Goal: Task Accomplishment & Management: Complete application form

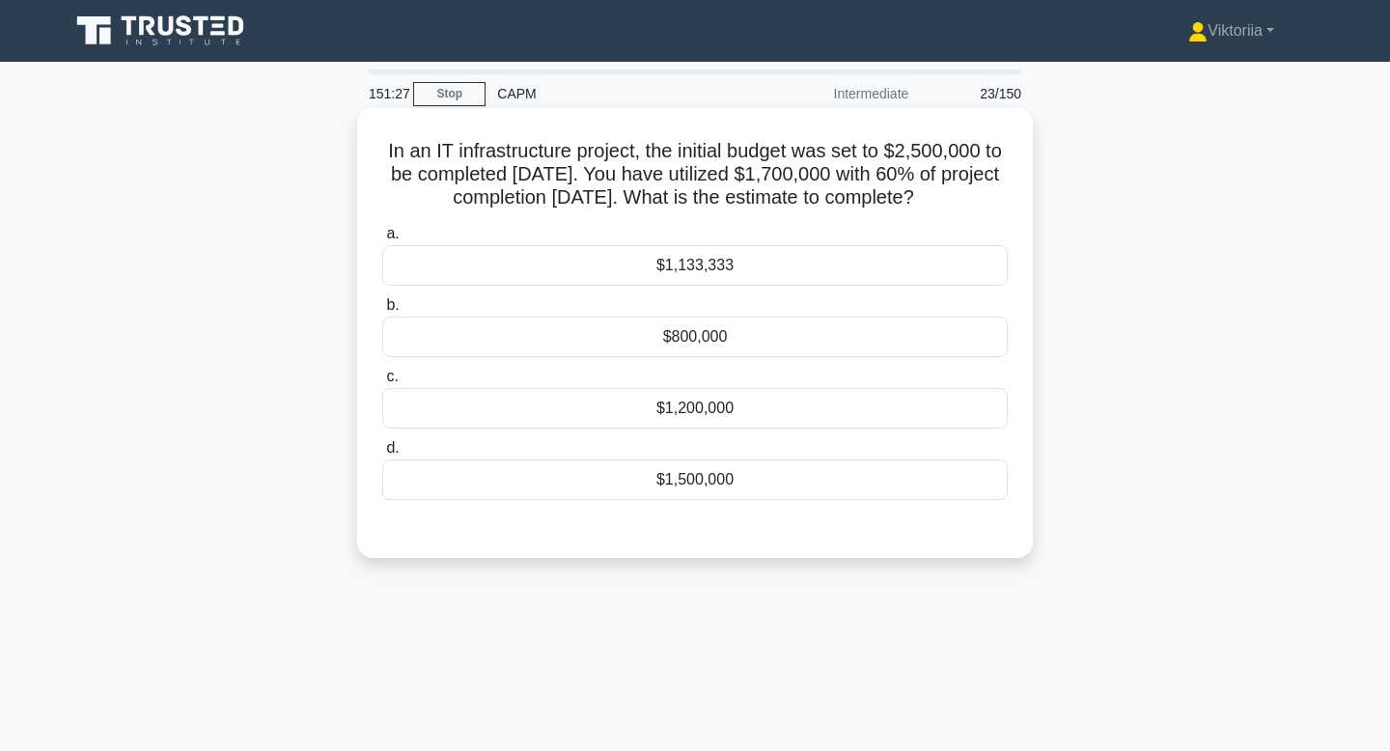
click at [718, 278] on div "$1,133,333" at bounding box center [695, 265] width 626 height 41
click at [382, 240] on input "a. $1,133,333" at bounding box center [382, 234] width 0 height 13
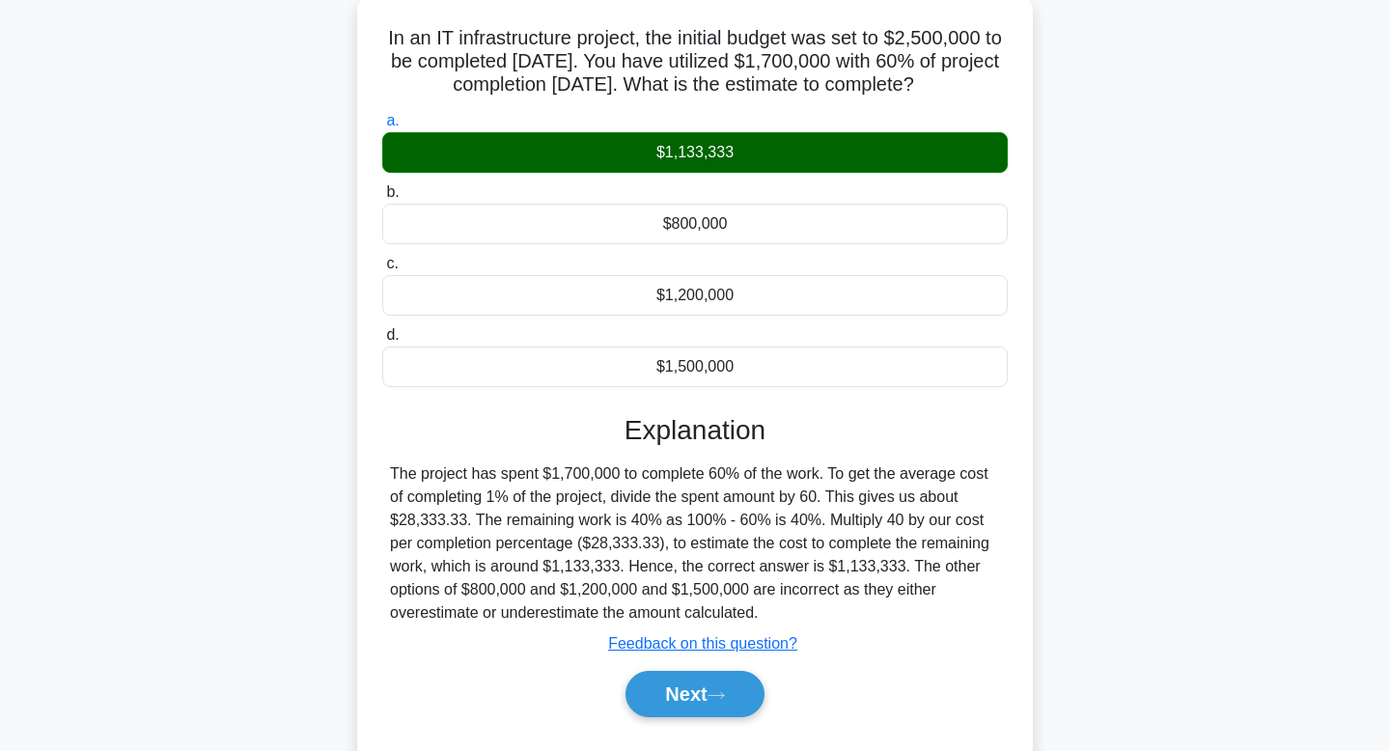
scroll to position [134, 0]
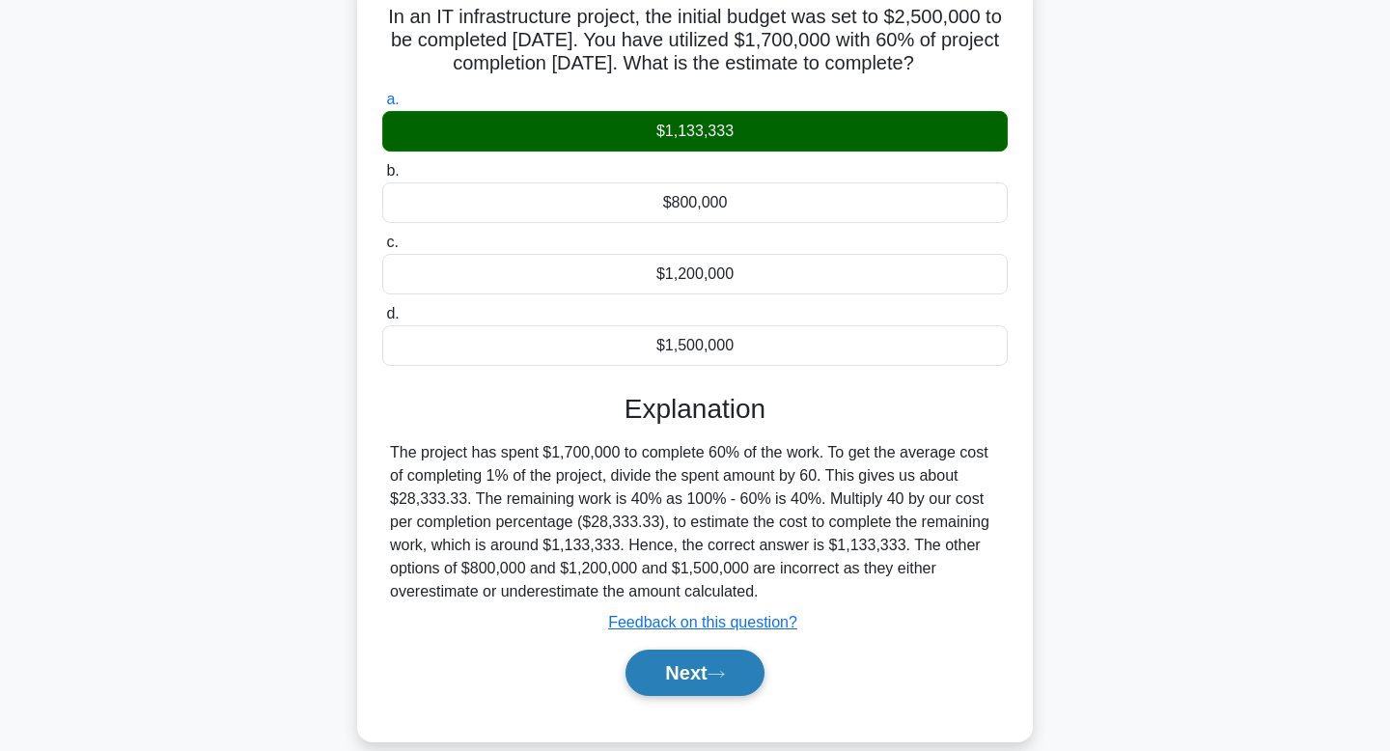
click at [674, 684] on button "Next" at bounding box center [695, 673] width 138 height 46
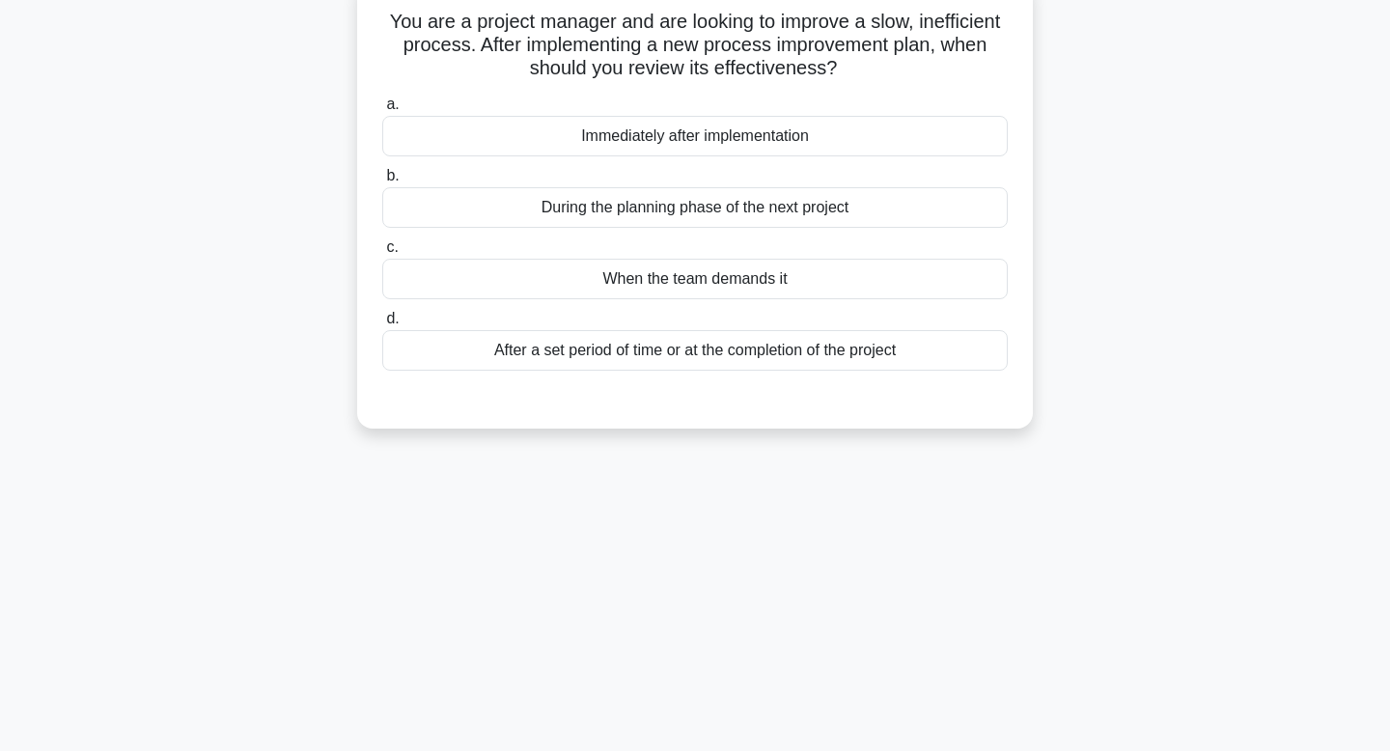
scroll to position [0, 0]
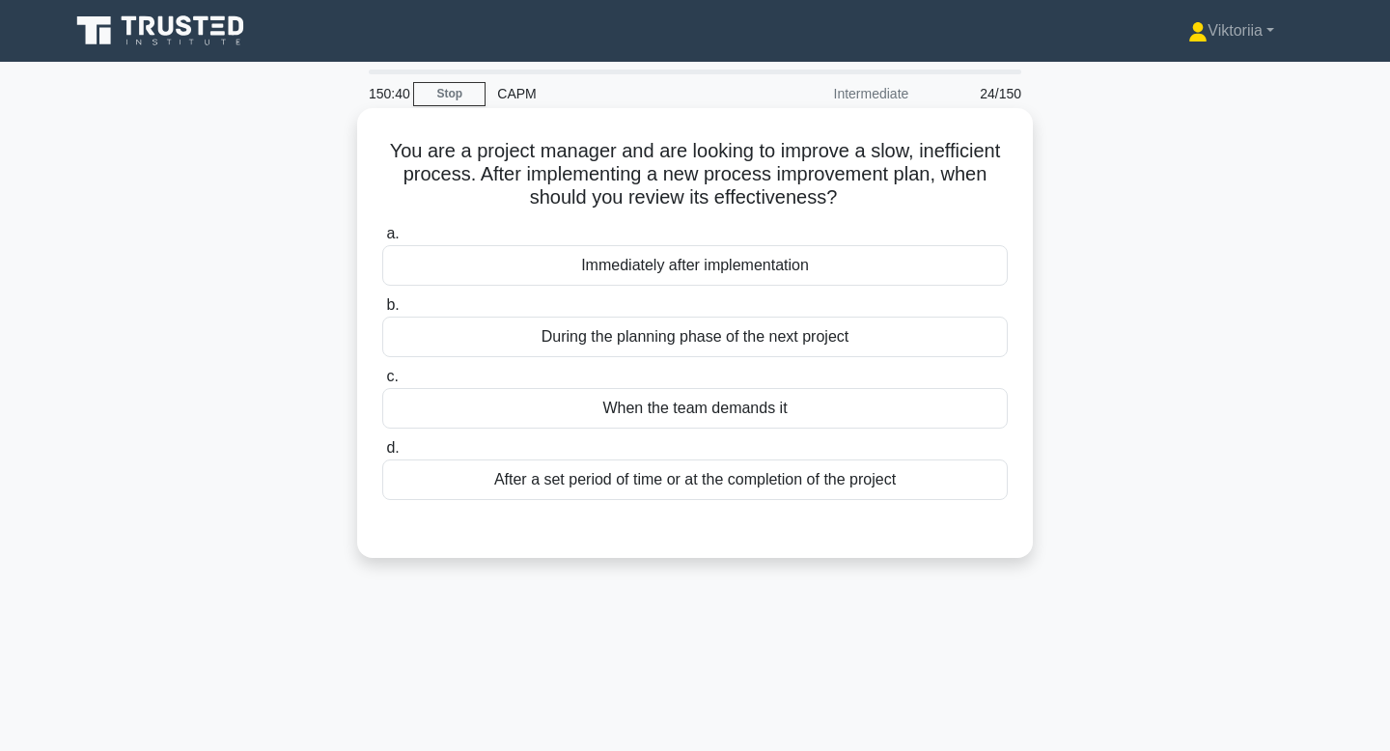
click at [765, 472] on div "After a set period of time or at the completion of the project" at bounding box center [695, 480] width 626 height 41
click at [382, 455] on input "d. After a set period of time or at the completion of the project" at bounding box center [382, 448] width 0 height 13
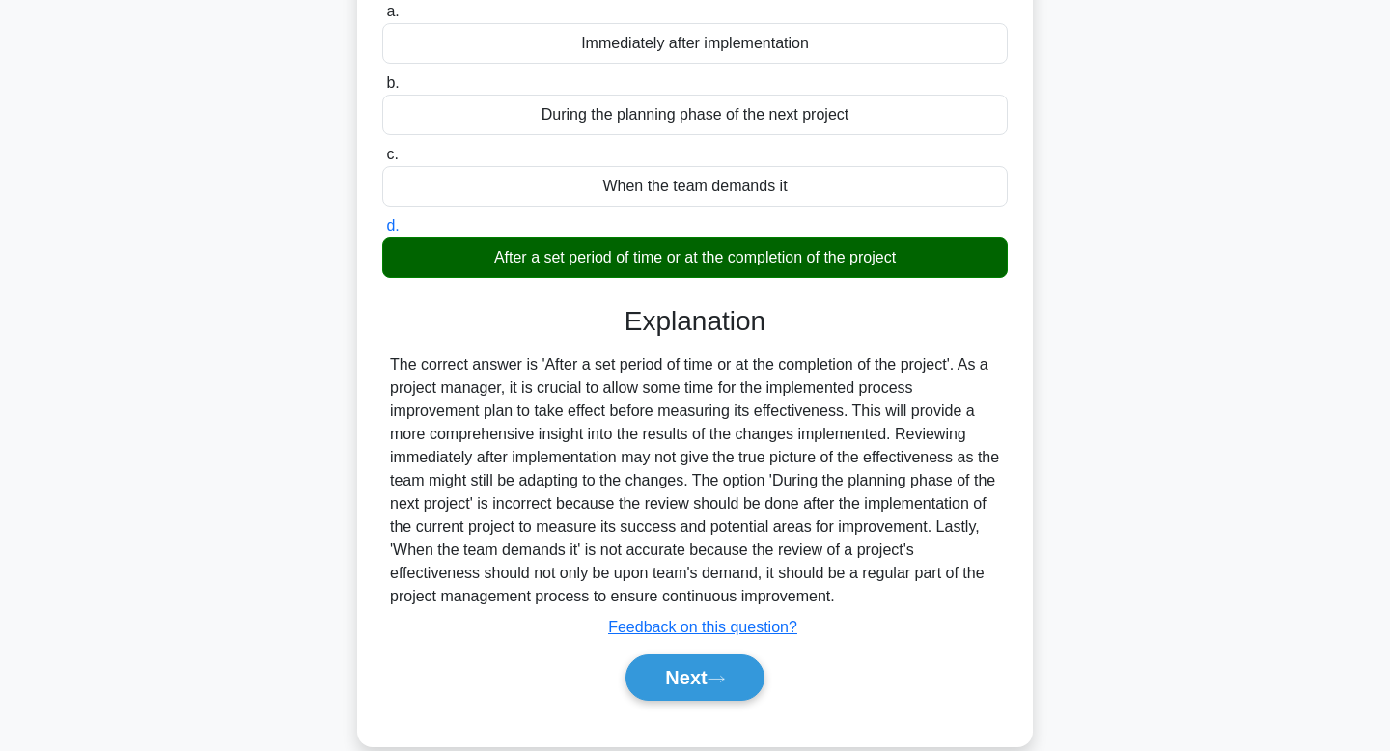
scroll to position [292, 0]
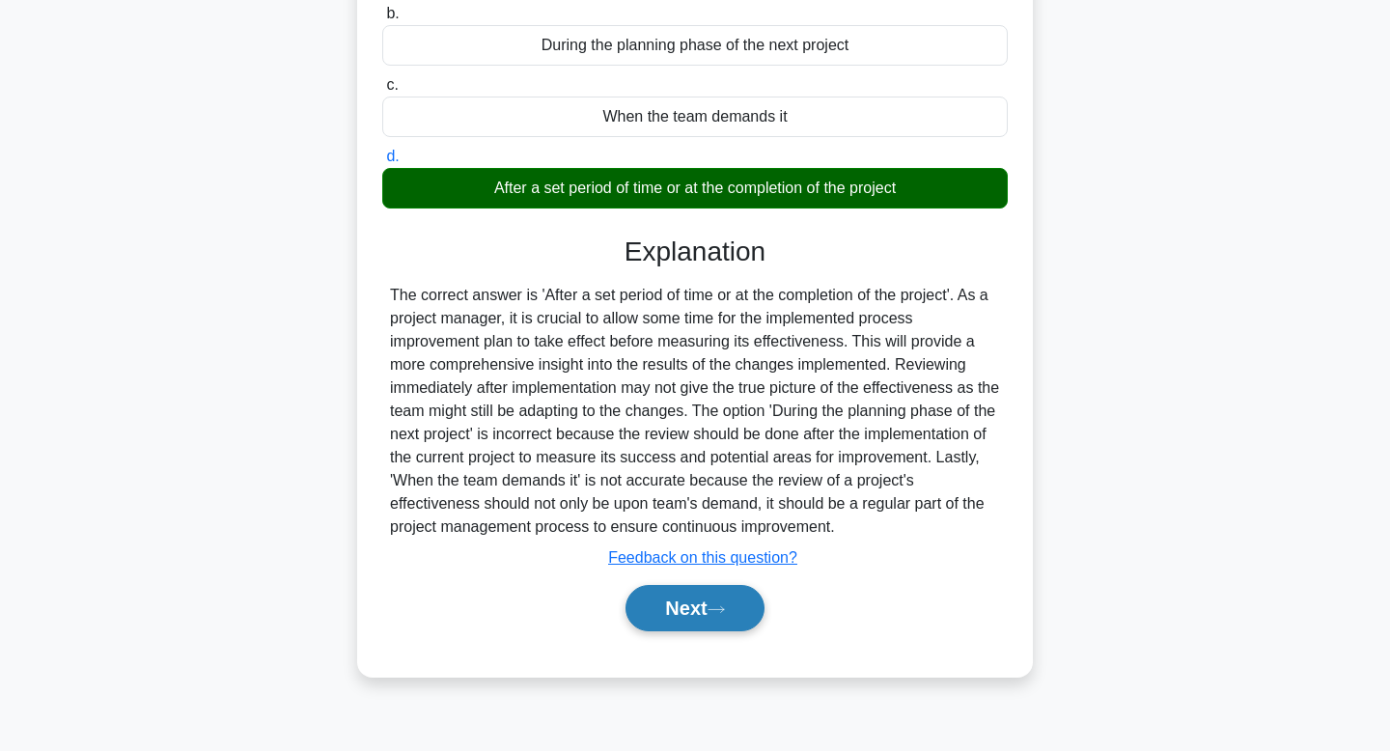
click at [697, 607] on button "Next" at bounding box center [695, 608] width 138 height 46
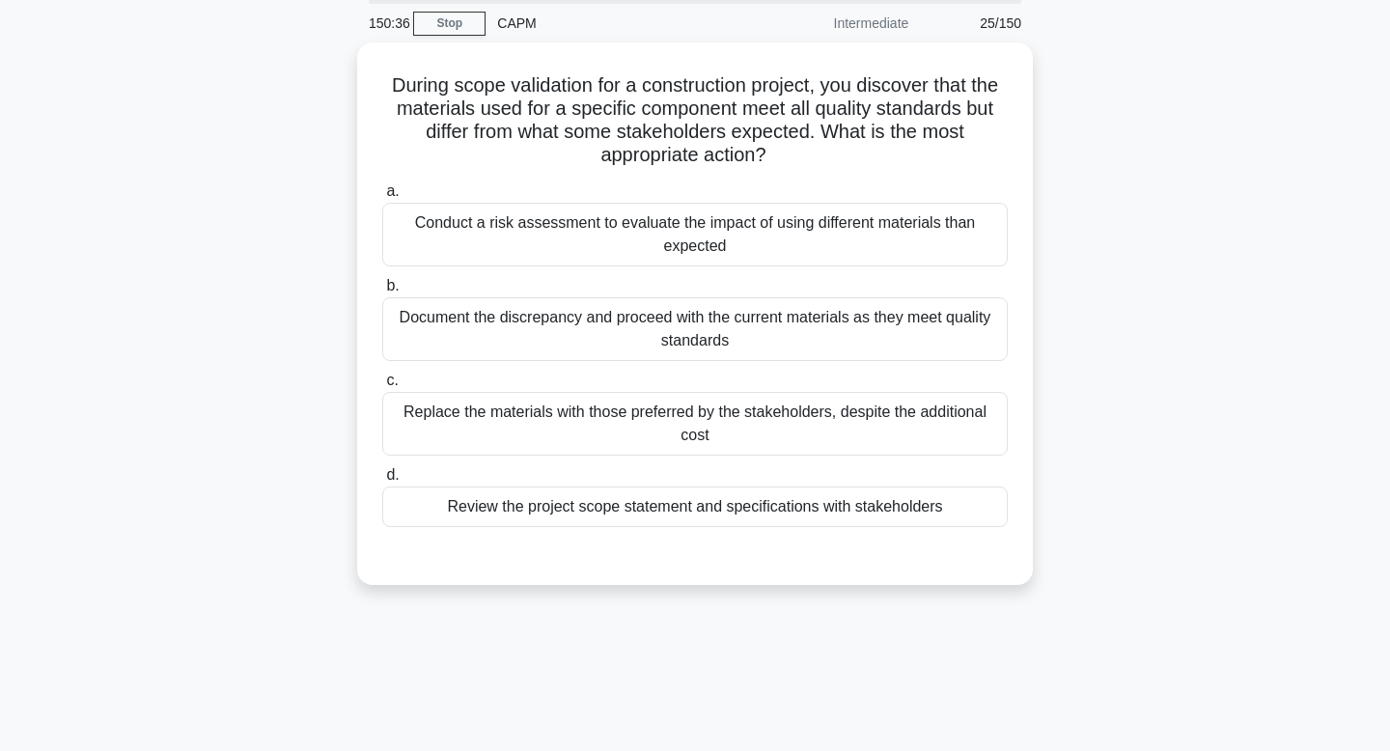
scroll to position [0, 0]
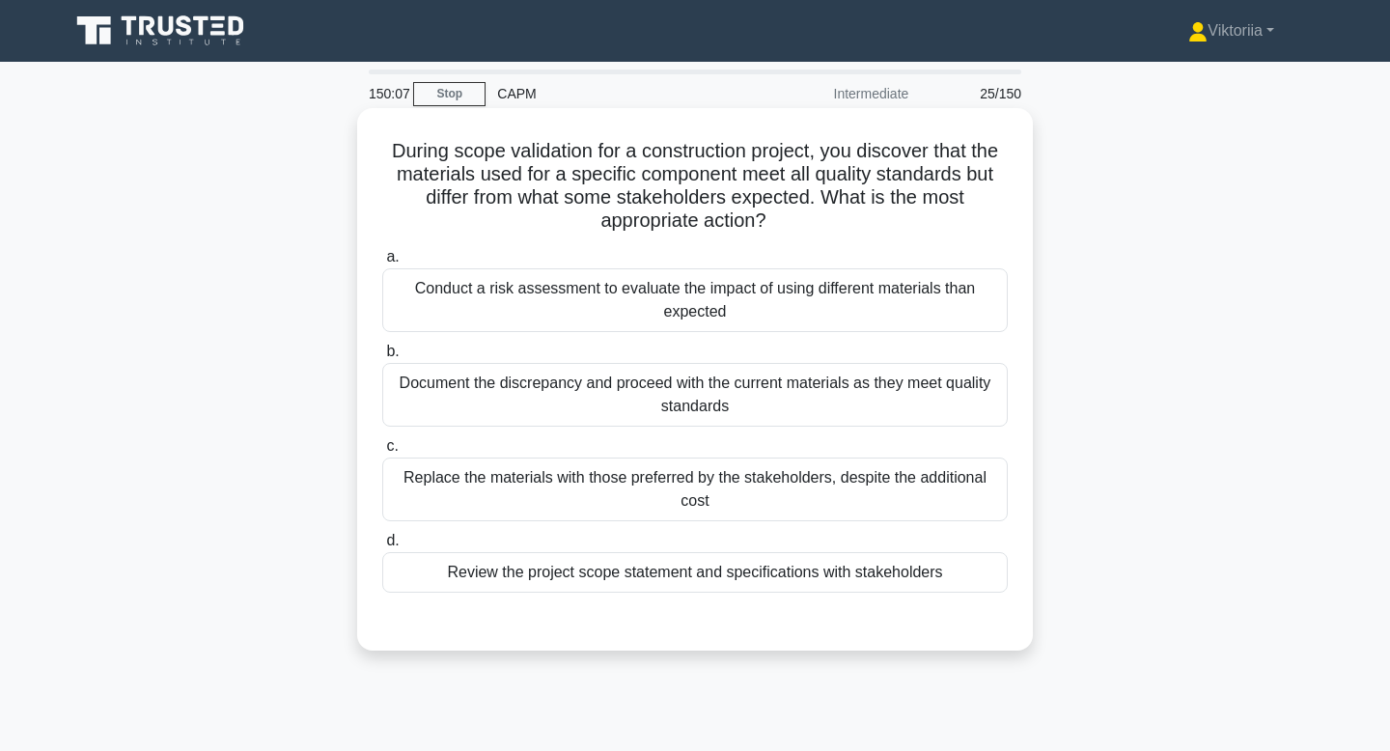
click at [834, 321] on div "Conduct a risk assessment to evaluate the impact of using different materials t…" at bounding box center [695, 300] width 626 height 64
click at [382, 264] on input "a. Conduct a risk assessment to evaluate the impact of using different material…" at bounding box center [382, 257] width 0 height 13
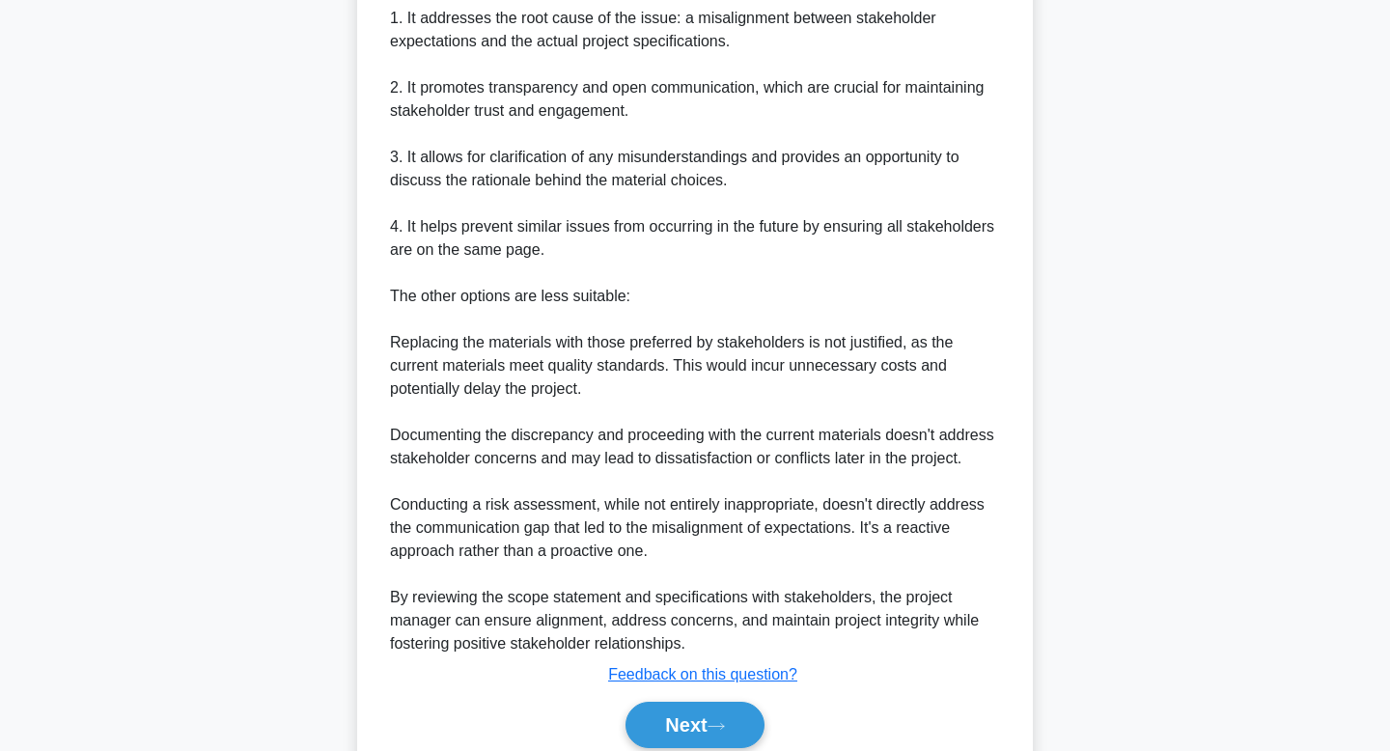
scroll to position [740, 0]
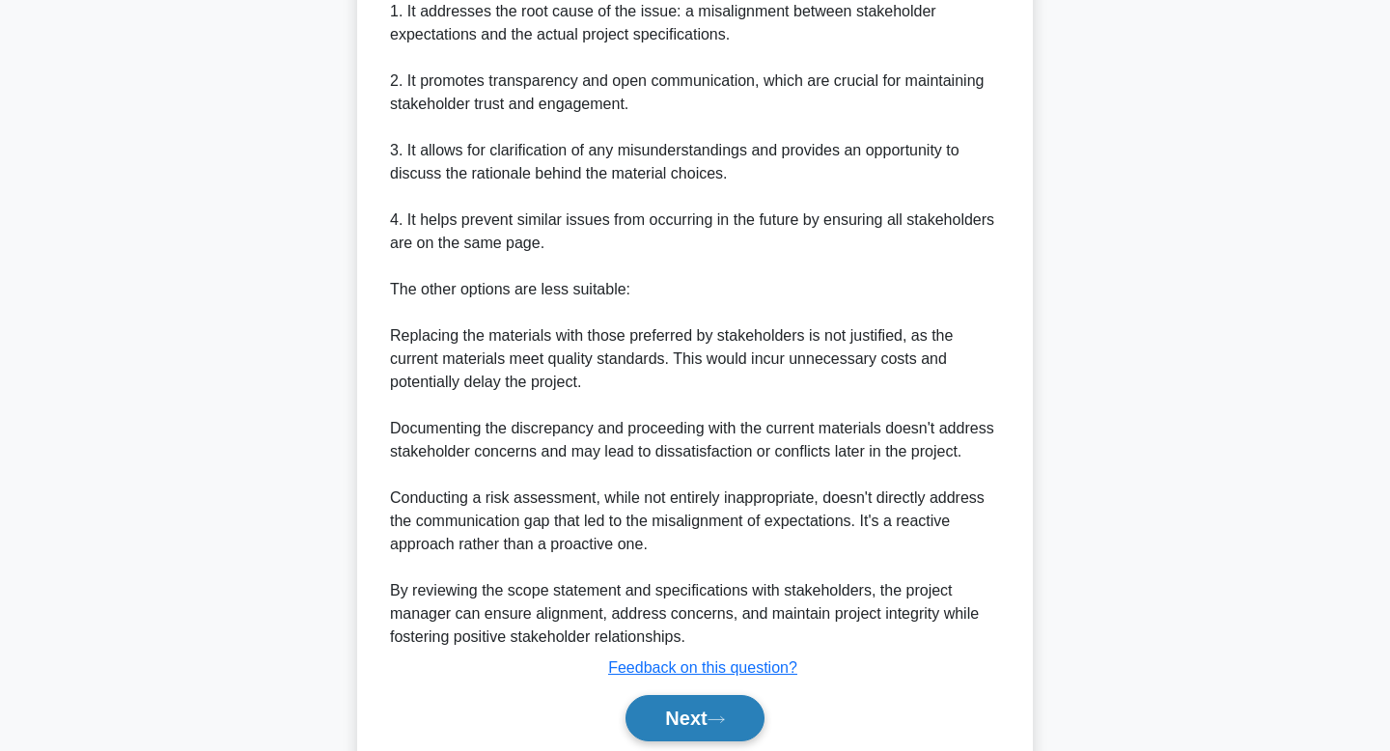
click at [697, 719] on button "Next" at bounding box center [695, 718] width 138 height 46
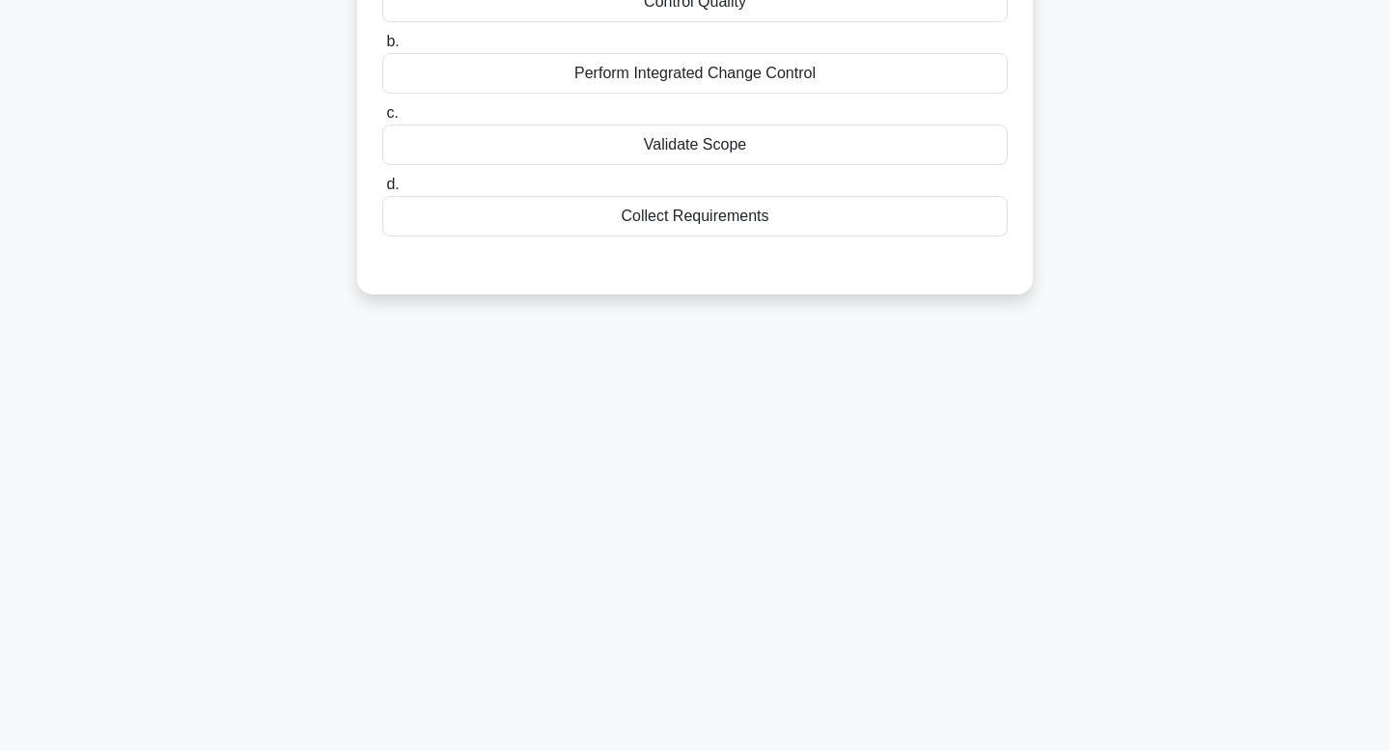
scroll to position [0, 0]
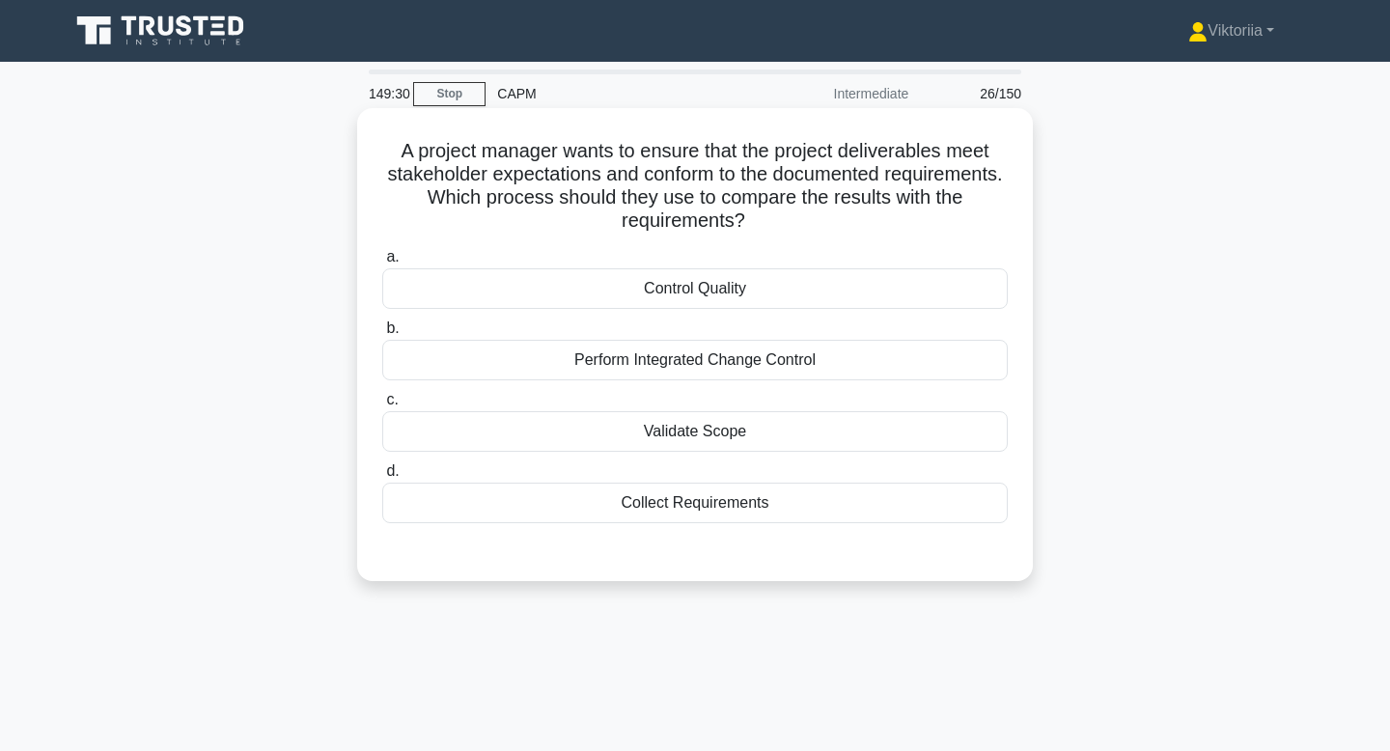
click at [725, 435] on div "Validate Scope" at bounding box center [695, 431] width 626 height 41
click at [382, 406] on input "c. Validate Scope" at bounding box center [382, 400] width 0 height 13
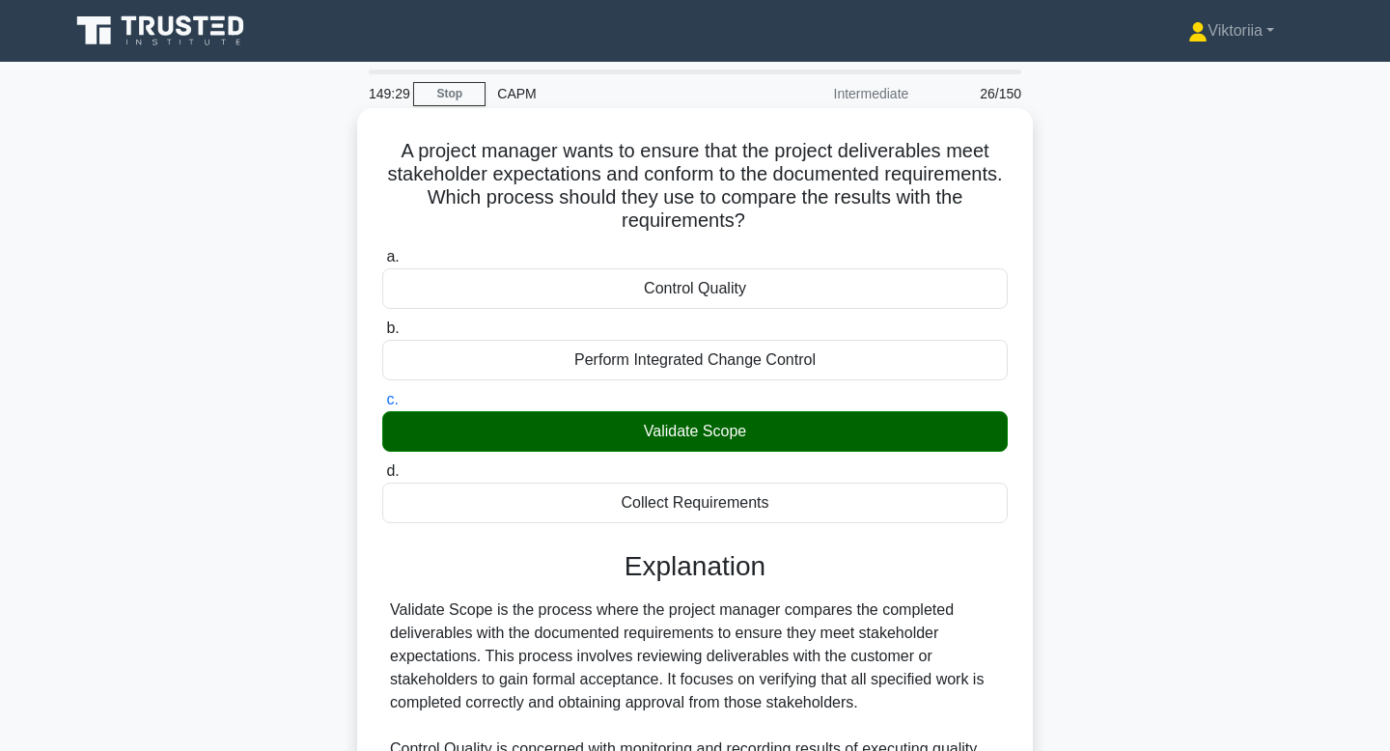
scroll to position [439, 0]
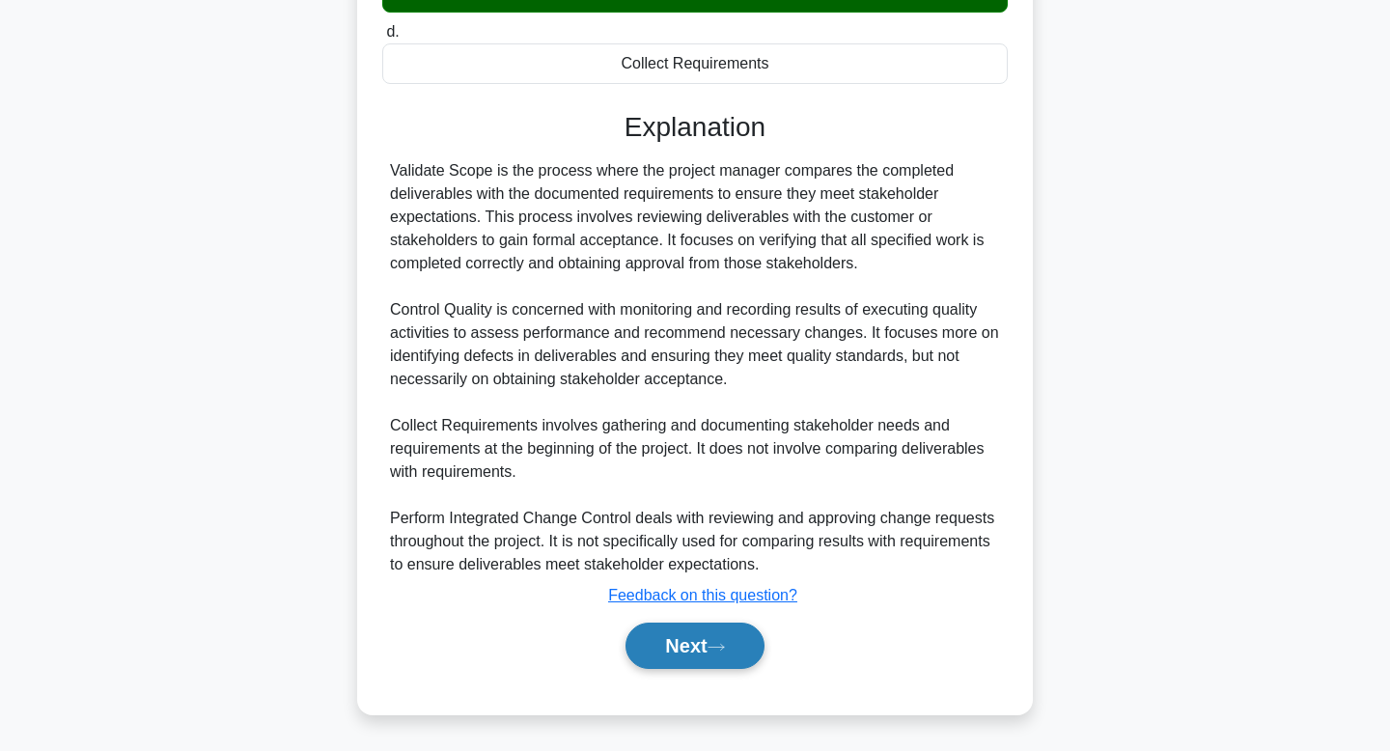
click at [678, 656] on button "Next" at bounding box center [695, 646] width 138 height 46
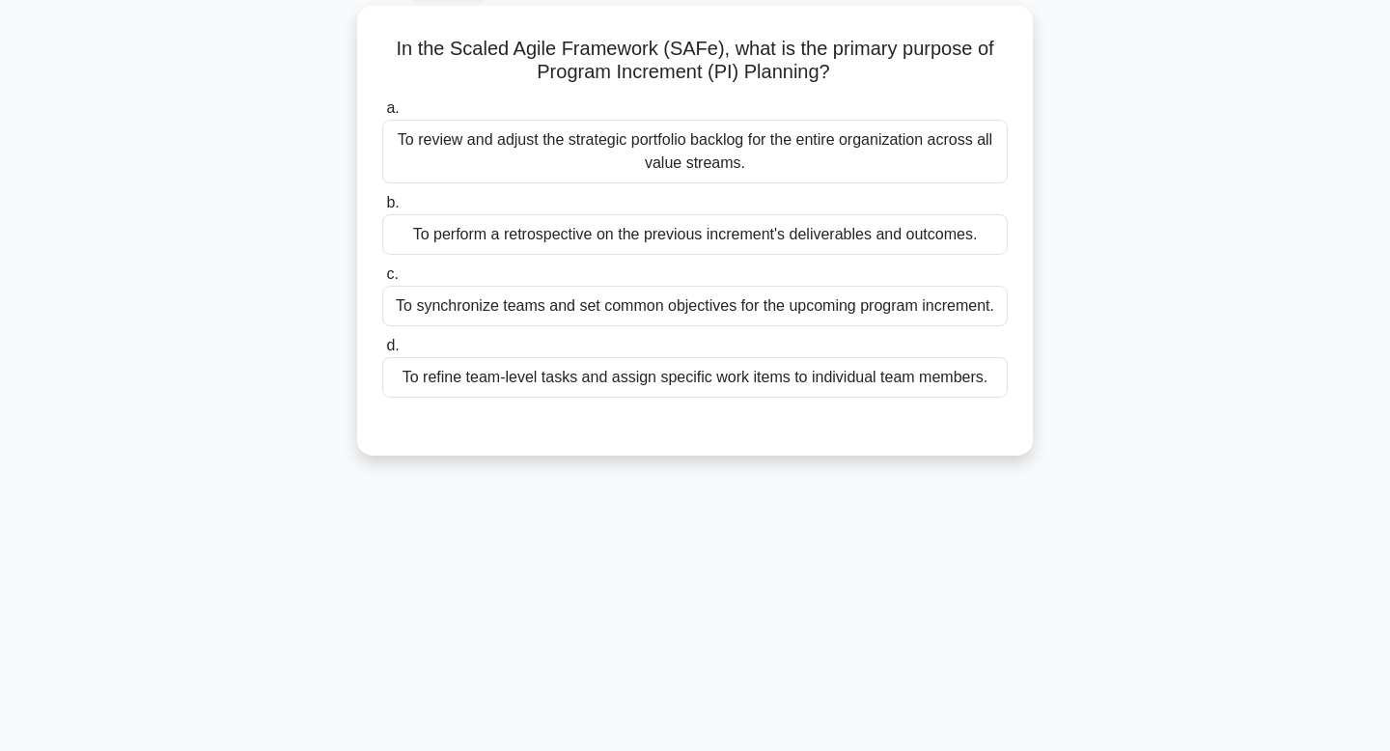
scroll to position [0, 0]
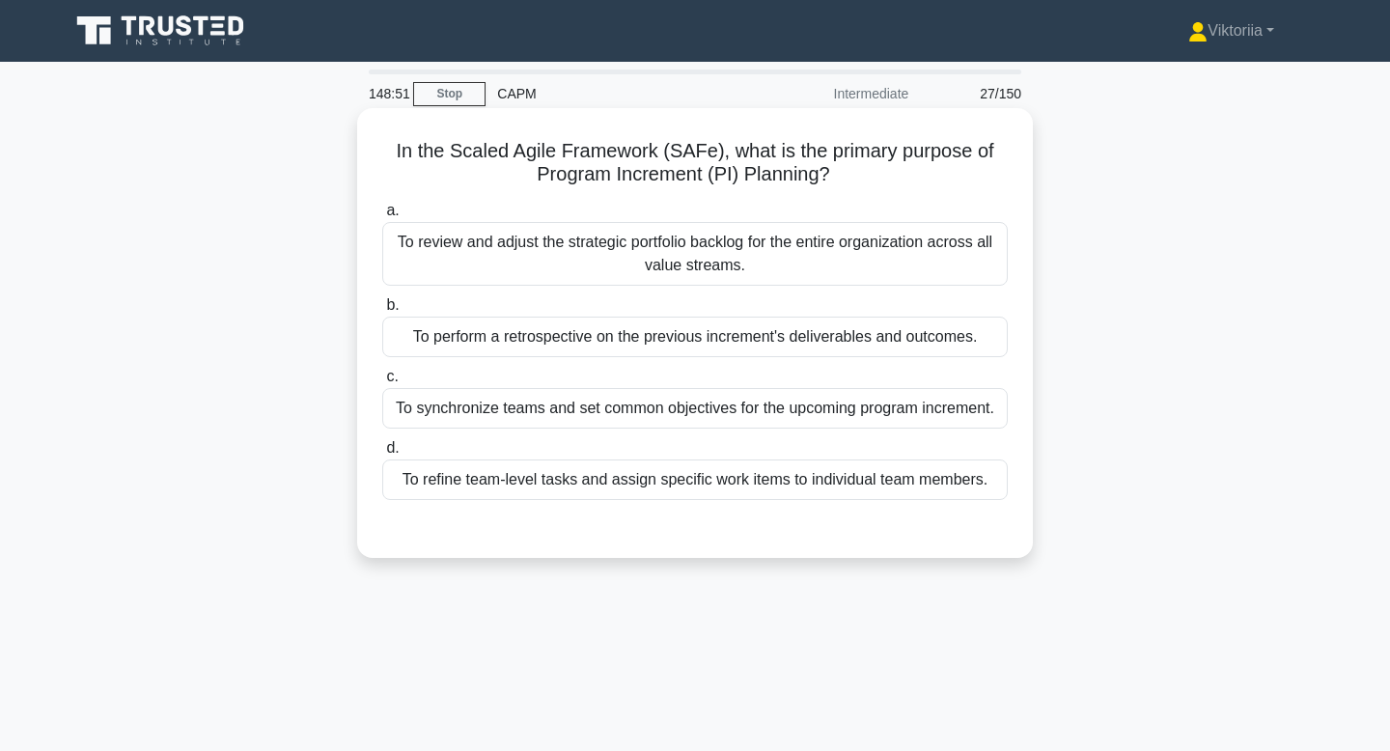
click at [628, 407] on div "To synchronize teams and set common objectives for the upcoming program increme…" at bounding box center [695, 408] width 626 height 41
click at [382, 383] on input "c. To synchronize teams and set common objectives for the upcoming program incr…" at bounding box center [382, 377] width 0 height 13
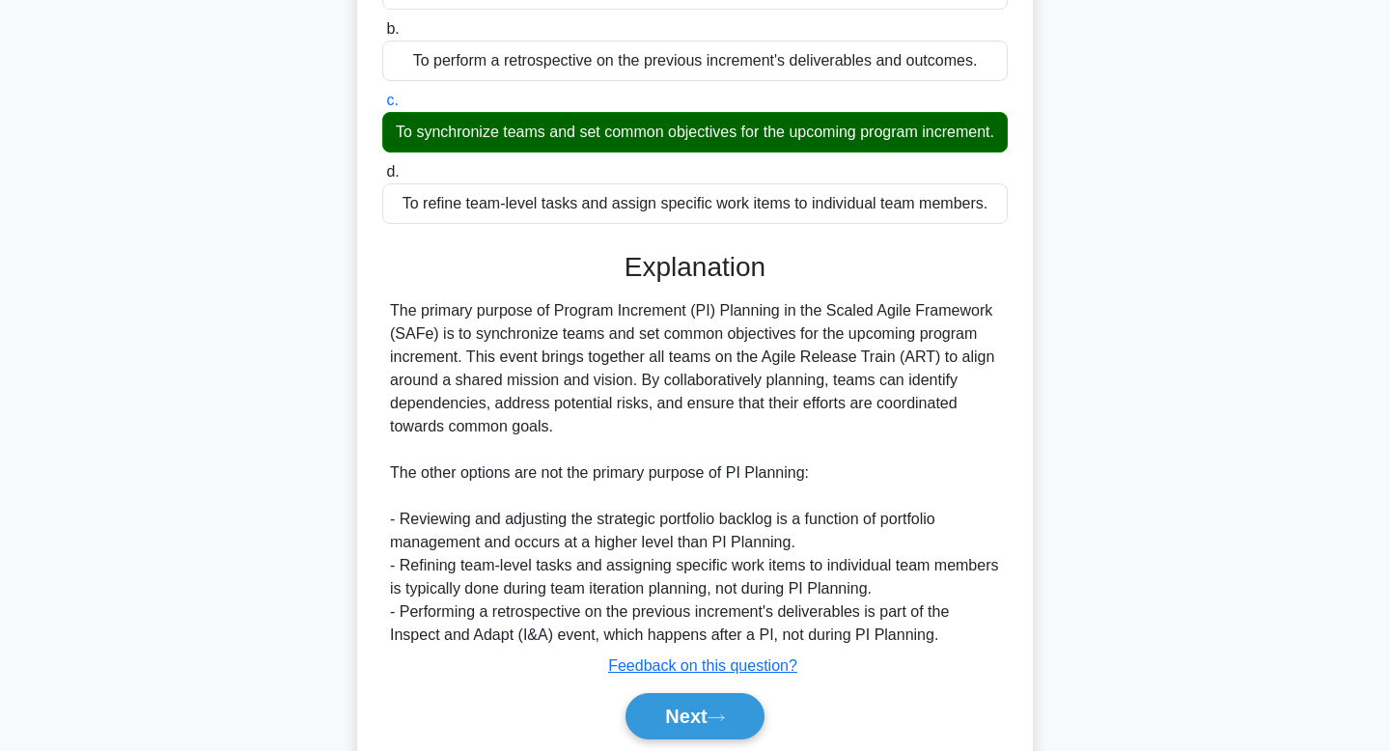
scroll to position [347, 0]
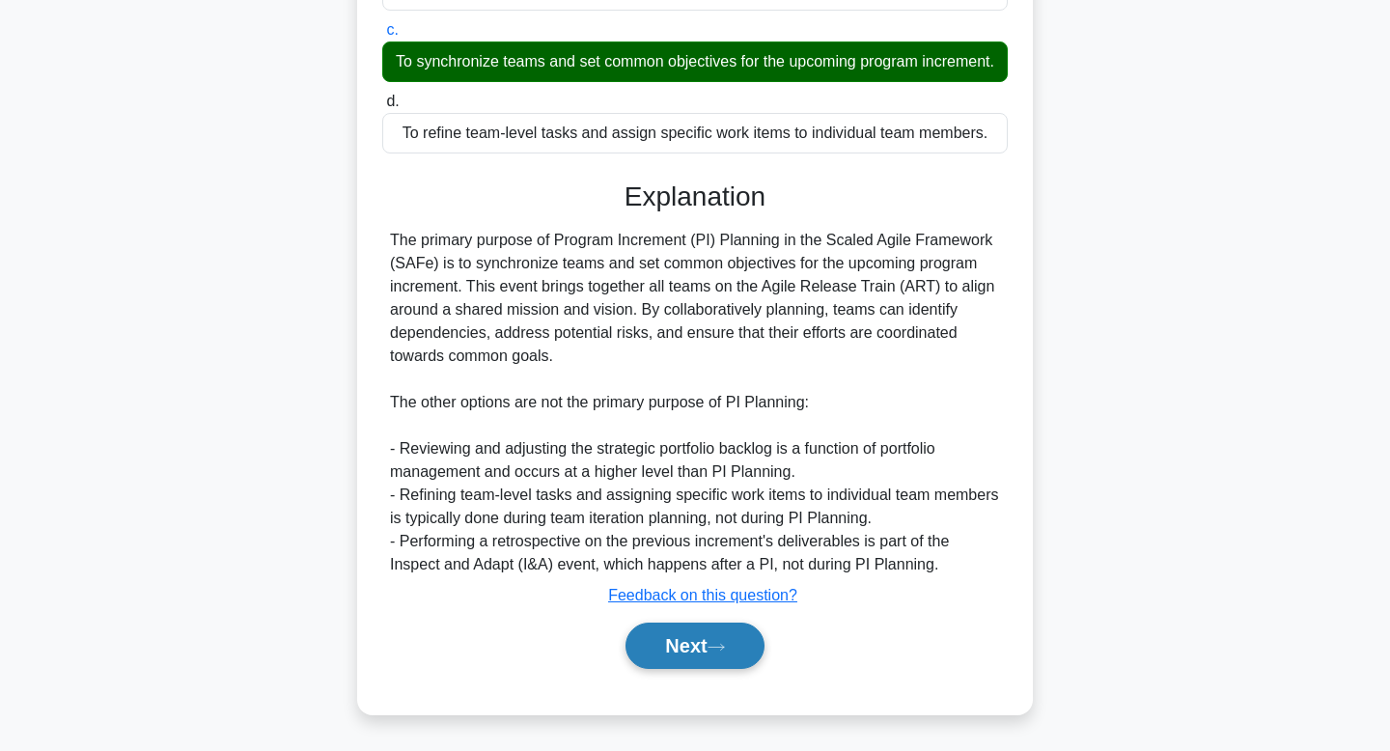
click at [674, 652] on button "Next" at bounding box center [695, 646] width 138 height 46
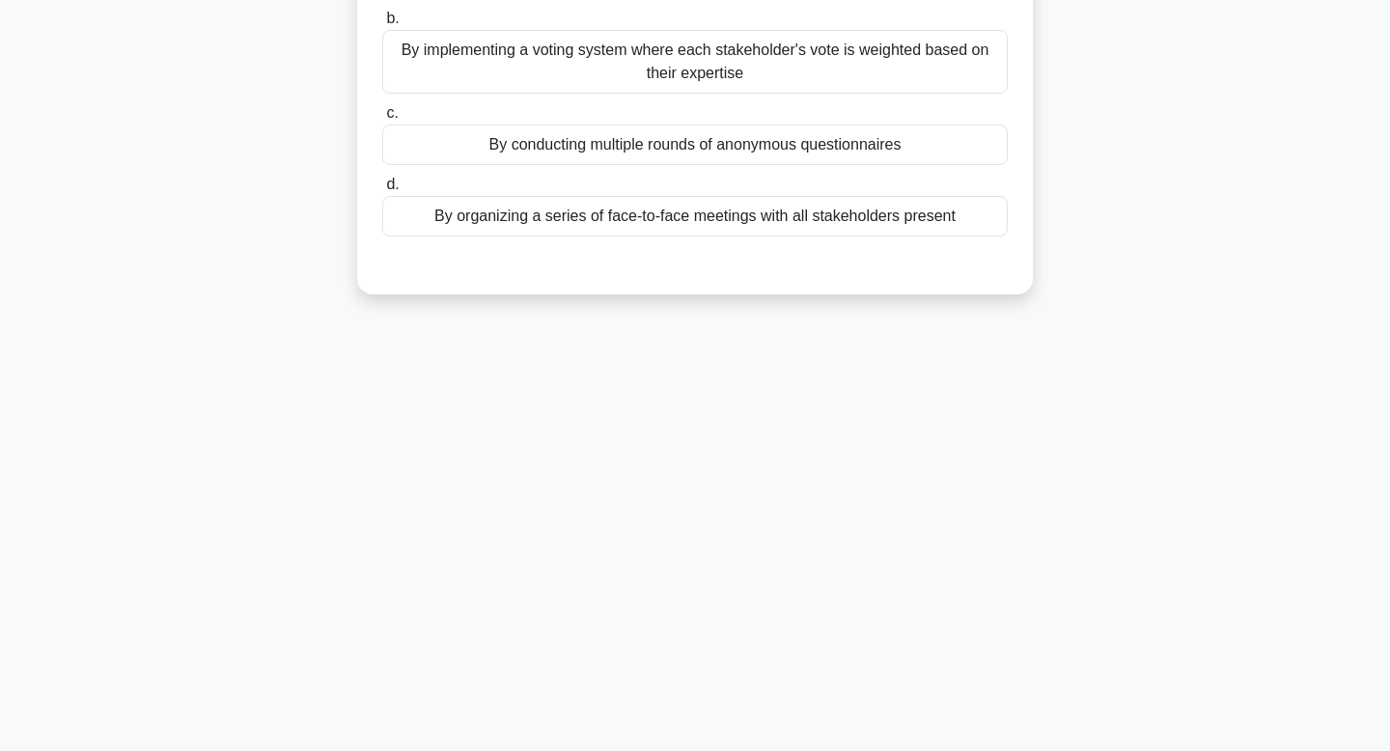
scroll to position [0, 0]
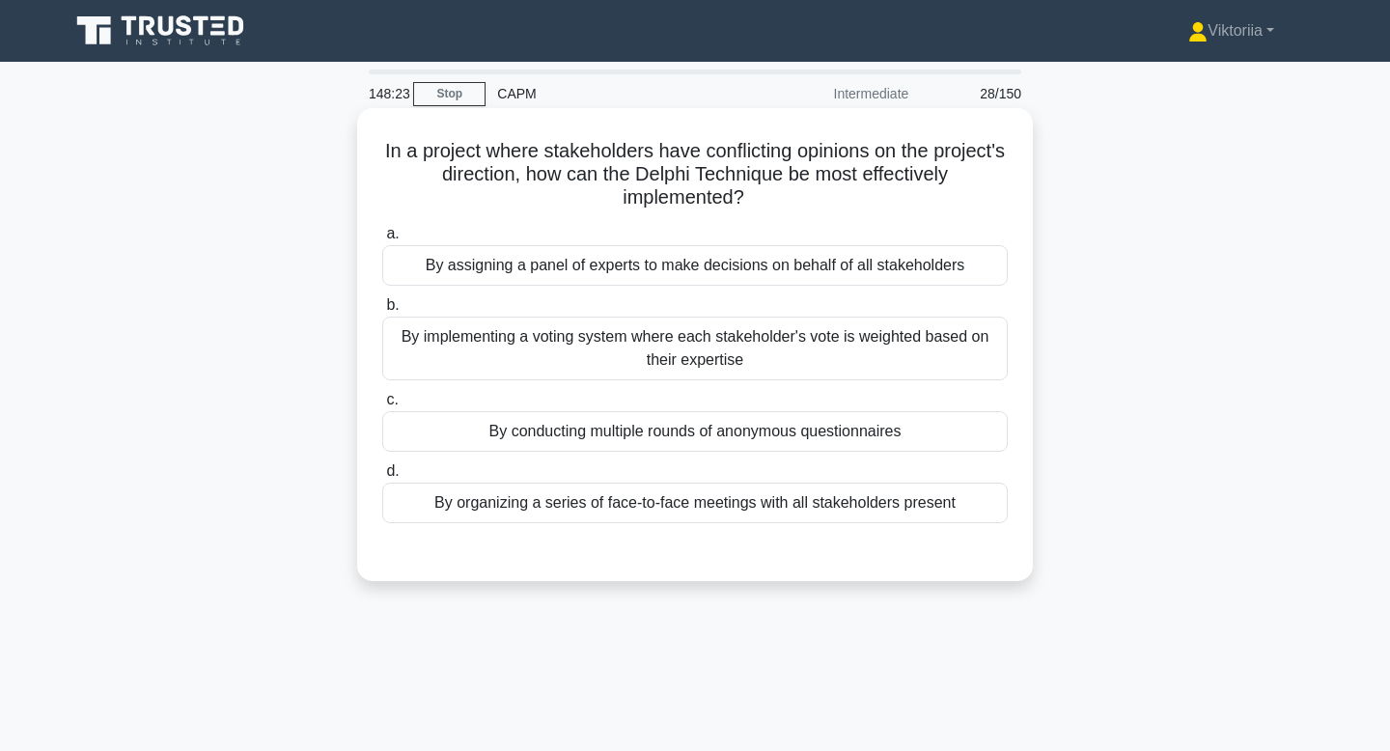
click at [750, 433] on div "By conducting multiple rounds of anonymous questionnaires" at bounding box center [695, 431] width 626 height 41
click at [382, 406] on input "c. By conducting multiple rounds of anonymous questionnaires" at bounding box center [382, 400] width 0 height 13
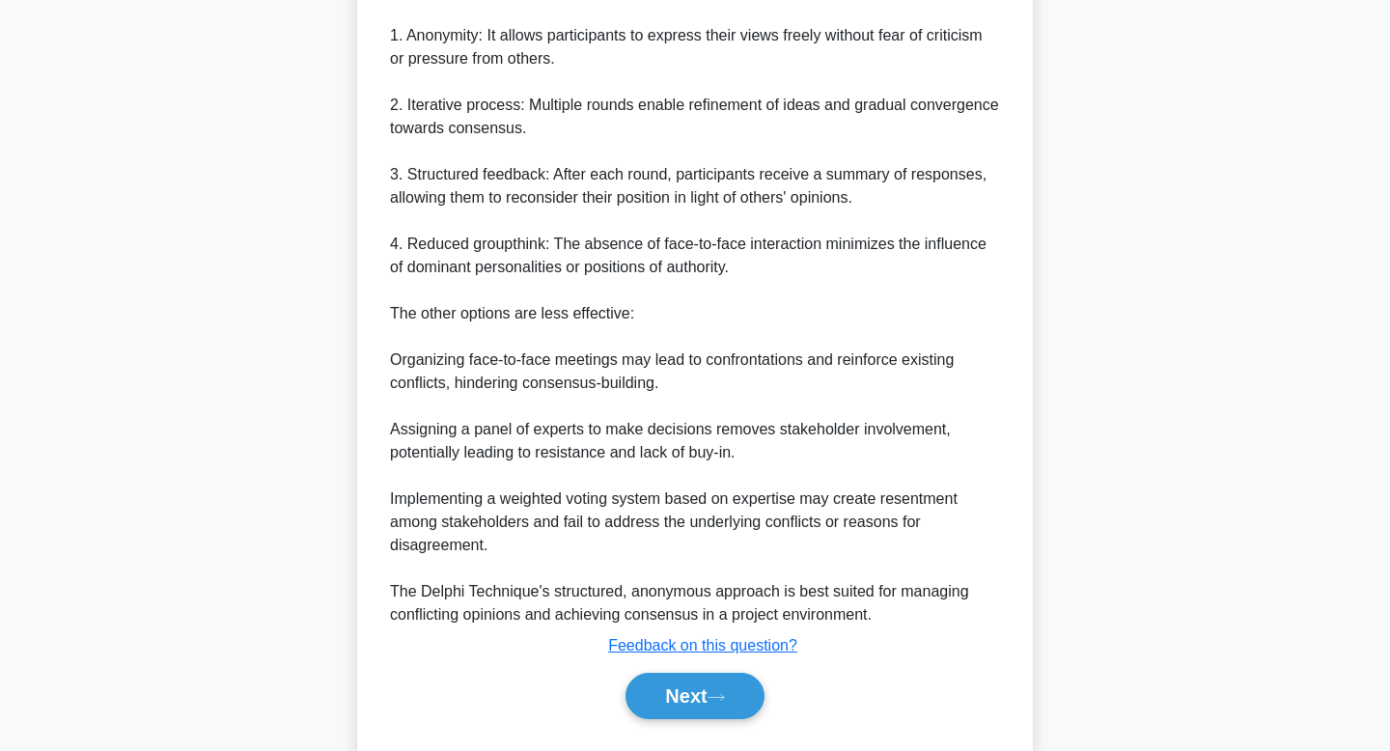
scroll to position [717, 0]
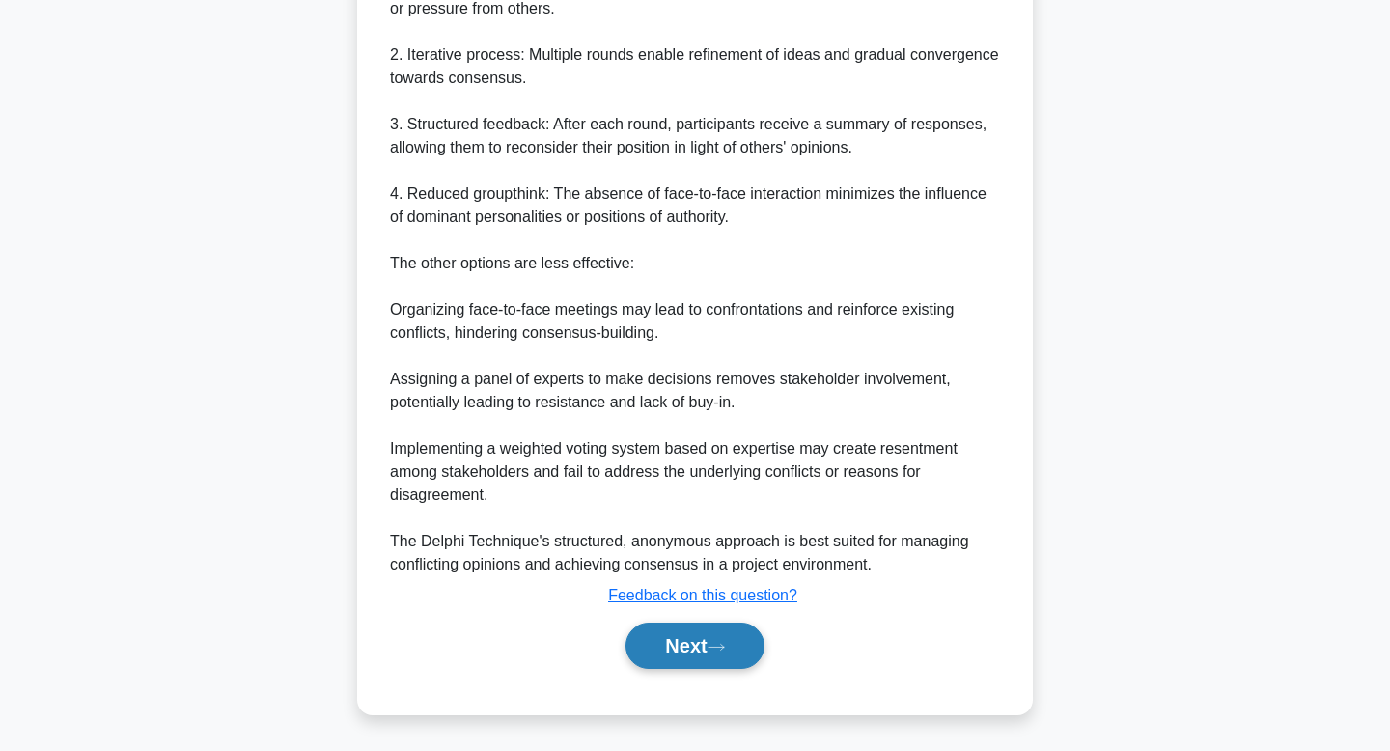
click at [708, 639] on button "Next" at bounding box center [695, 646] width 138 height 46
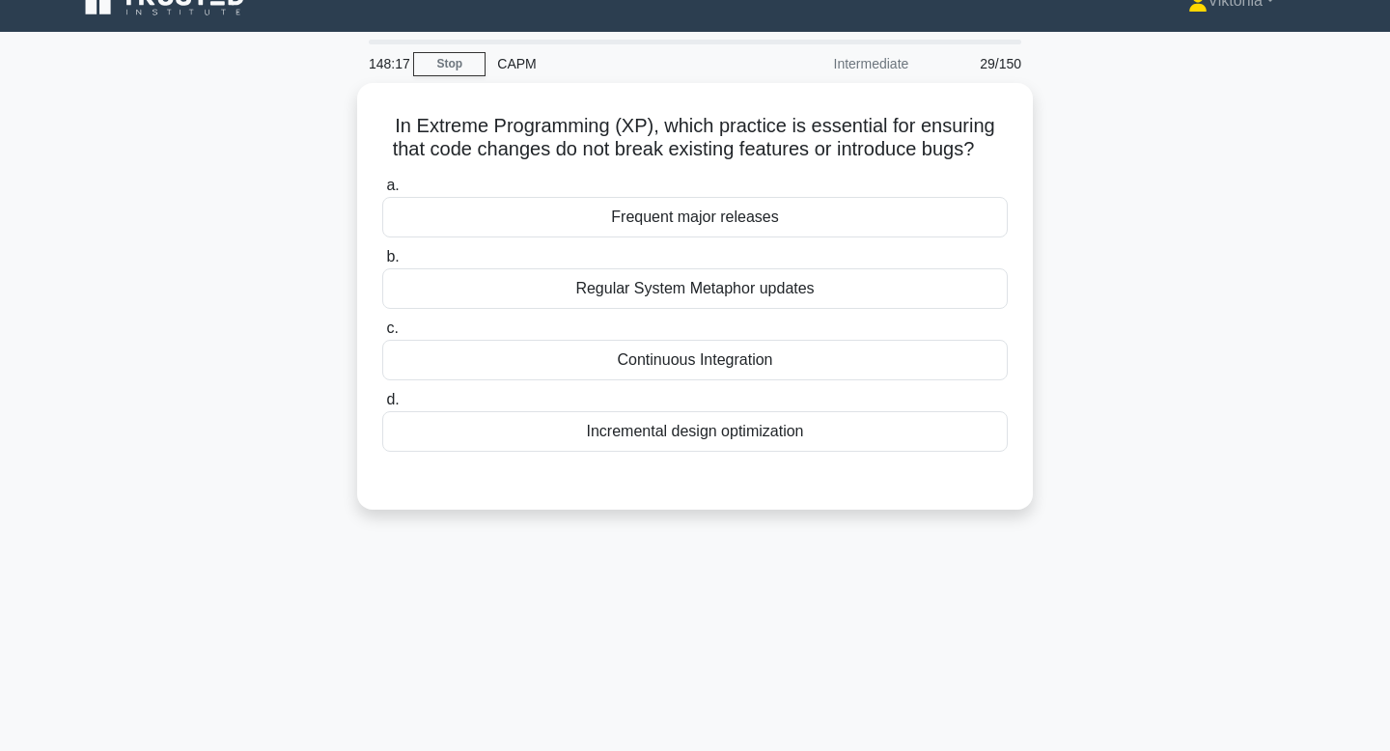
scroll to position [0, 0]
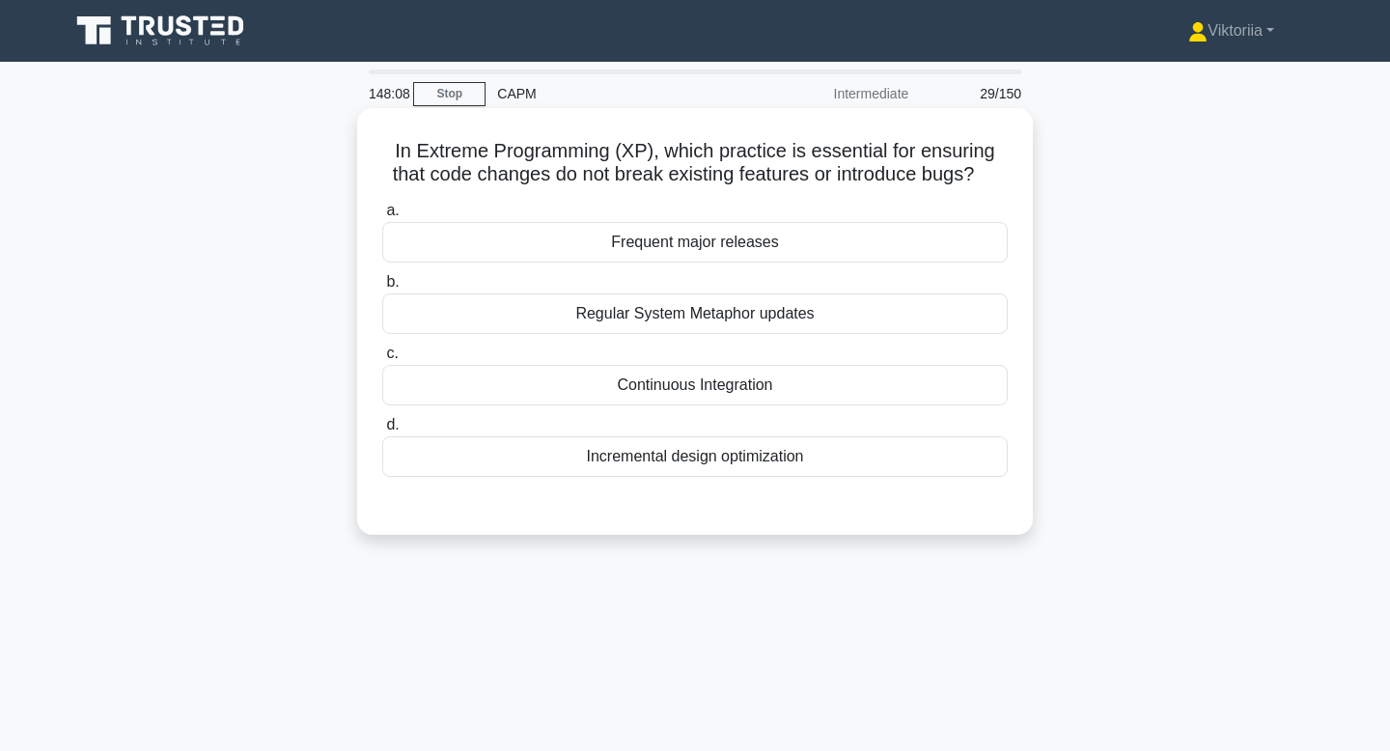
click at [780, 384] on div "Continuous Integration" at bounding box center [695, 385] width 626 height 41
click at [382, 360] on input "c. Continuous Integration" at bounding box center [382, 354] width 0 height 13
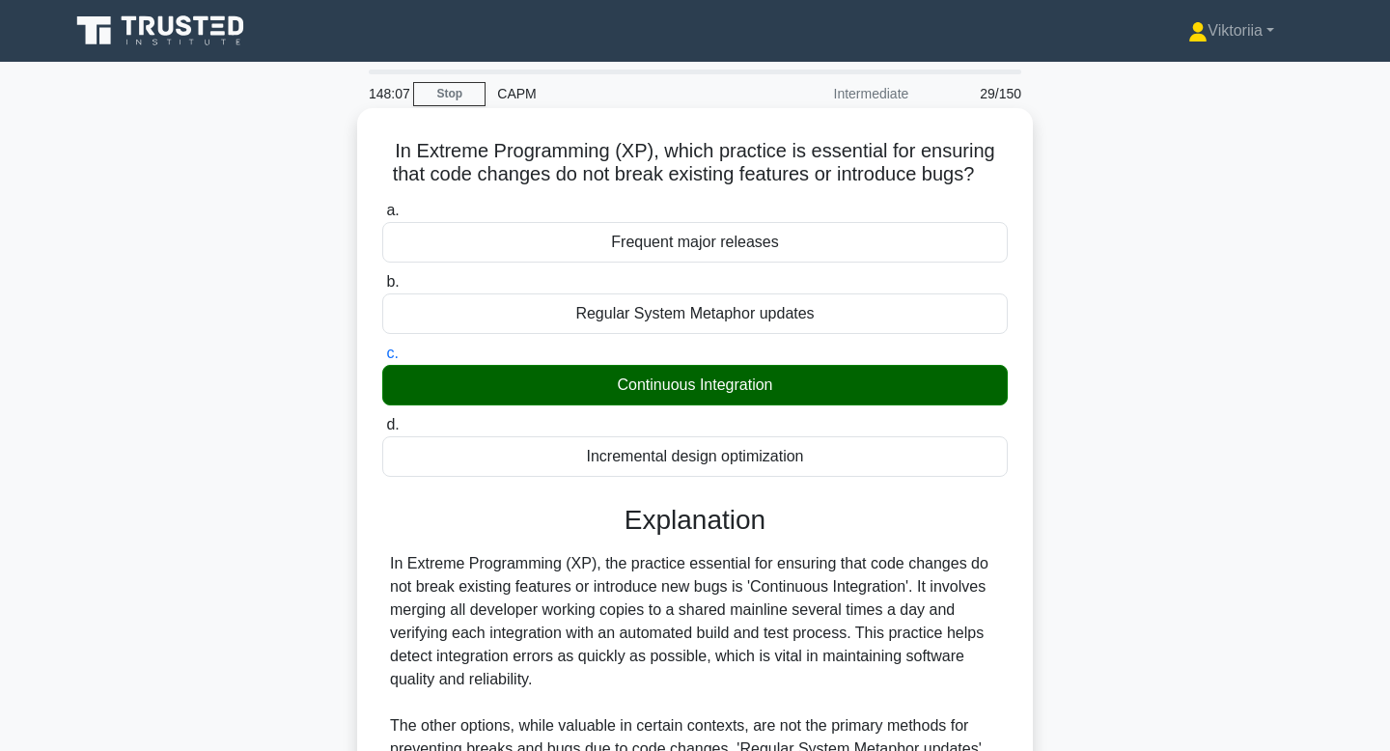
scroll to position [323, 0]
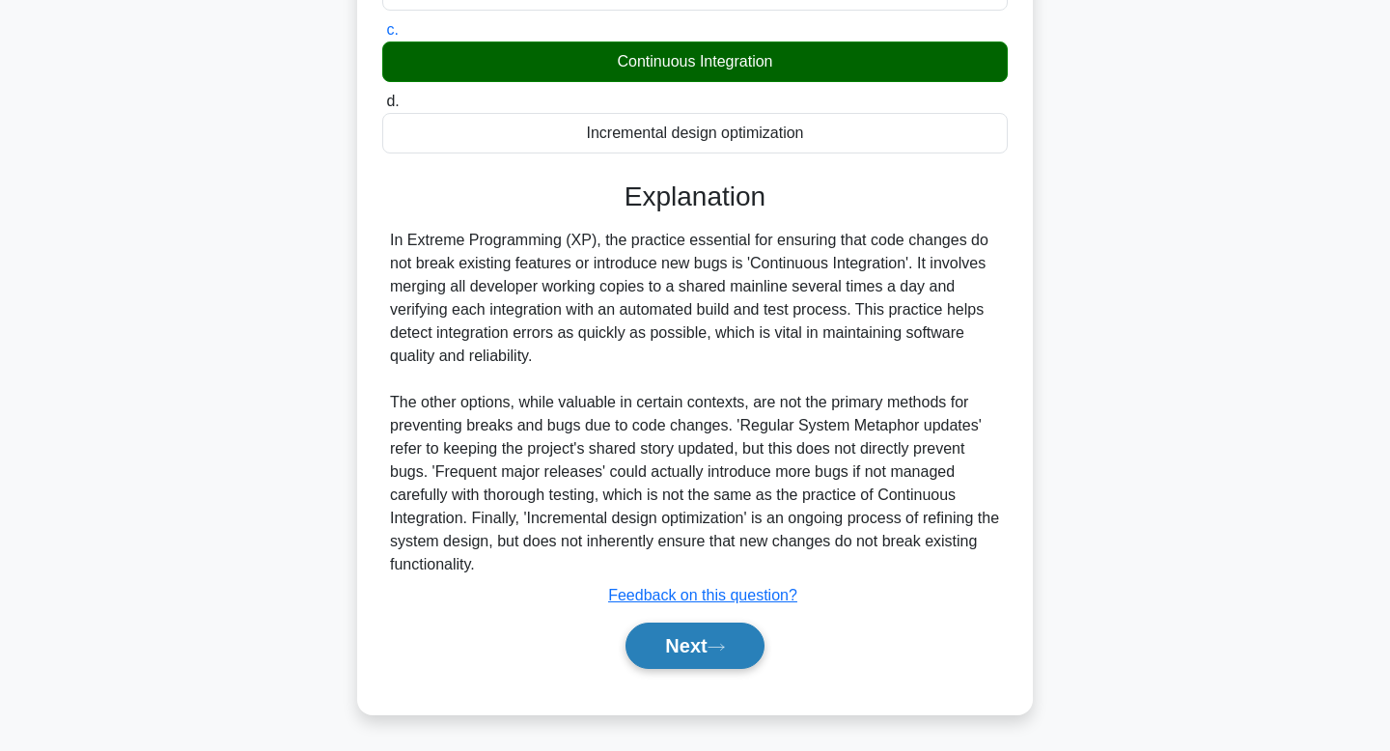
click at [677, 656] on button "Next" at bounding box center [695, 646] width 138 height 46
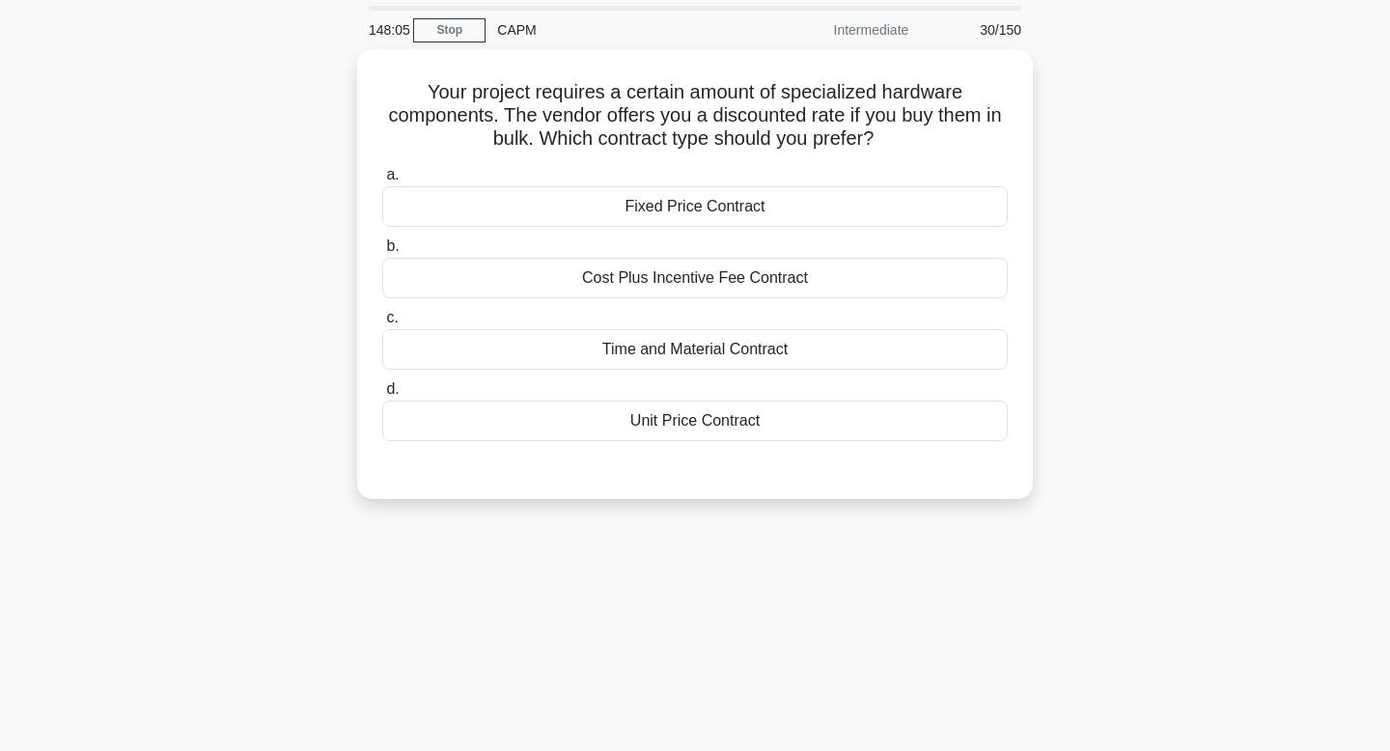
scroll to position [0, 0]
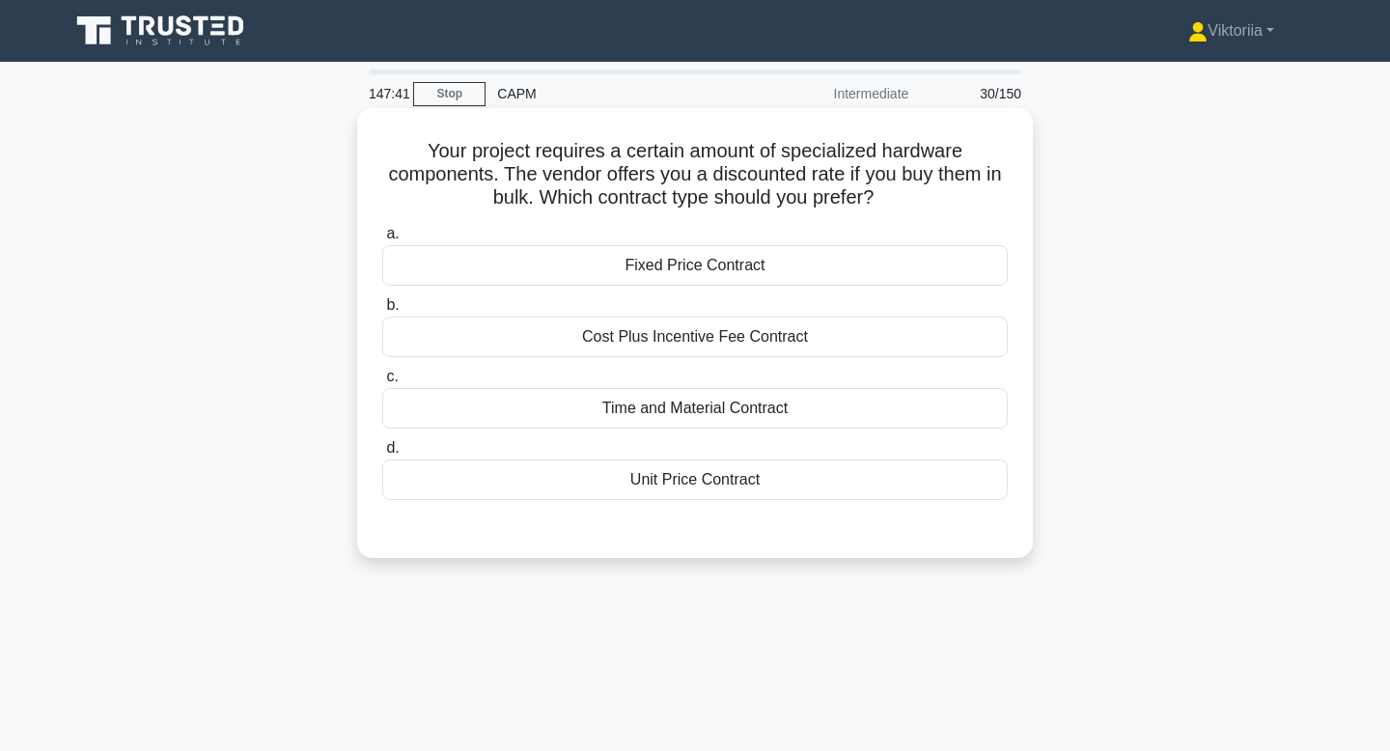
click at [814, 267] on div "Fixed Price Contract" at bounding box center [695, 265] width 626 height 41
click at [382, 240] on input "a. Fixed Price Contract" at bounding box center [382, 234] width 0 height 13
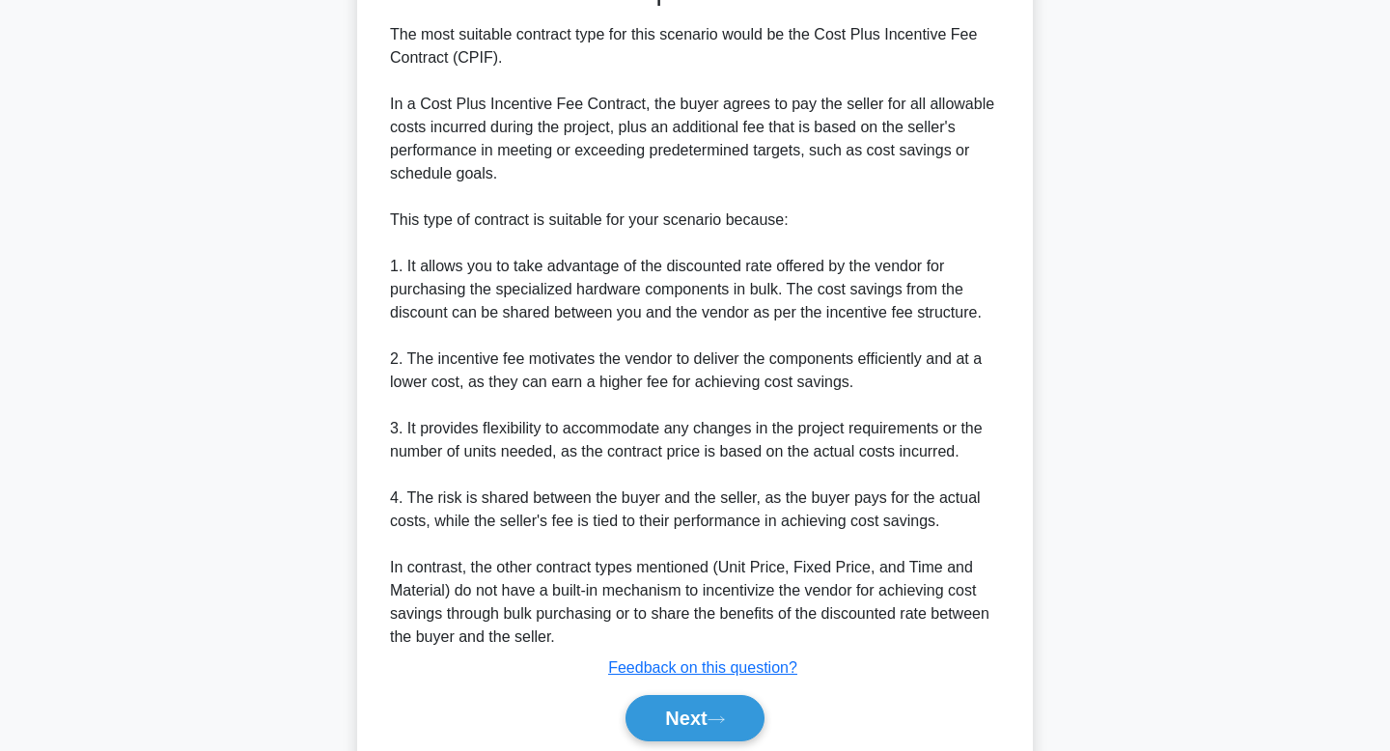
scroll to position [555, 0]
click at [713, 722] on button "Next" at bounding box center [695, 717] width 138 height 46
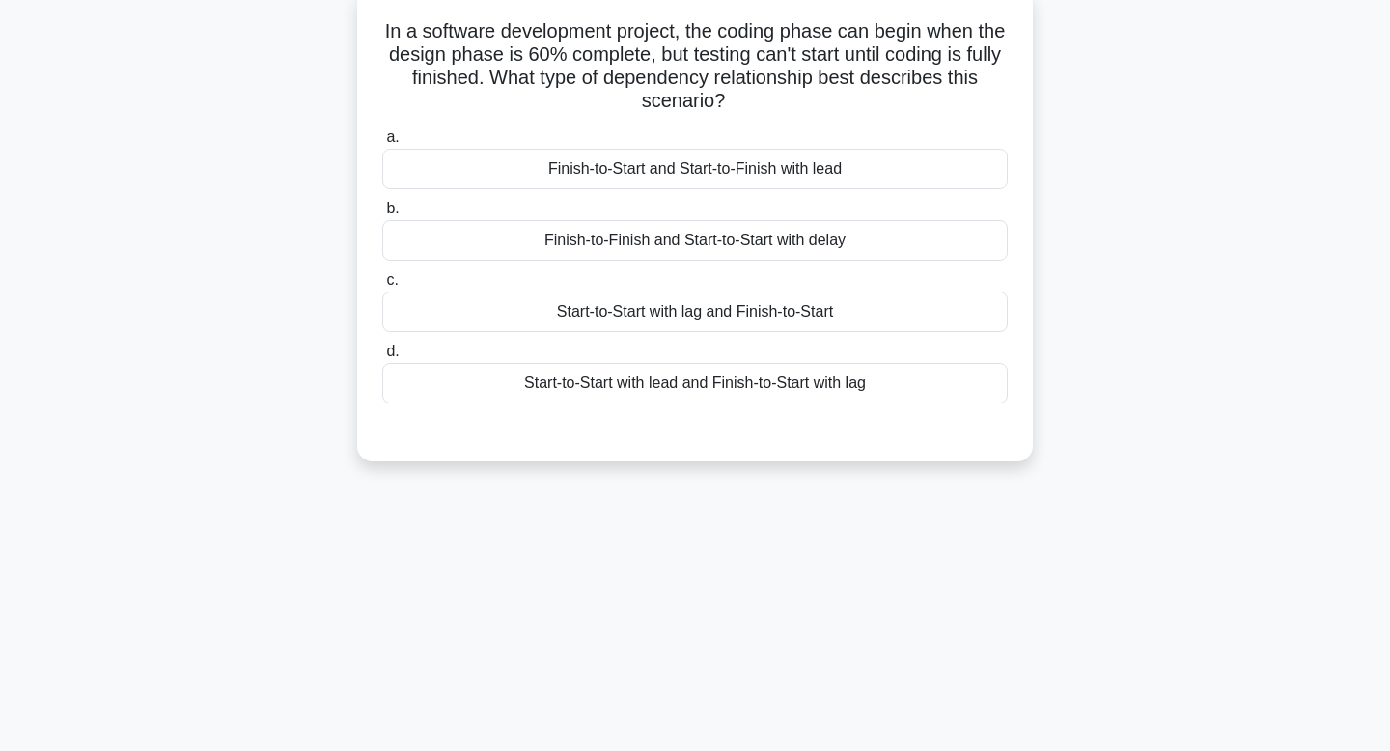
scroll to position [0, 0]
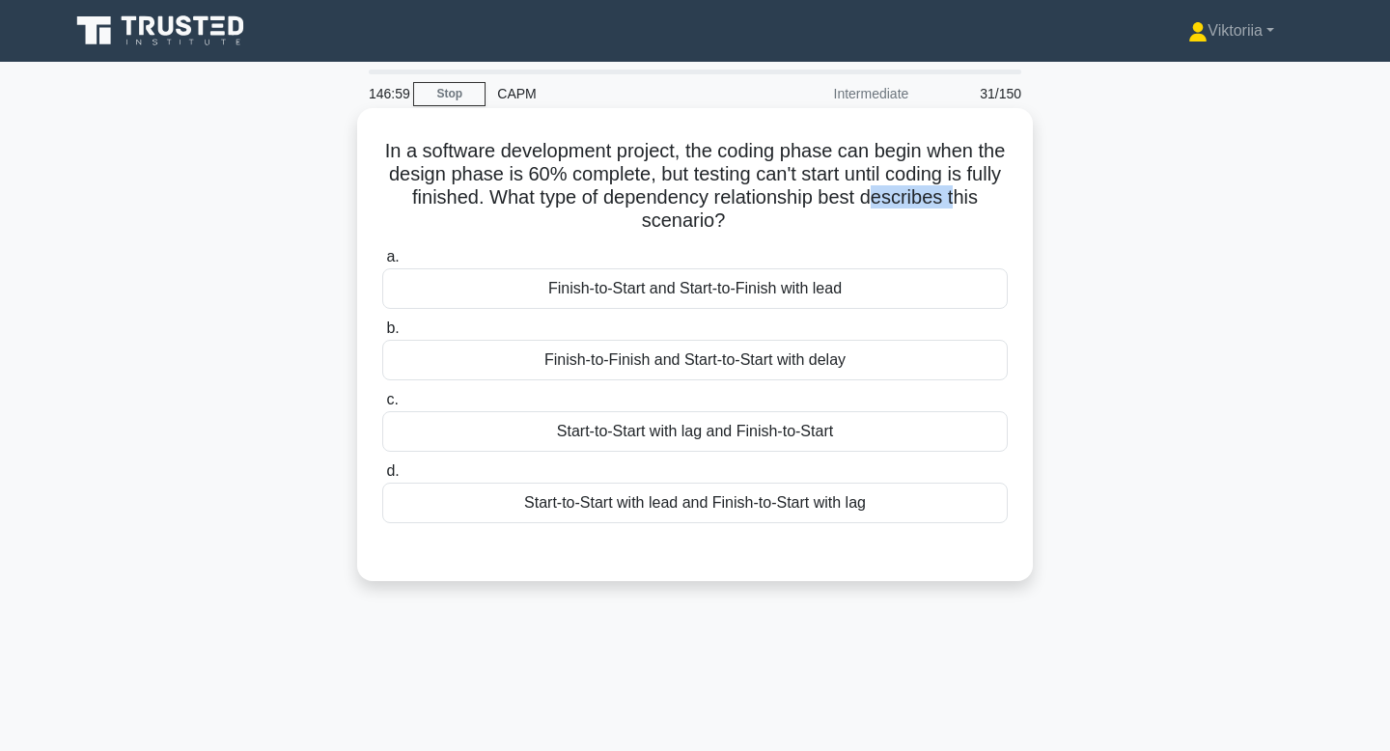
drag, startPoint x: 877, startPoint y: 203, endPoint x: 953, endPoint y: 204, distance: 76.3
click at [953, 204] on h5 "In a software development project, the coding phase can begin when the design p…" at bounding box center [694, 186] width 629 height 95
click at [982, 209] on h5 "In a software development project, the coding phase can begin when the design p…" at bounding box center [694, 186] width 629 height 95
click at [513, 441] on div "Start-to-Start with lag and Finish-to-Start" at bounding box center [695, 431] width 626 height 41
click at [382, 406] on input "c. Start-to-Start with lag and Finish-to-Start" at bounding box center [382, 400] width 0 height 13
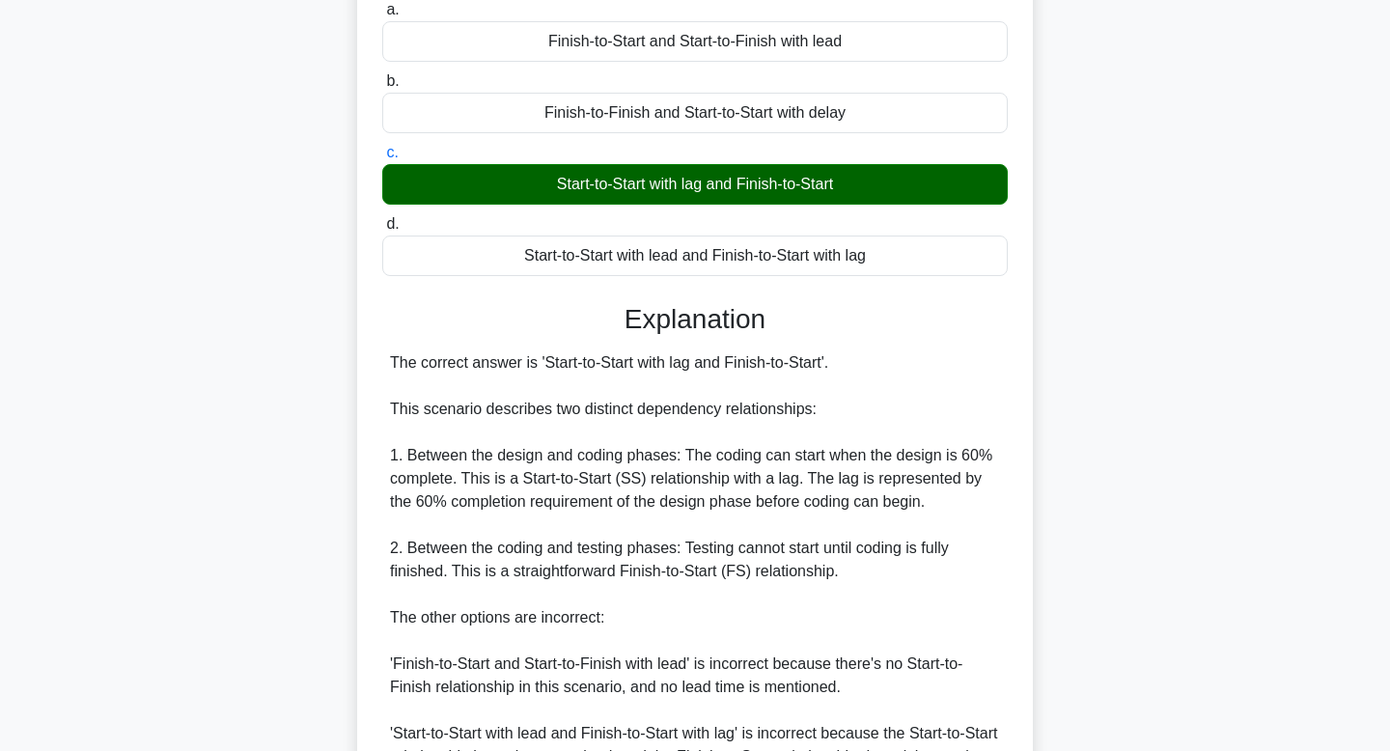
scroll to position [555, 0]
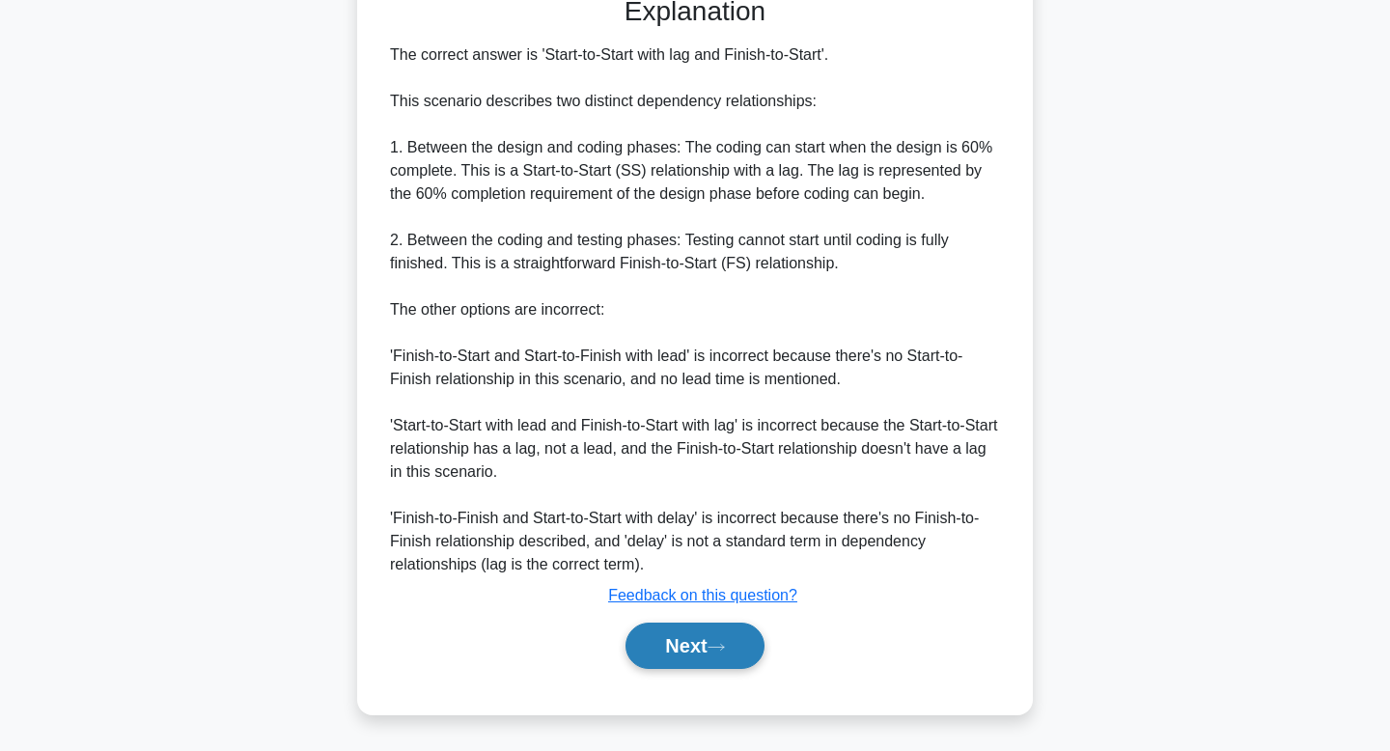
click at [665, 652] on button "Next" at bounding box center [695, 646] width 138 height 46
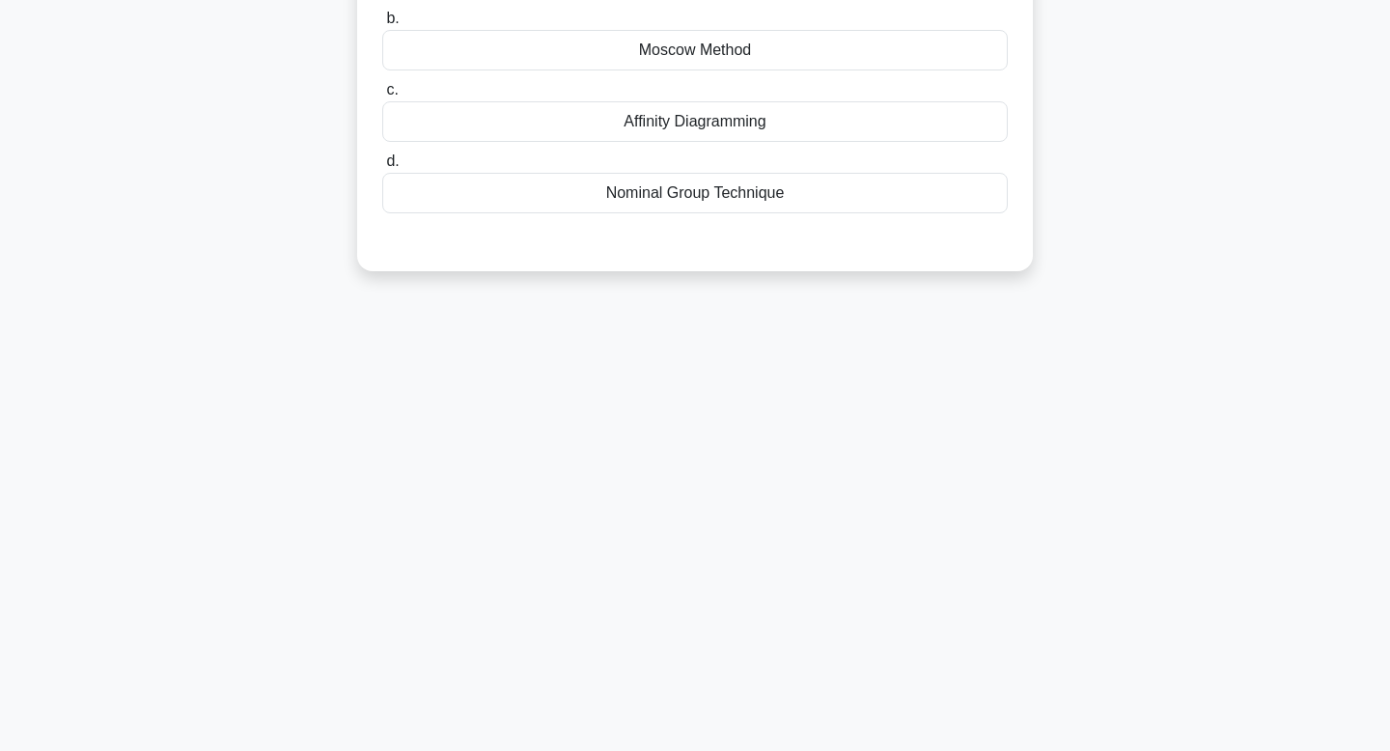
scroll to position [0, 0]
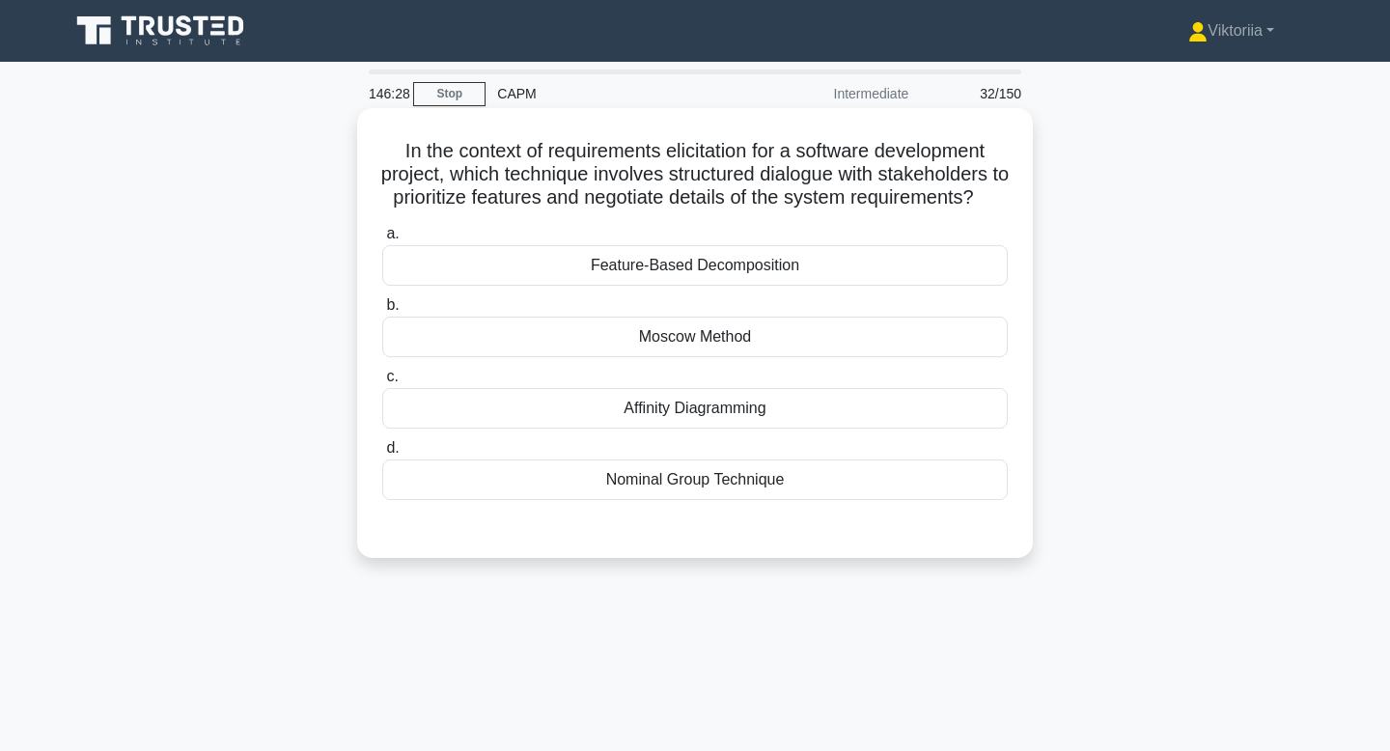
click at [750, 357] on div "Moscow Method" at bounding box center [695, 337] width 626 height 41
click at [382, 312] on input "b. Moscow Method" at bounding box center [382, 305] width 0 height 13
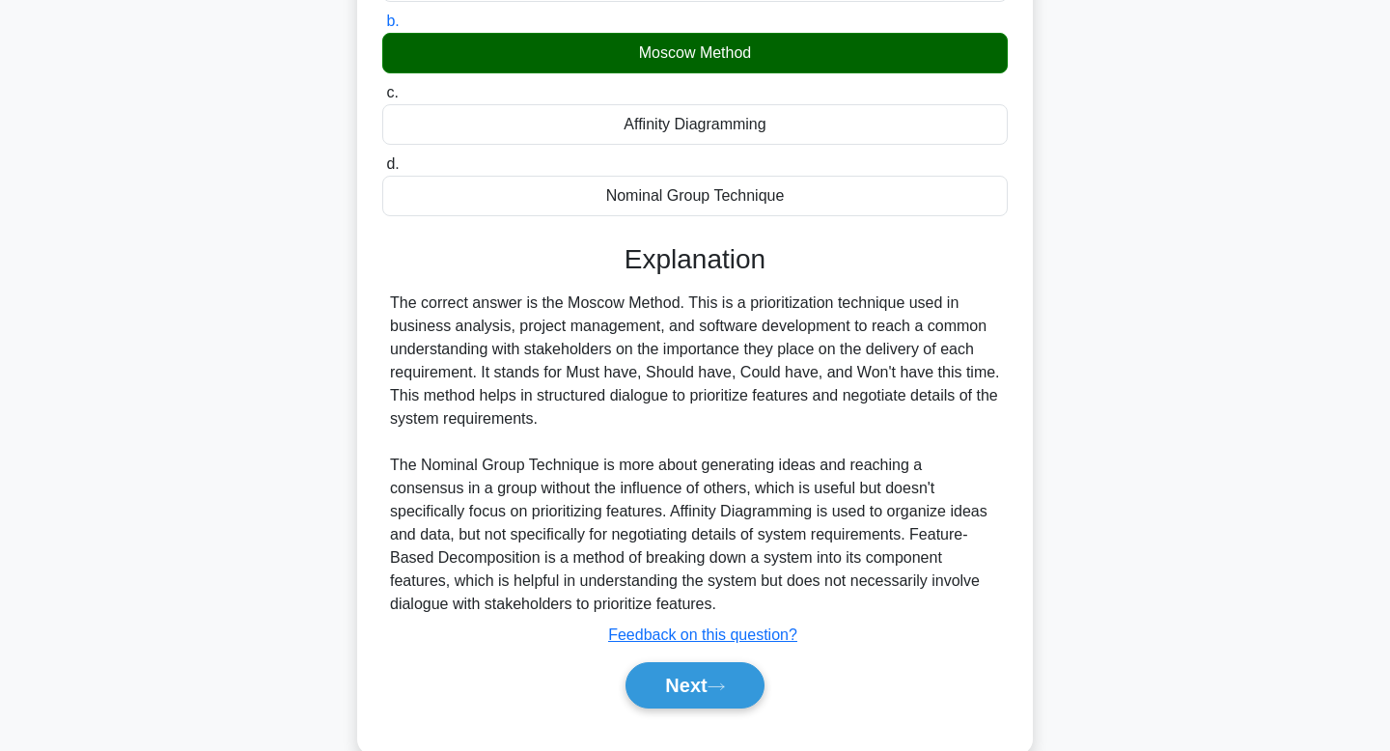
scroll to position [347, 0]
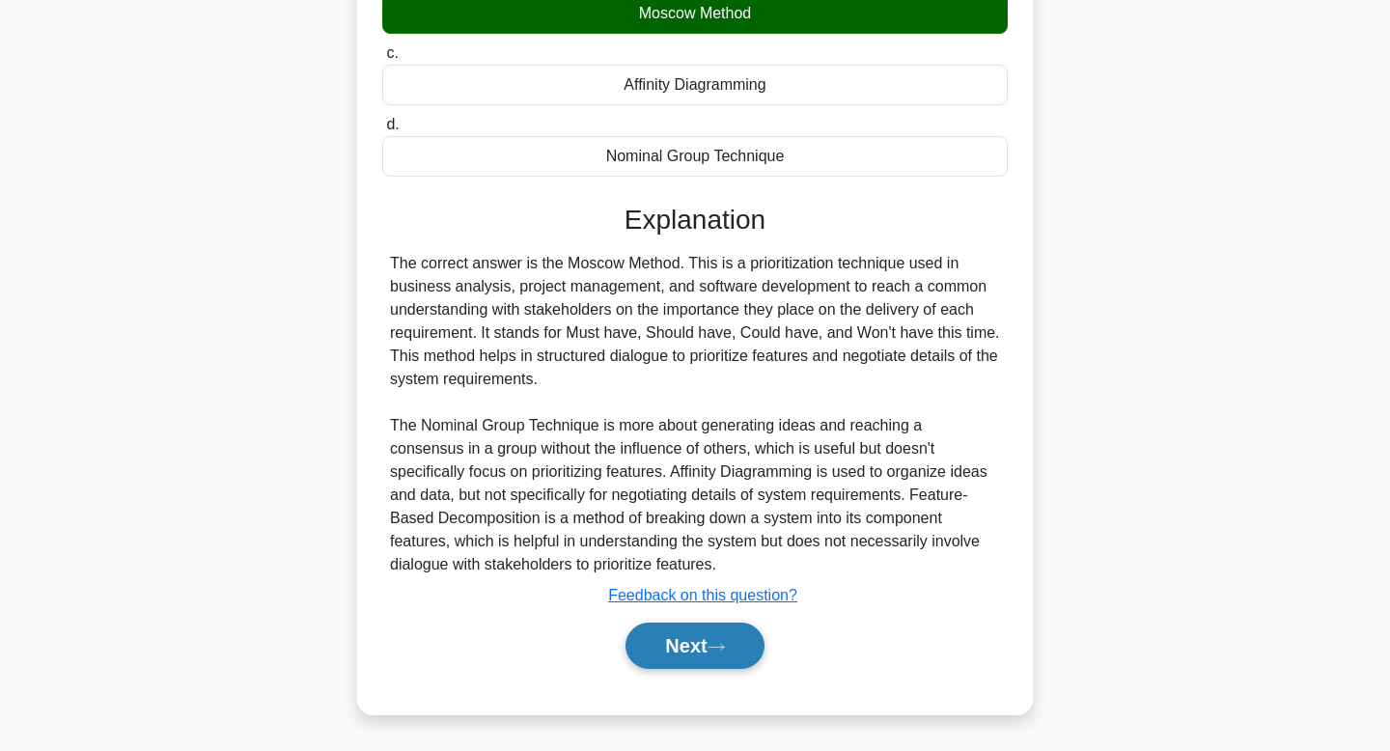
click at [687, 660] on button "Next" at bounding box center [695, 646] width 138 height 46
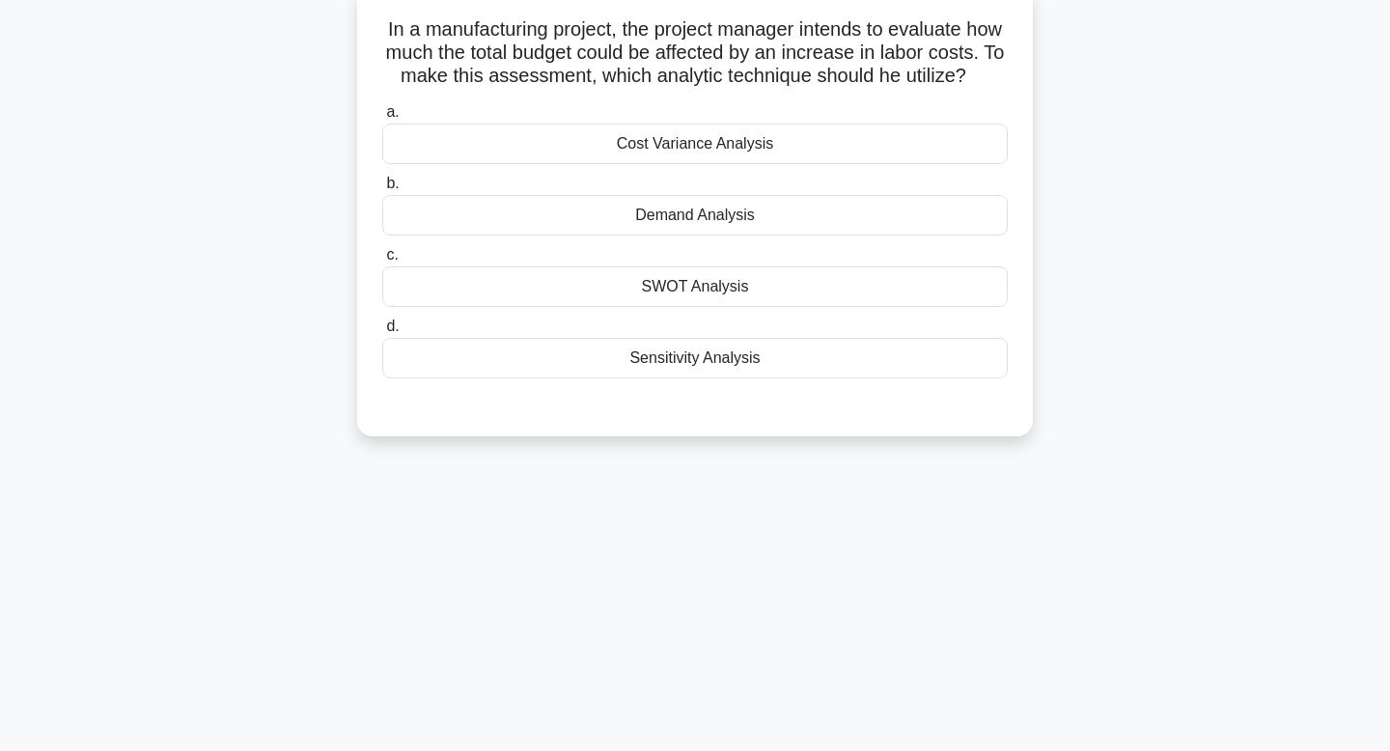
scroll to position [0, 0]
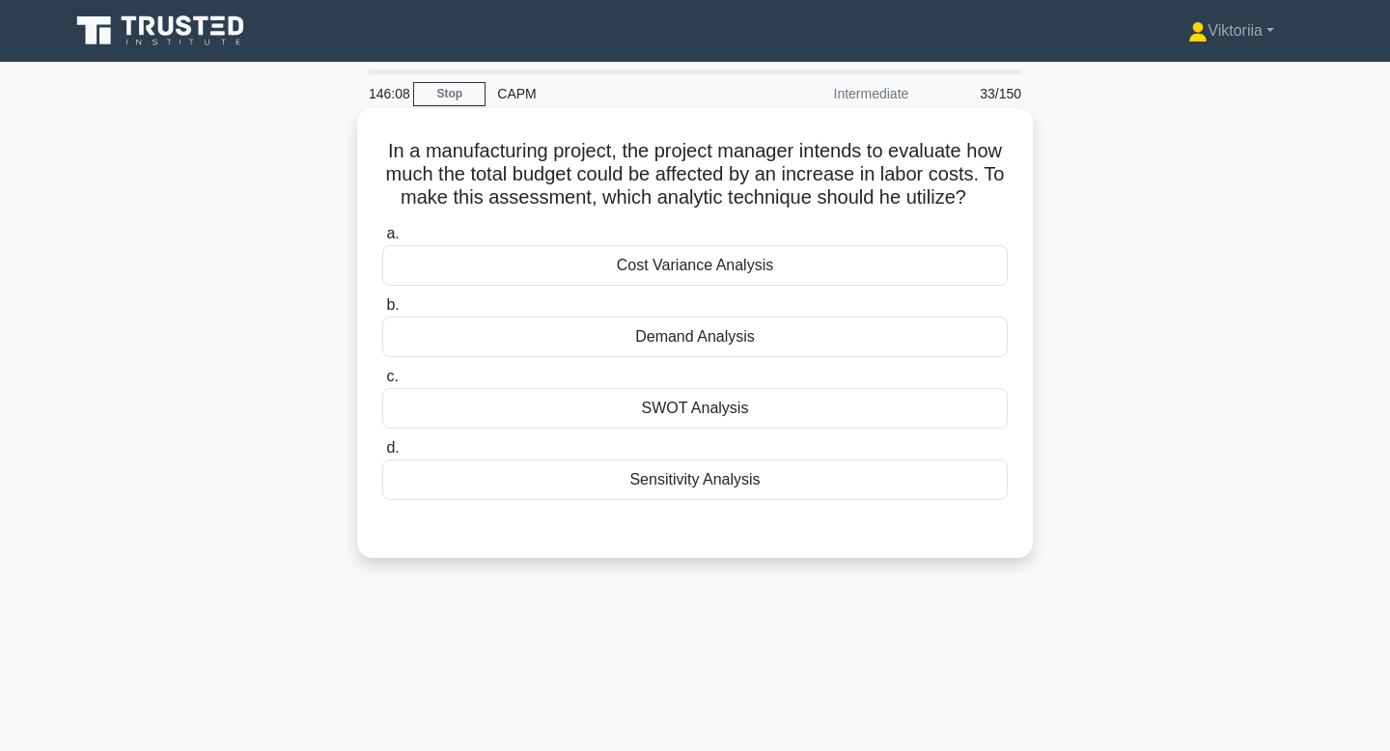
click at [779, 268] on div "Cost Variance Analysis" at bounding box center [695, 265] width 626 height 41
click at [382, 240] on input "a. Cost Variance Analysis" at bounding box center [382, 234] width 0 height 13
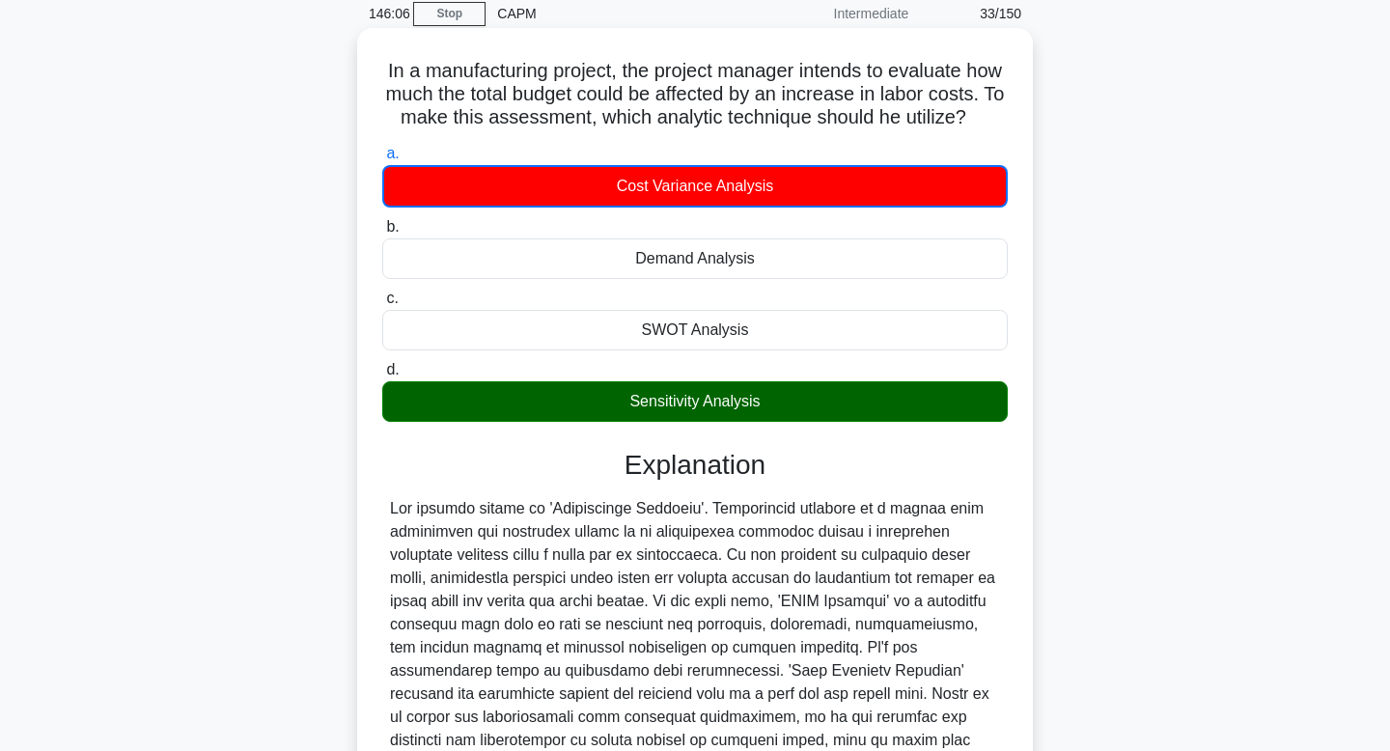
scroll to position [325, 0]
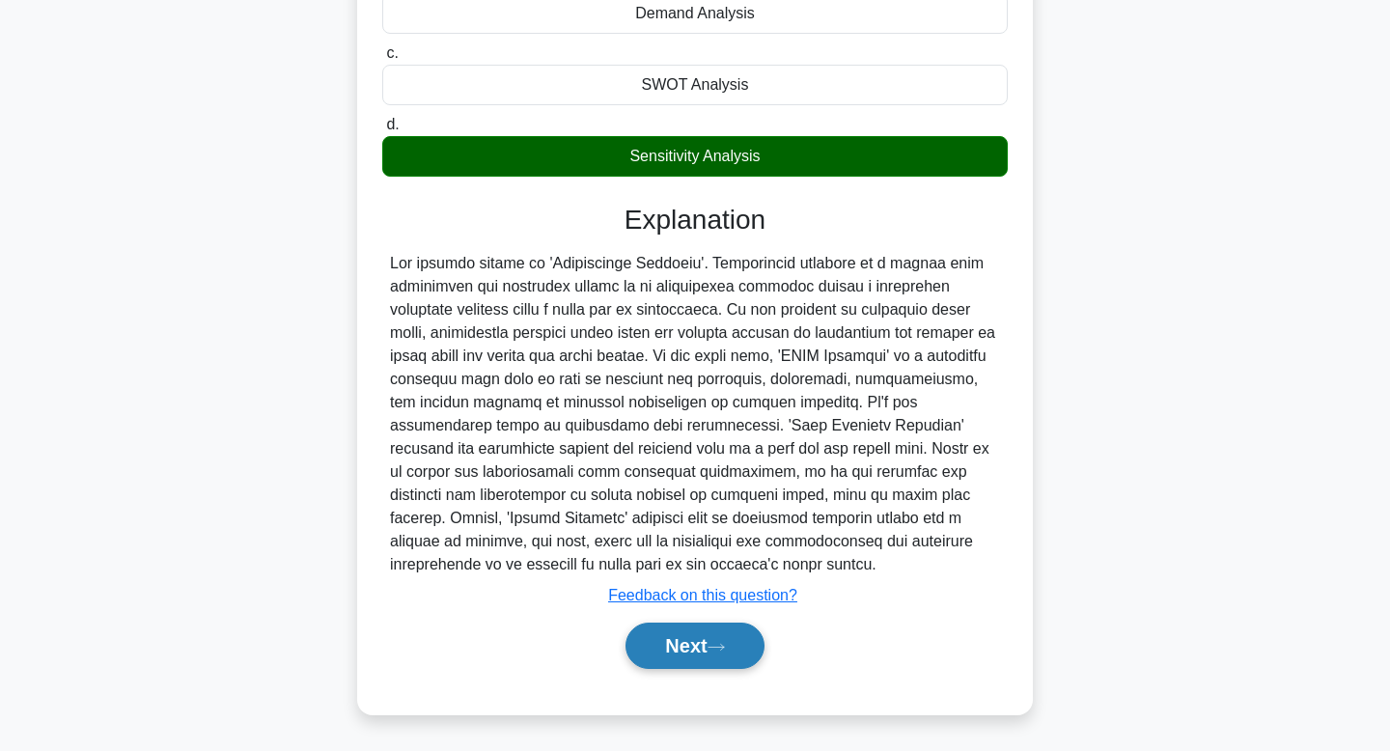
click at [689, 653] on button "Next" at bounding box center [695, 646] width 138 height 46
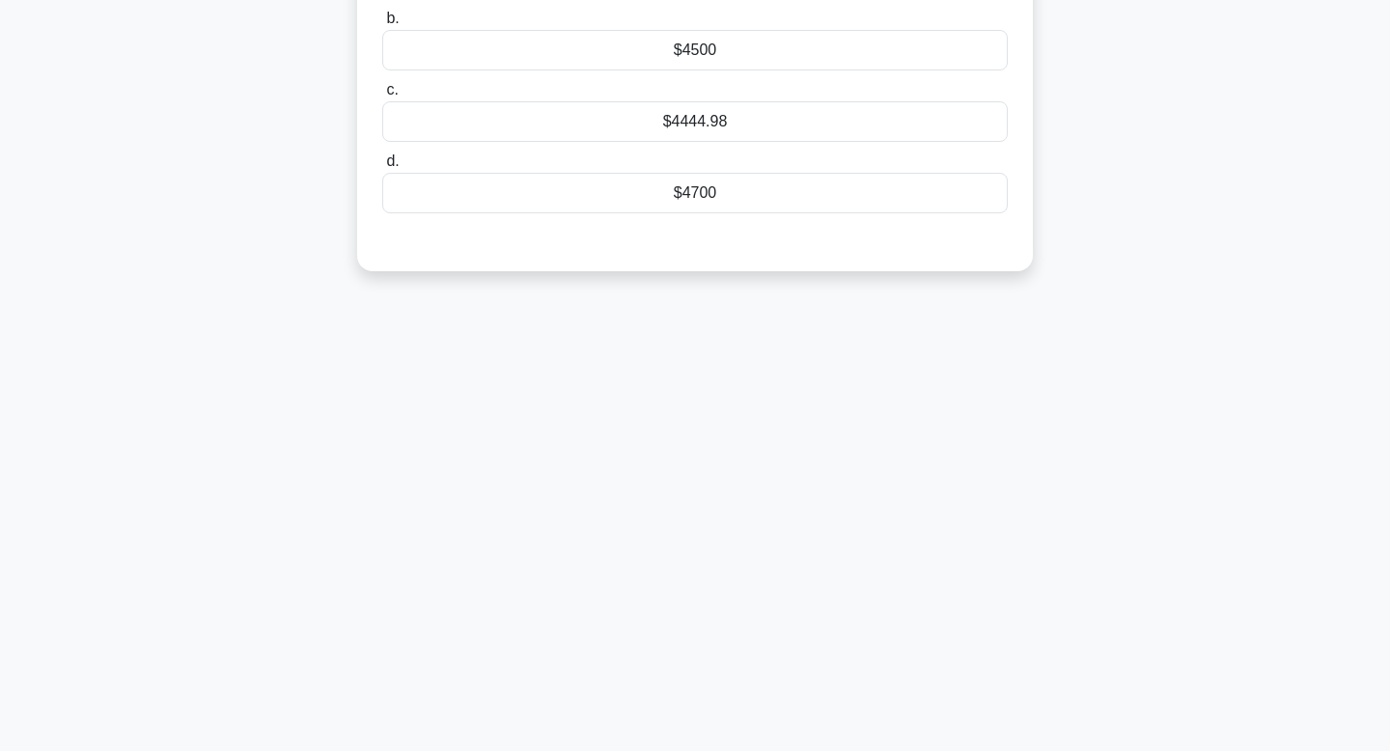
scroll to position [0, 0]
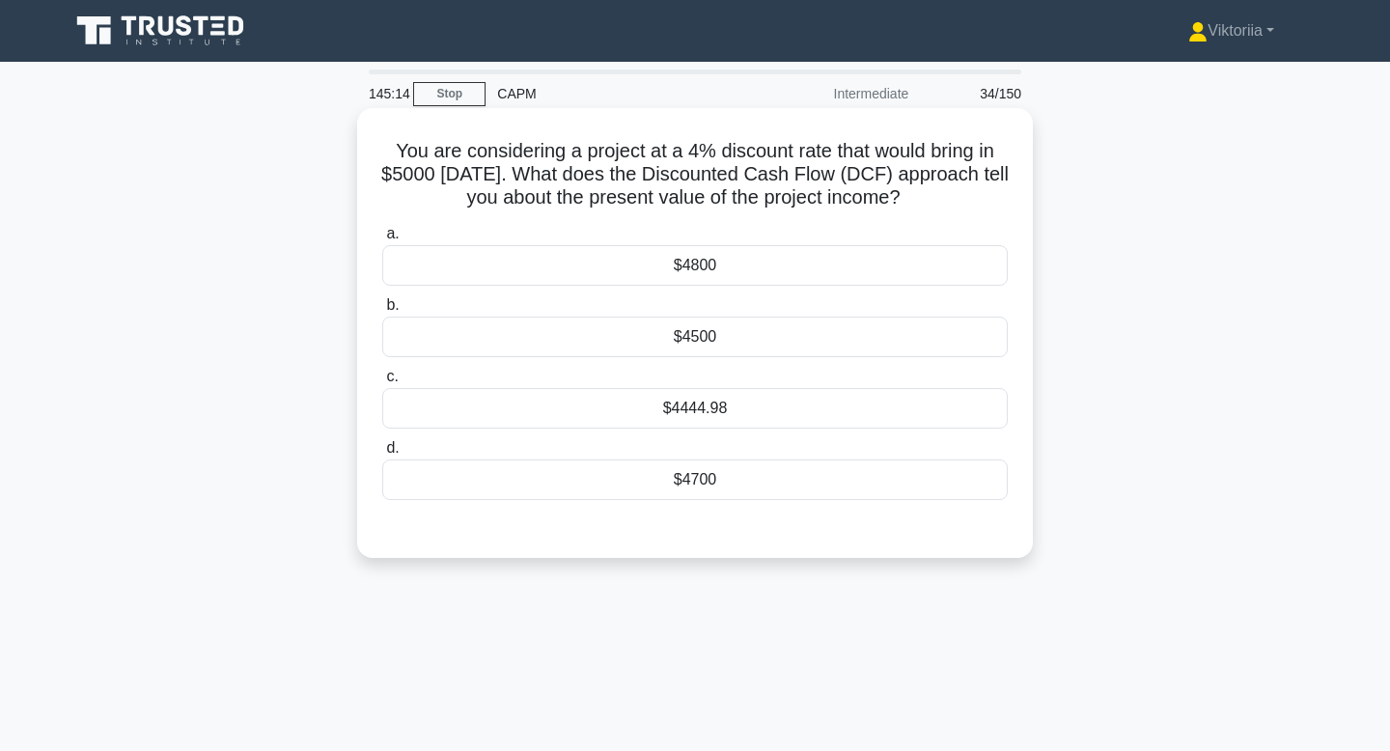
click at [804, 263] on div "$4800" at bounding box center [695, 265] width 626 height 41
click at [382, 240] on input "a. $4800" at bounding box center [382, 234] width 0 height 13
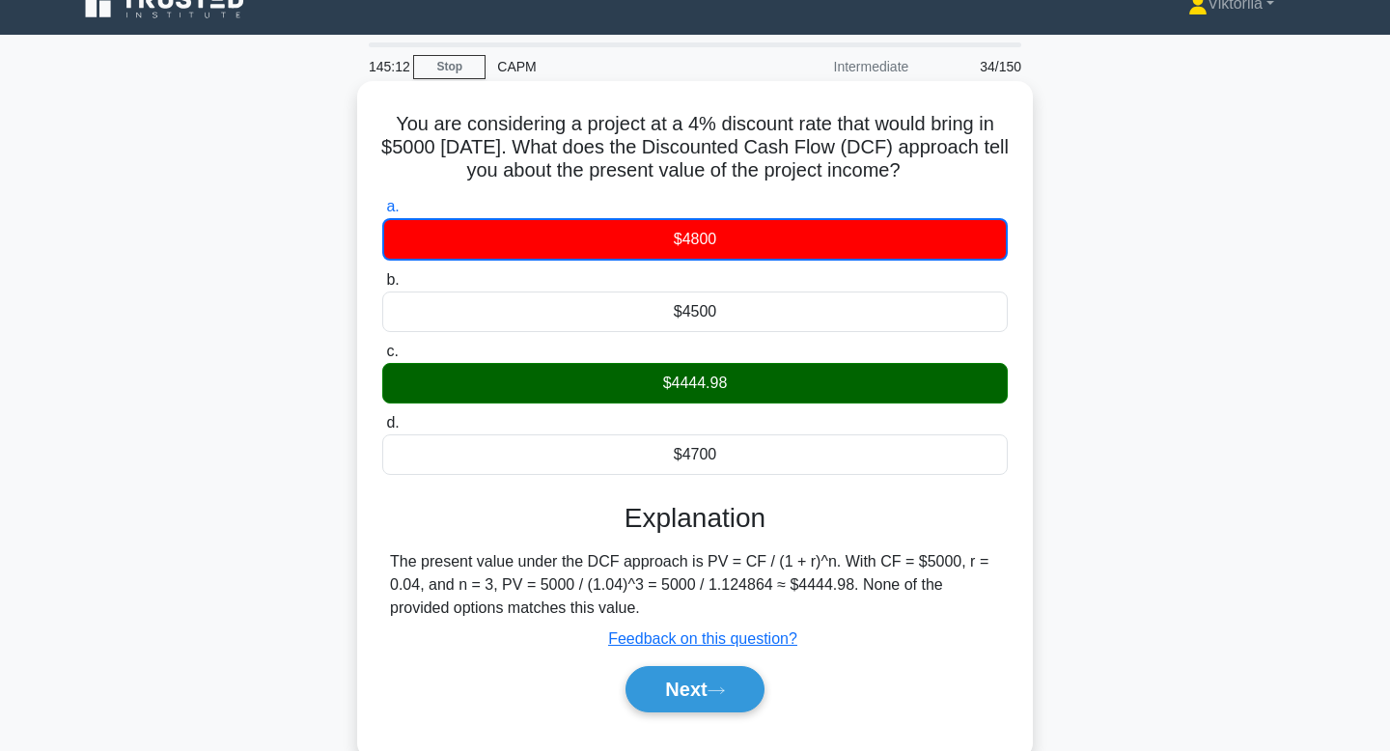
scroll to position [30, 0]
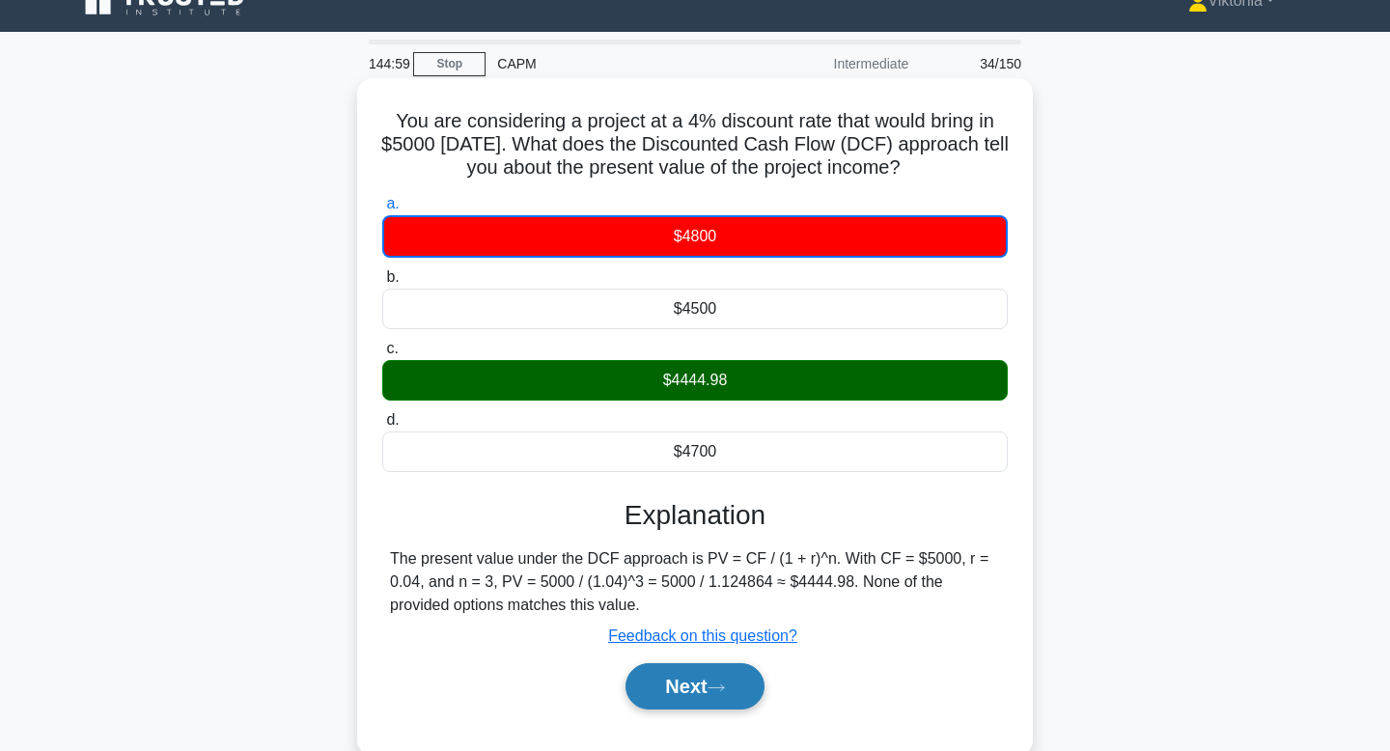
click at [719, 692] on icon at bounding box center [716, 688] width 17 height 11
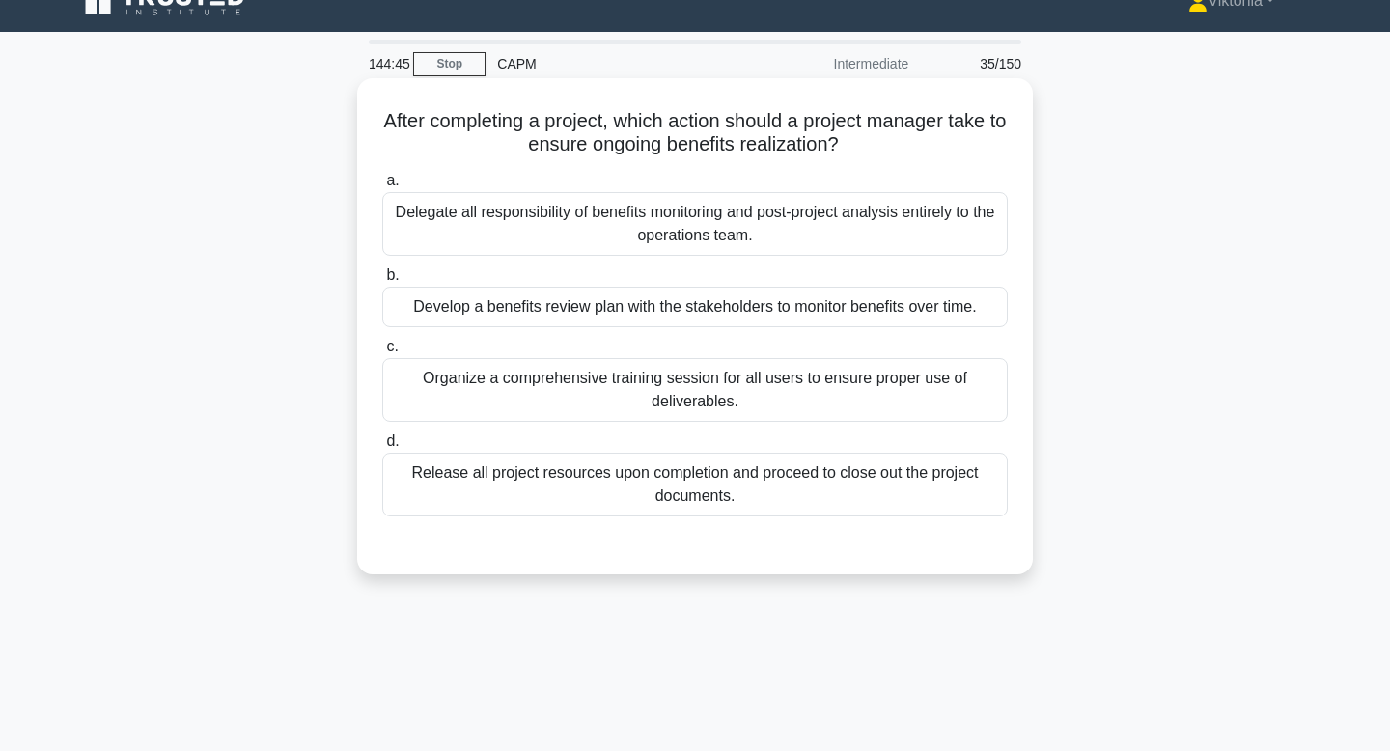
click at [824, 311] on div "Develop a benefits review plan with the stakeholders to monitor benefits over t…" at bounding box center [695, 307] width 626 height 41
click at [382, 282] on input "b. Develop a benefits review plan with the stakeholders to monitor benefits ove…" at bounding box center [382, 275] width 0 height 13
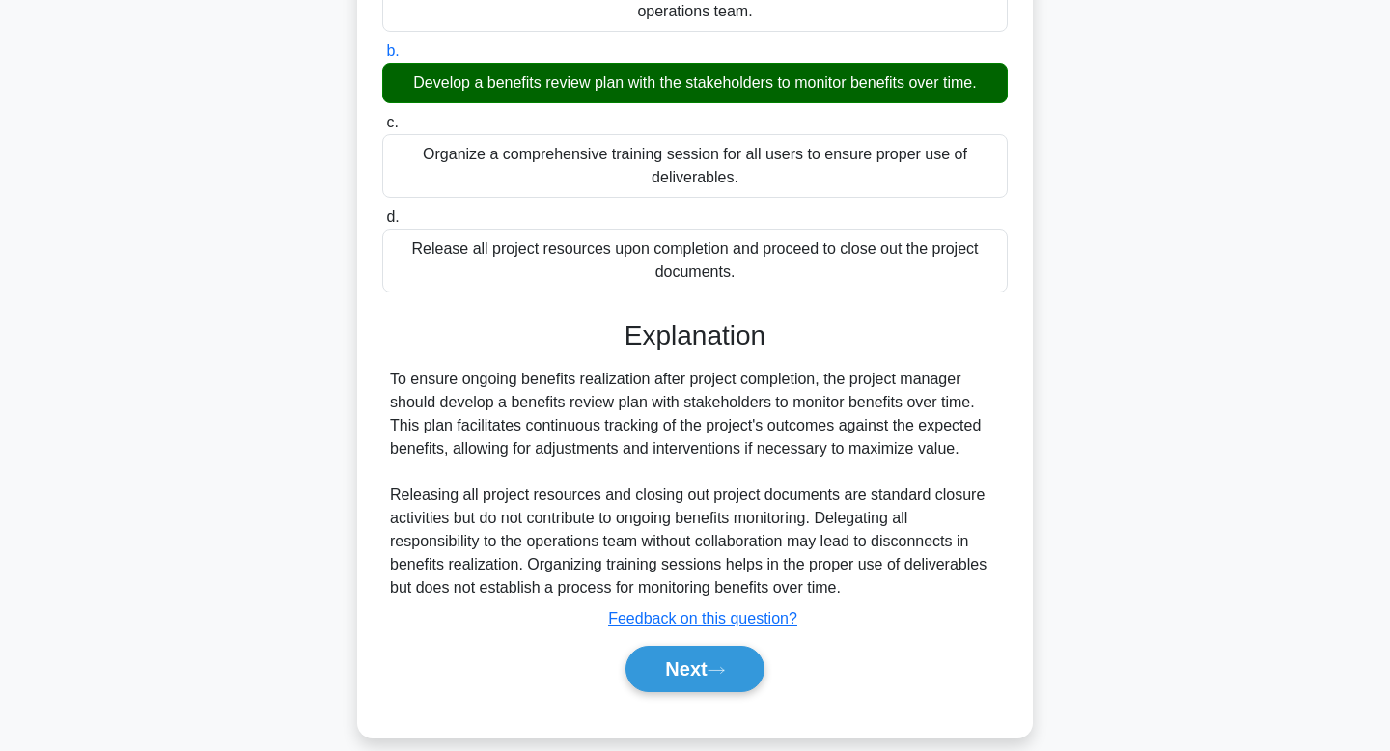
scroll to position [292, 0]
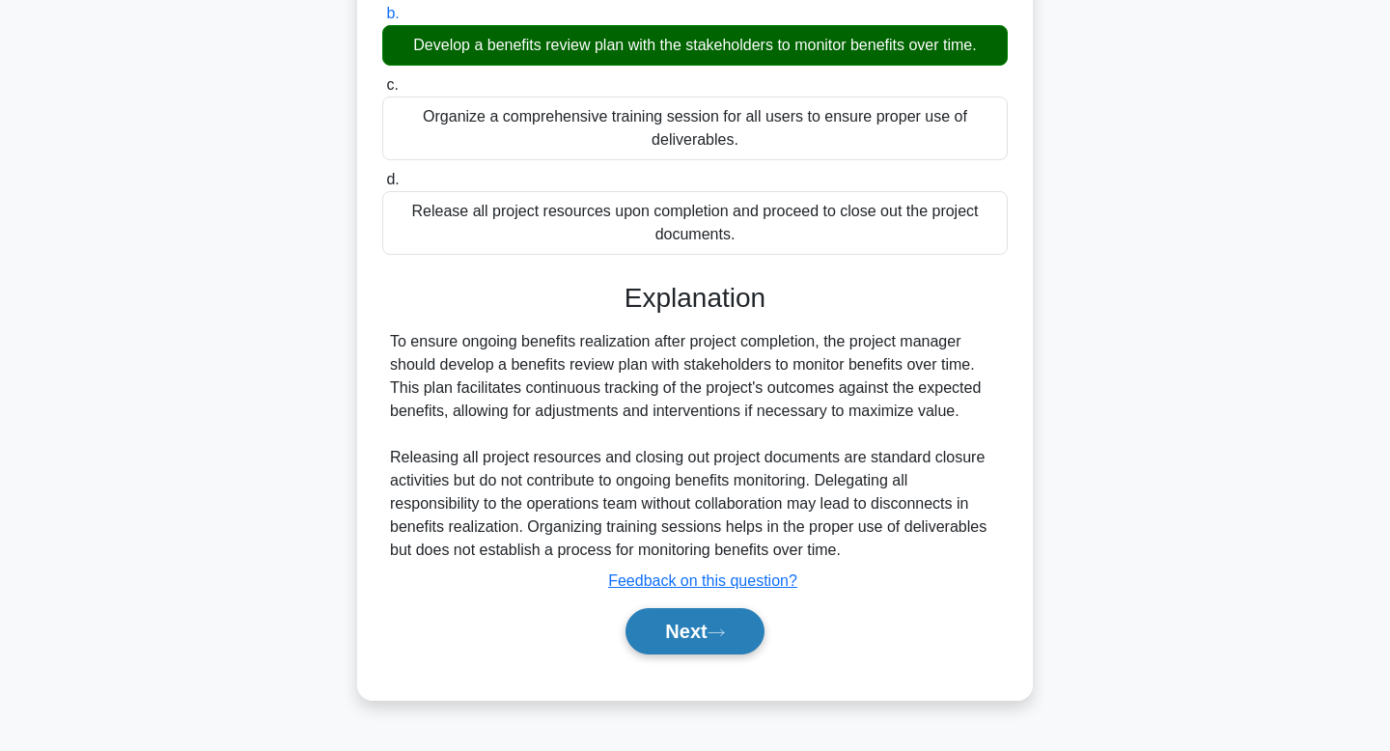
click at [684, 638] on button "Next" at bounding box center [695, 631] width 138 height 46
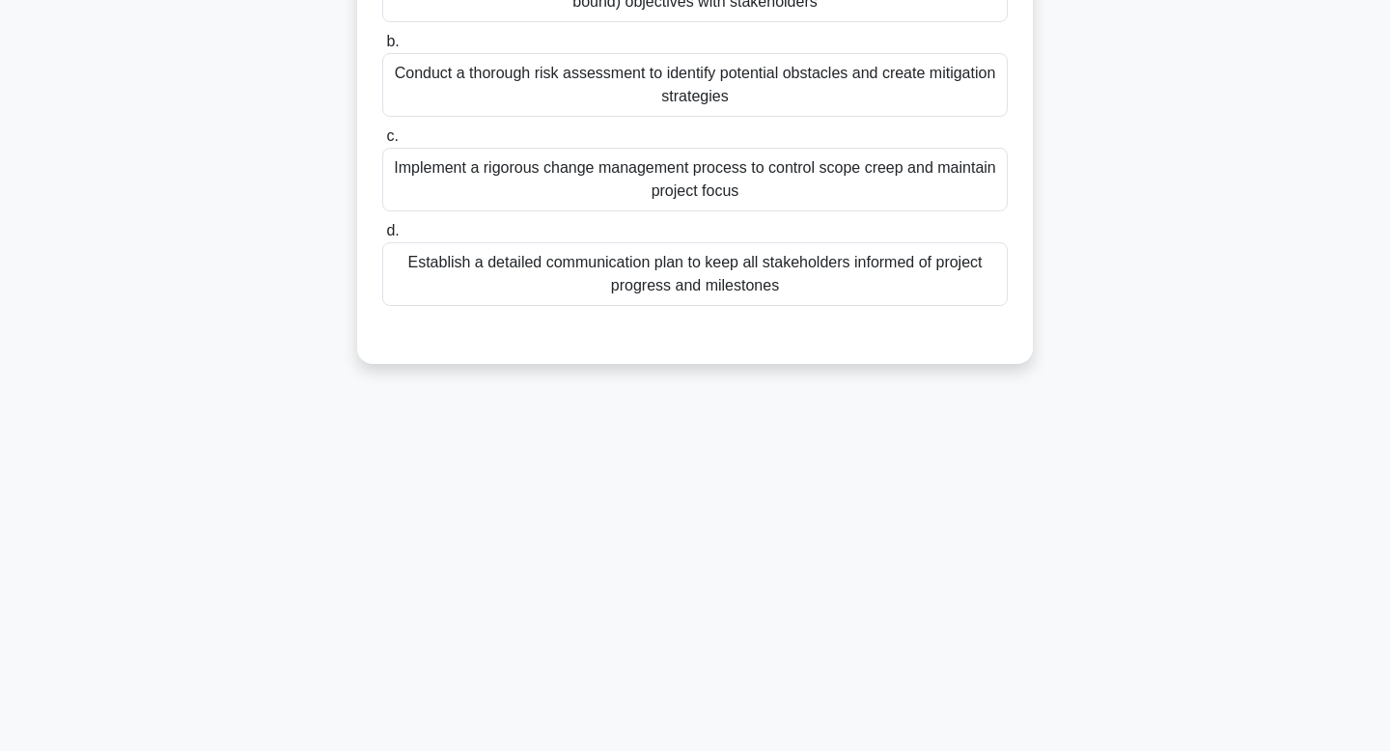
scroll to position [0, 0]
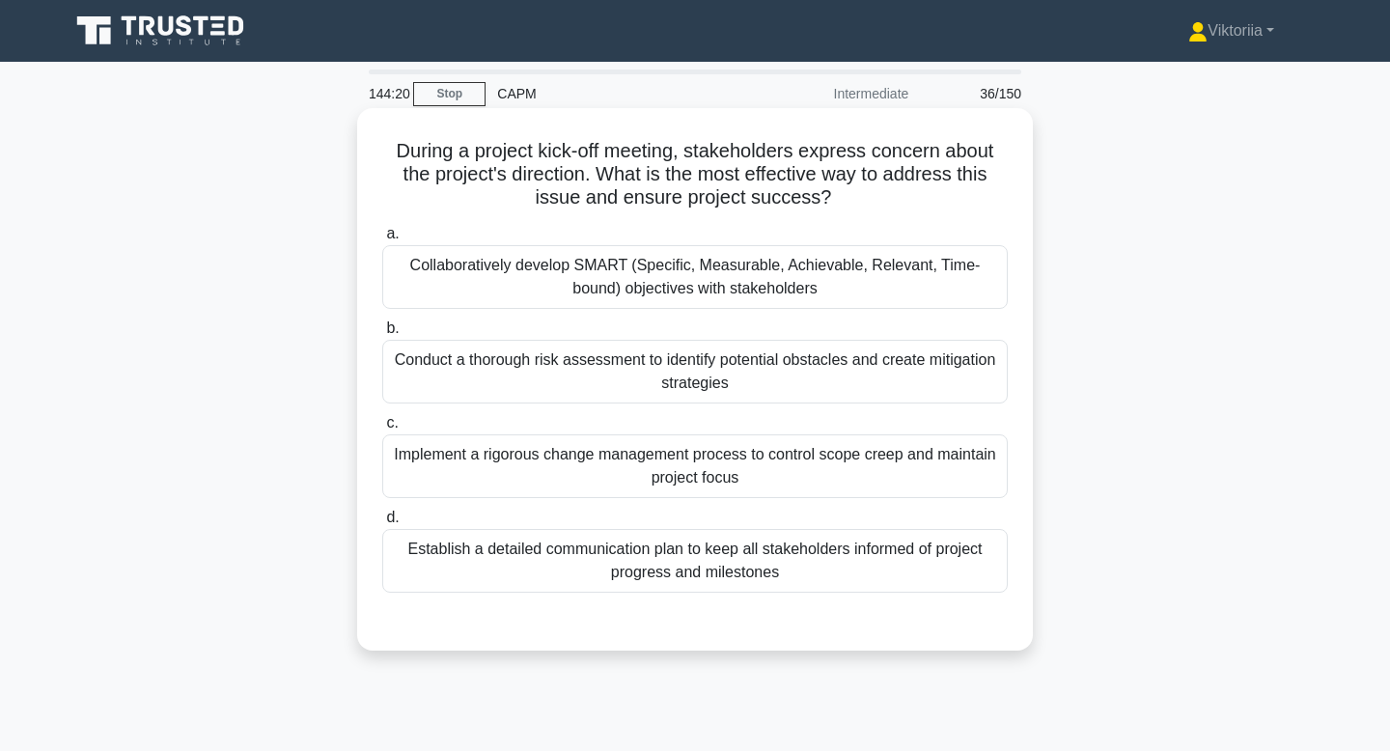
click at [800, 281] on div "Collaboratively develop SMART (Specific, Measurable, Achievable, Relevant, Time…" at bounding box center [695, 277] width 626 height 64
click at [382, 240] on input "a. Collaboratively develop SMART (Specific, Measurable, Achievable, Relevant, T…" at bounding box center [382, 234] width 0 height 13
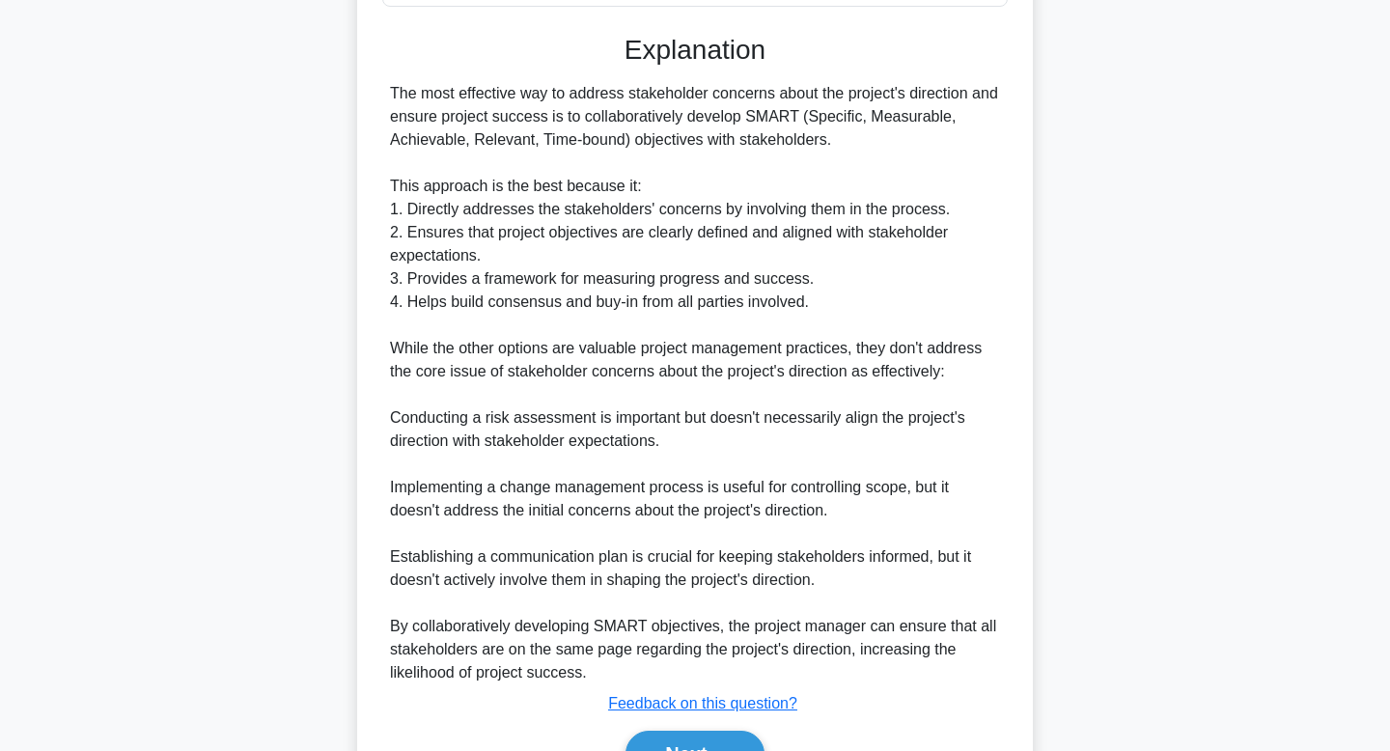
scroll to position [694, 0]
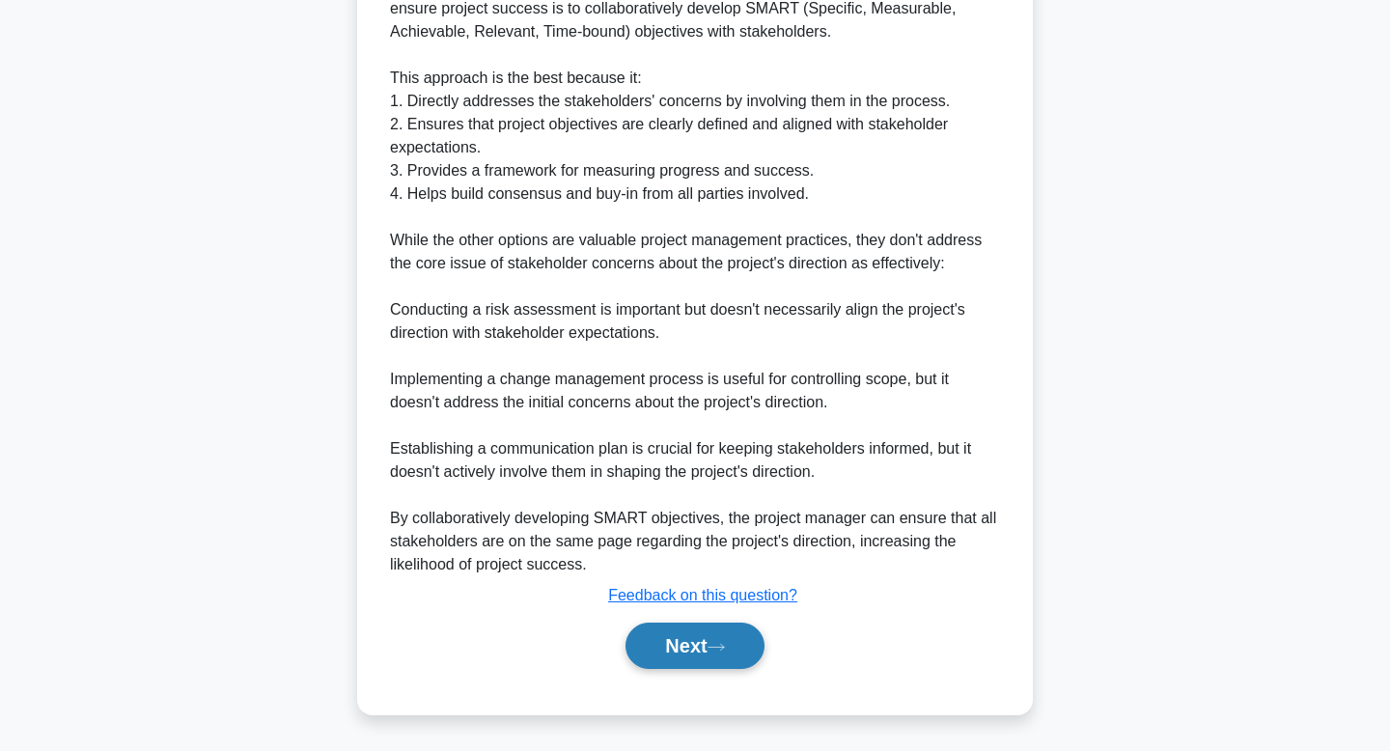
click at [675, 661] on button "Next" at bounding box center [695, 646] width 138 height 46
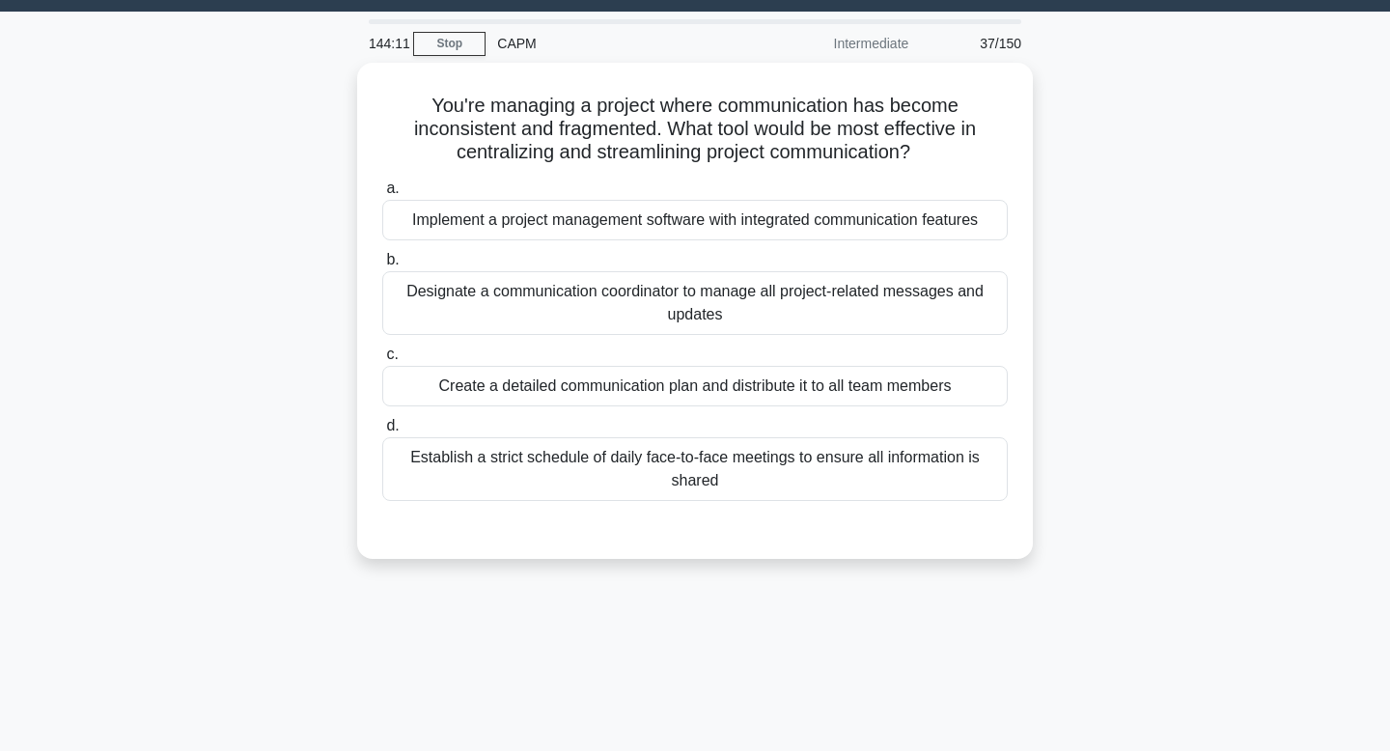
scroll to position [0, 0]
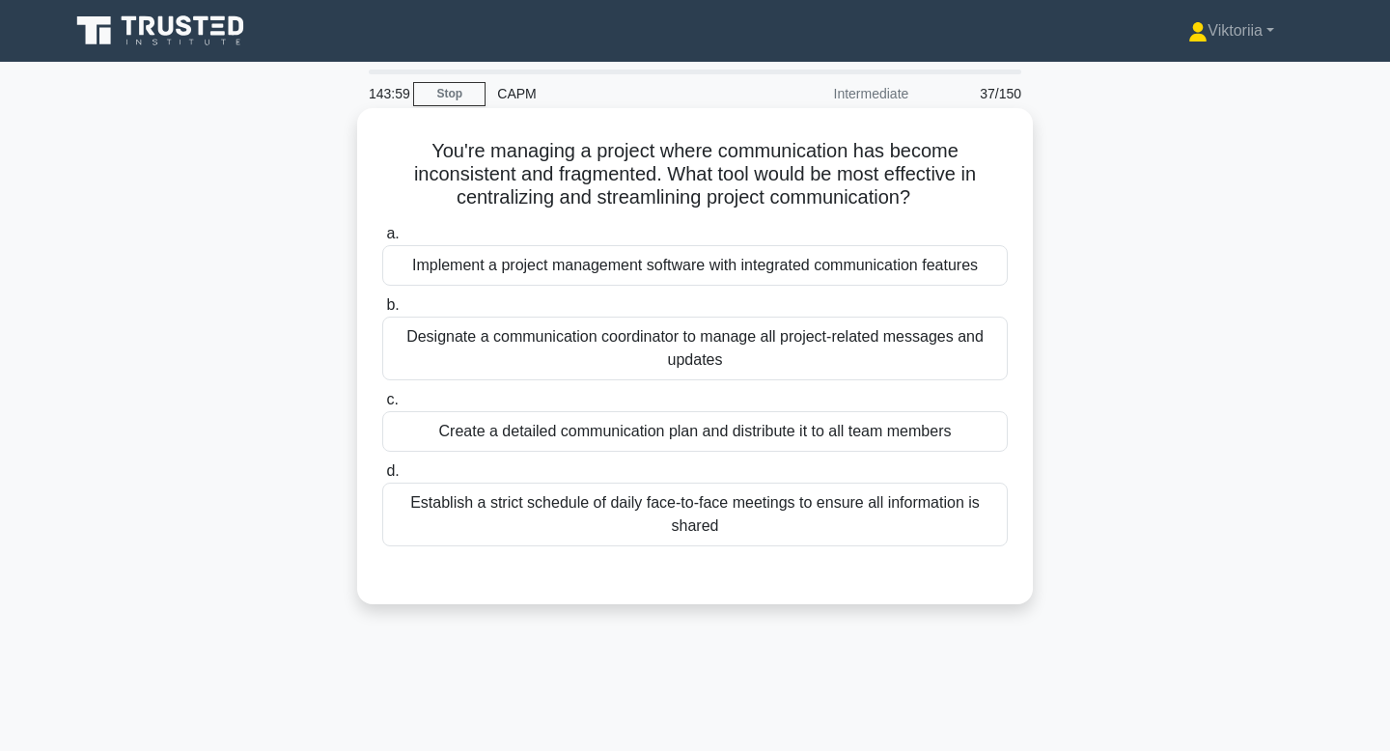
click at [748, 430] on div "Create a detailed communication plan and distribute it to all team members" at bounding box center [695, 431] width 626 height 41
click at [382, 406] on input "c. Create a detailed communication plan and distribute it to all team members" at bounding box center [382, 400] width 0 height 13
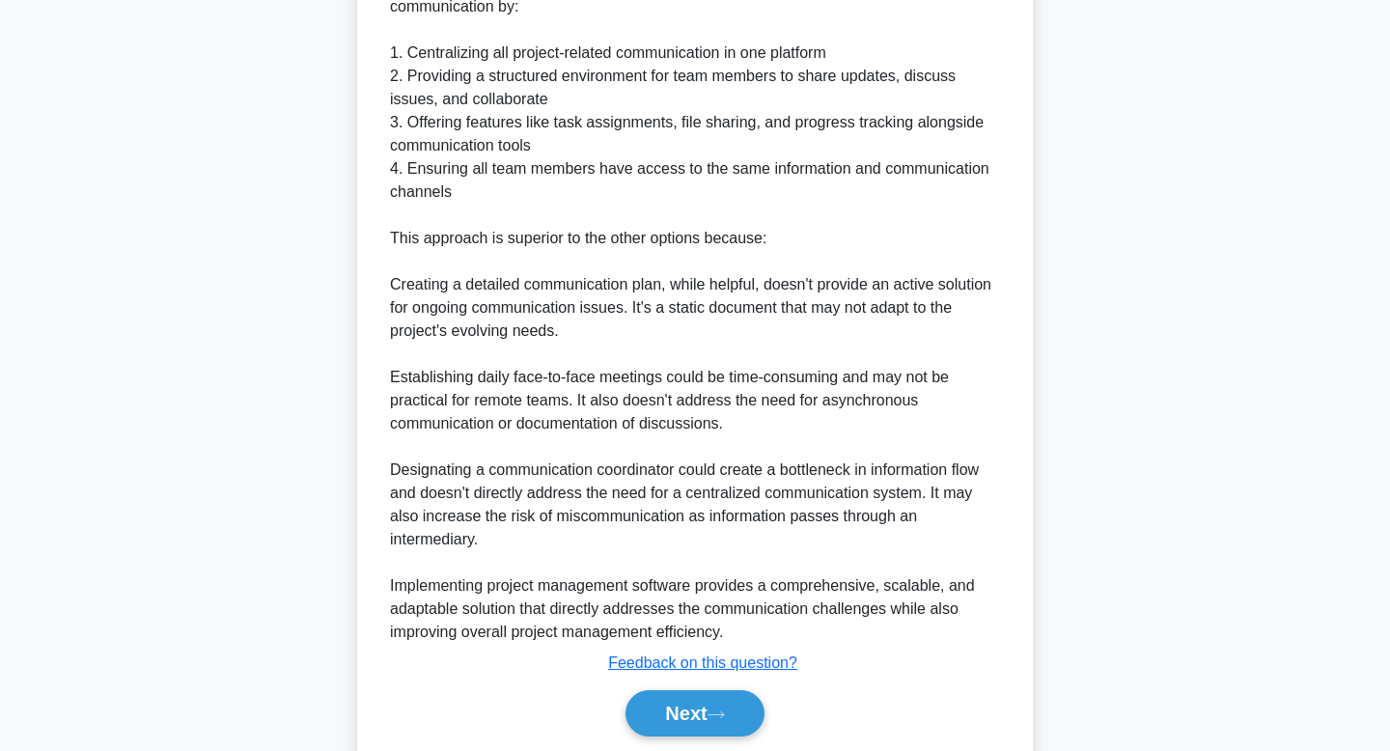
scroll to position [702, 0]
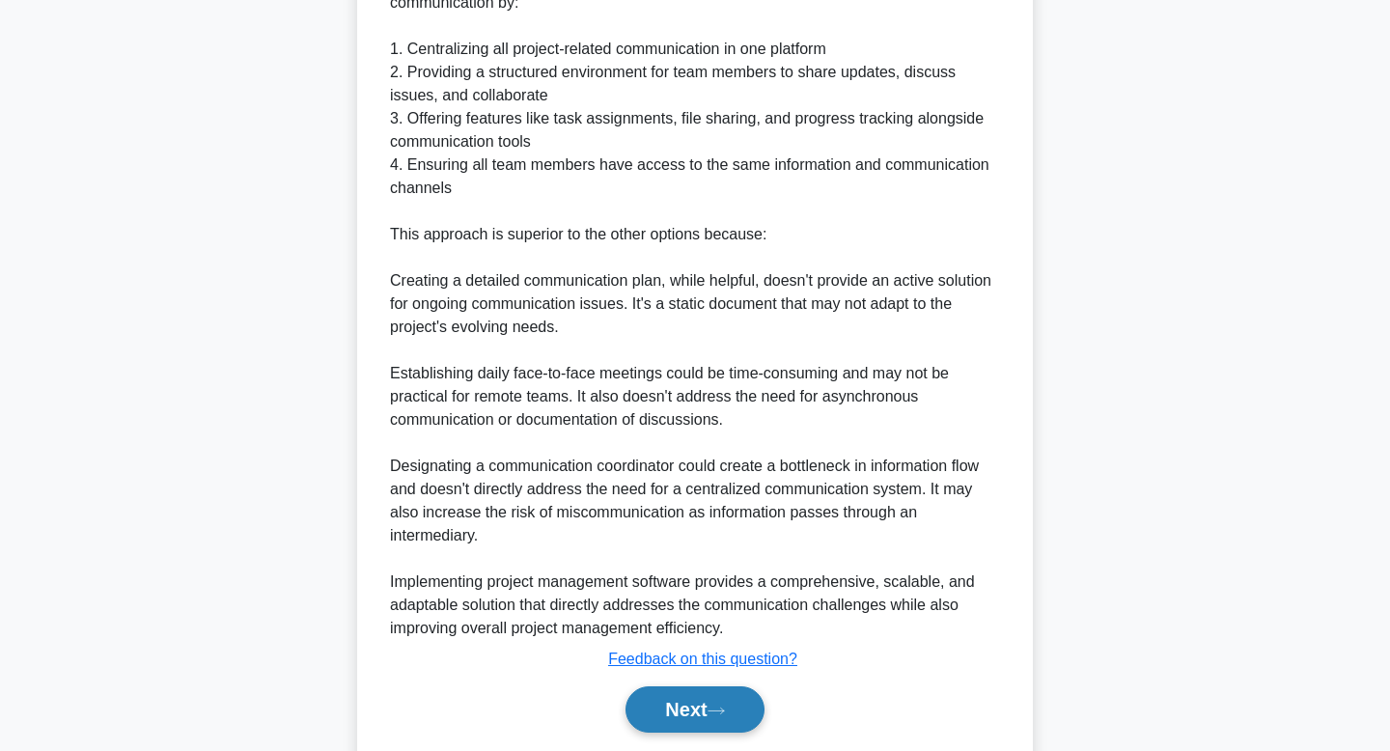
click at [660, 720] on button "Next" at bounding box center [695, 709] width 138 height 46
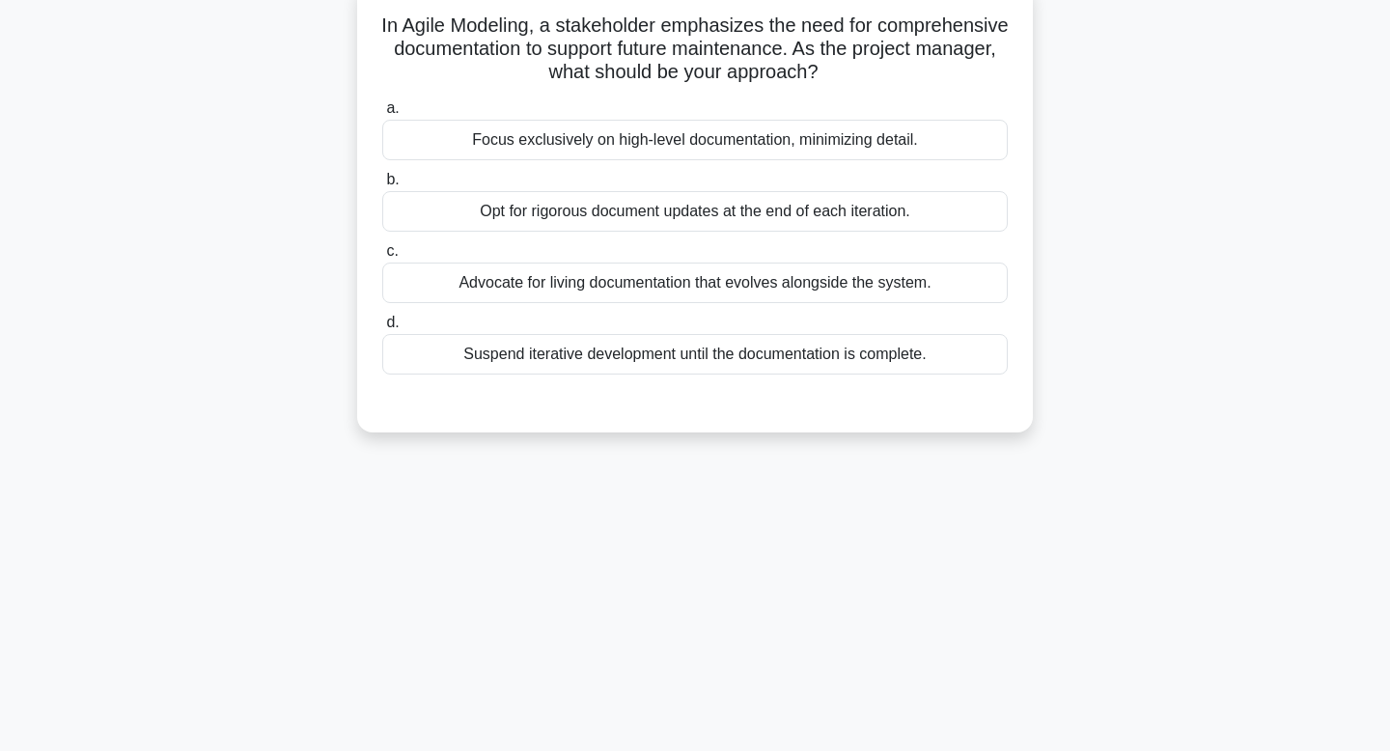
scroll to position [0, 0]
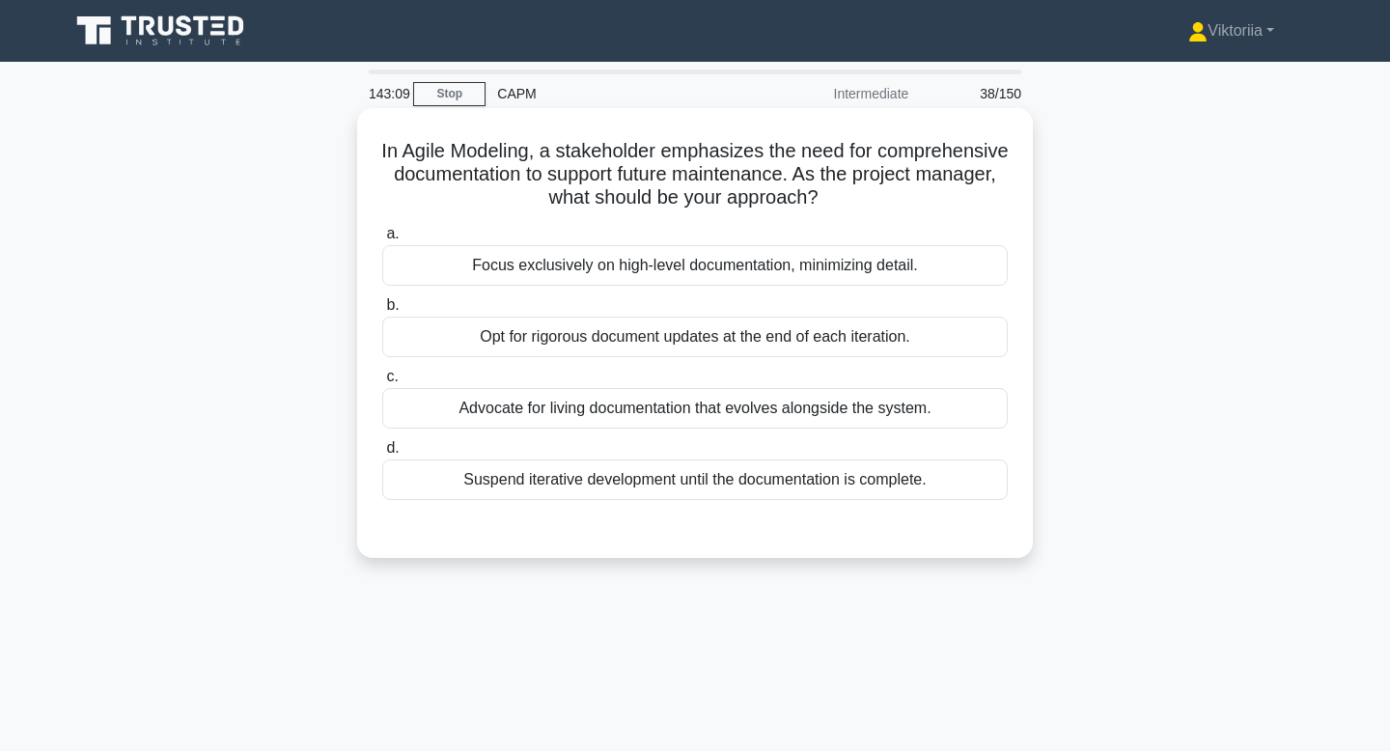
click at [750, 413] on div "Advocate for living documentation that evolves alongside the system." at bounding box center [695, 408] width 626 height 41
click at [382, 383] on input "c. Advocate for living documentation that evolves alongside the system." at bounding box center [382, 377] width 0 height 13
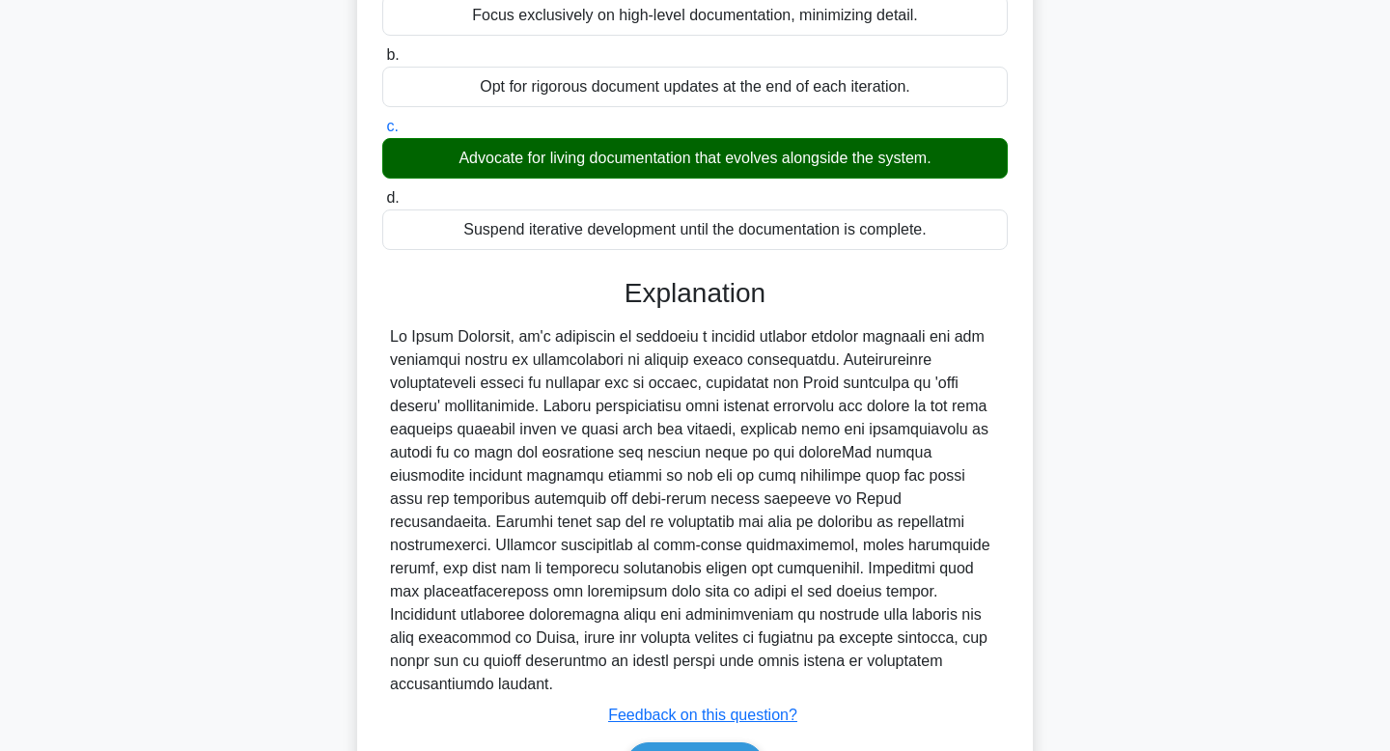
scroll to position [370, 0]
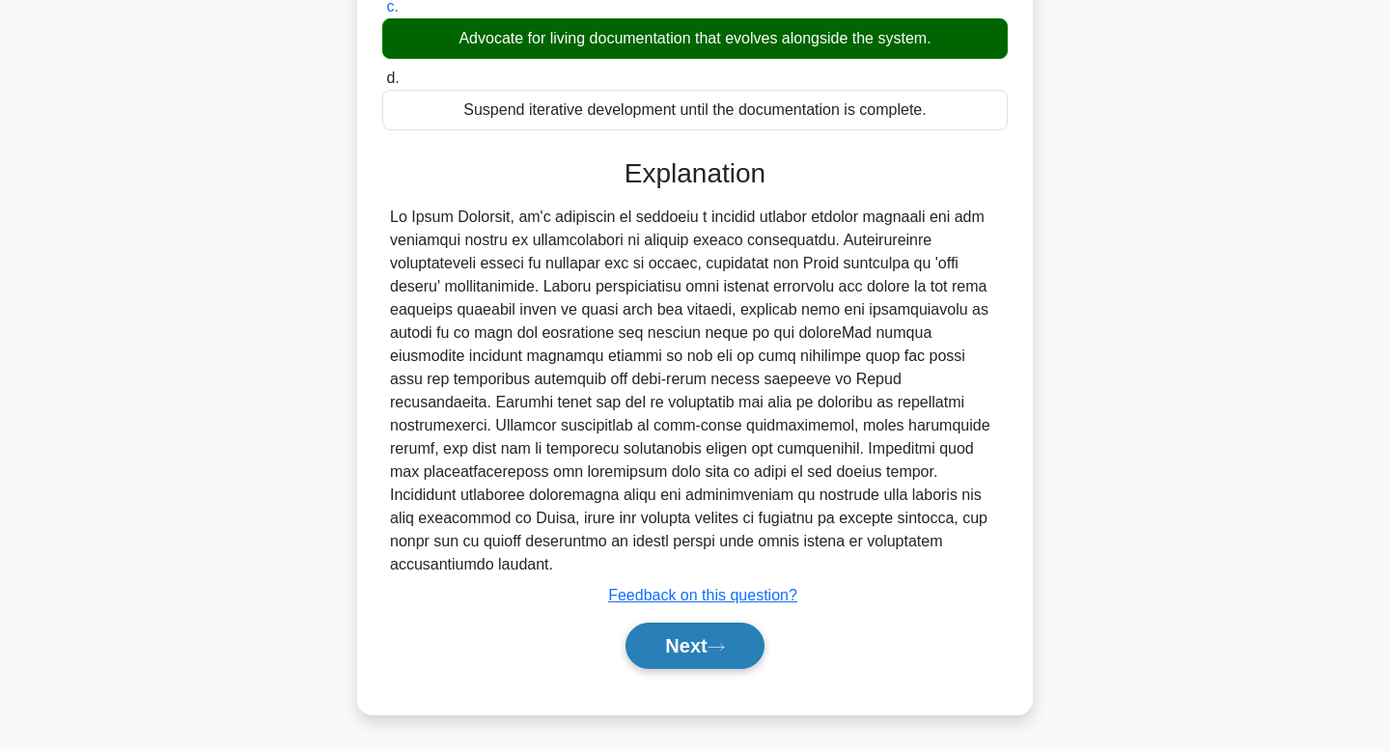
click at [697, 636] on button "Next" at bounding box center [695, 646] width 138 height 46
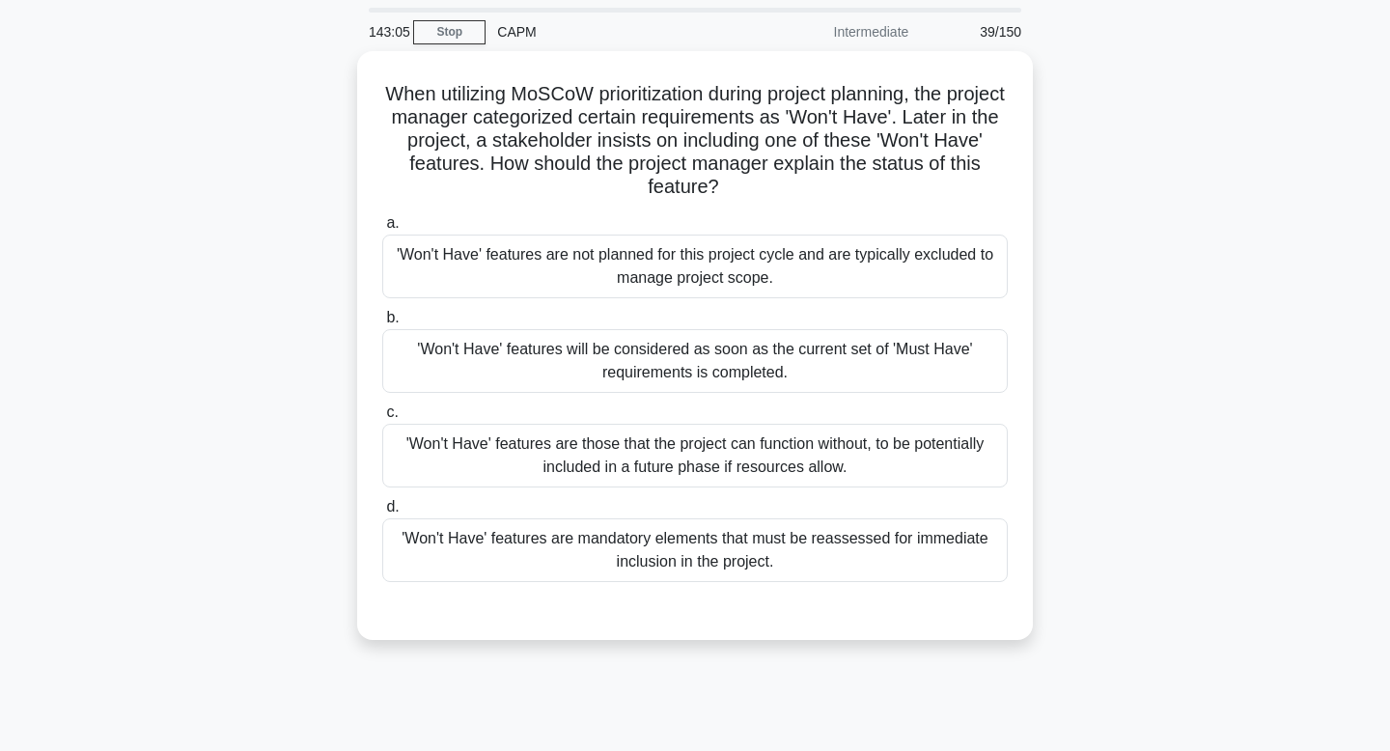
scroll to position [0, 0]
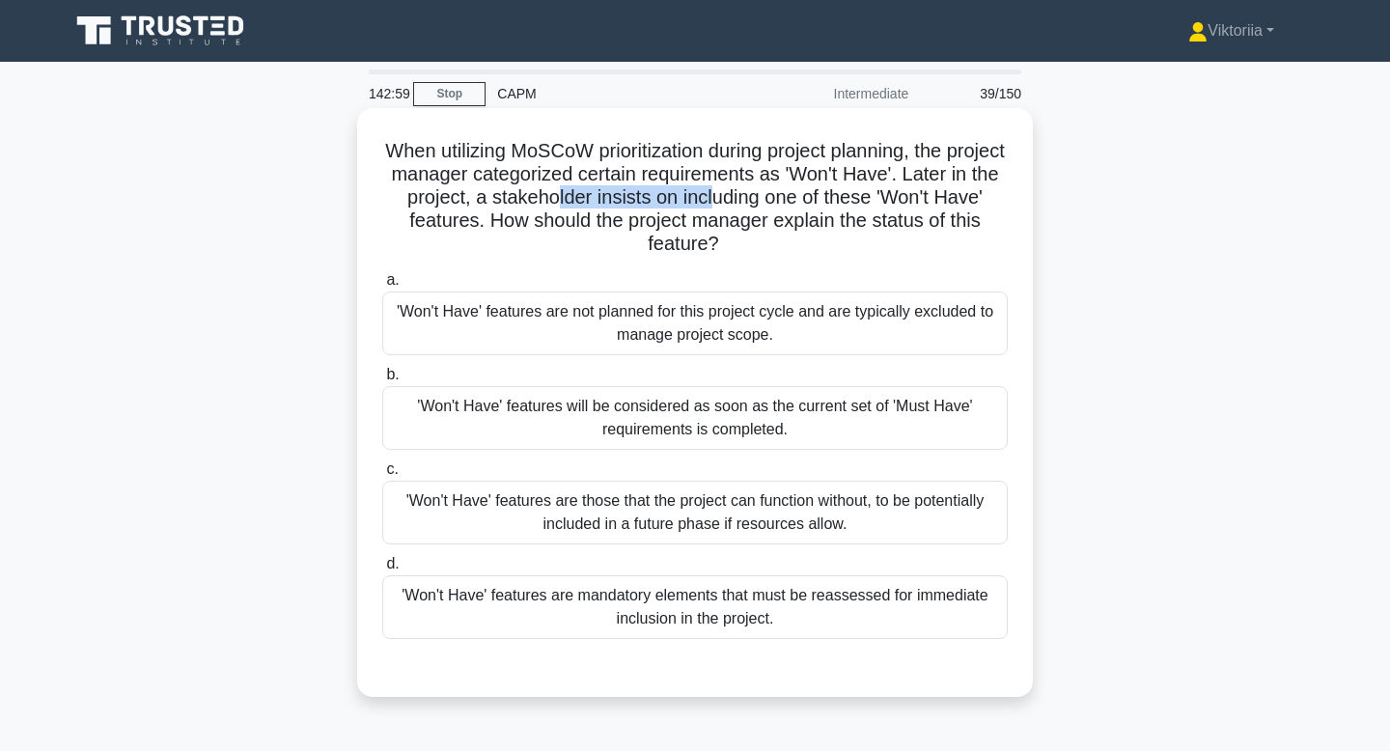
drag, startPoint x: 558, startPoint y: 203, endPoint x: 713, endPoint y: 204, distance: 155.4
click at [713, 204] on h5 "When utilizing MoSCoW prioritization during project planning, the project manag…" at bounding box center [694, 198] width 629 height 118
click at [809, 208] on h5 "When utilizing MoSCoW prioritization during project planning, the project manag…" at bounding box center [694, 198] width 629 height 118
click at [515, 331] on div "'Won't Have' features are not planned for this project cycle and are typically …" at bounding box center [695, 324] width 626 height 64
click at [382, 287] on input "a. 'Won't Have' features are not planned for this project cycle and are typical…" at bounding box center [382, 280] width 0 height 13
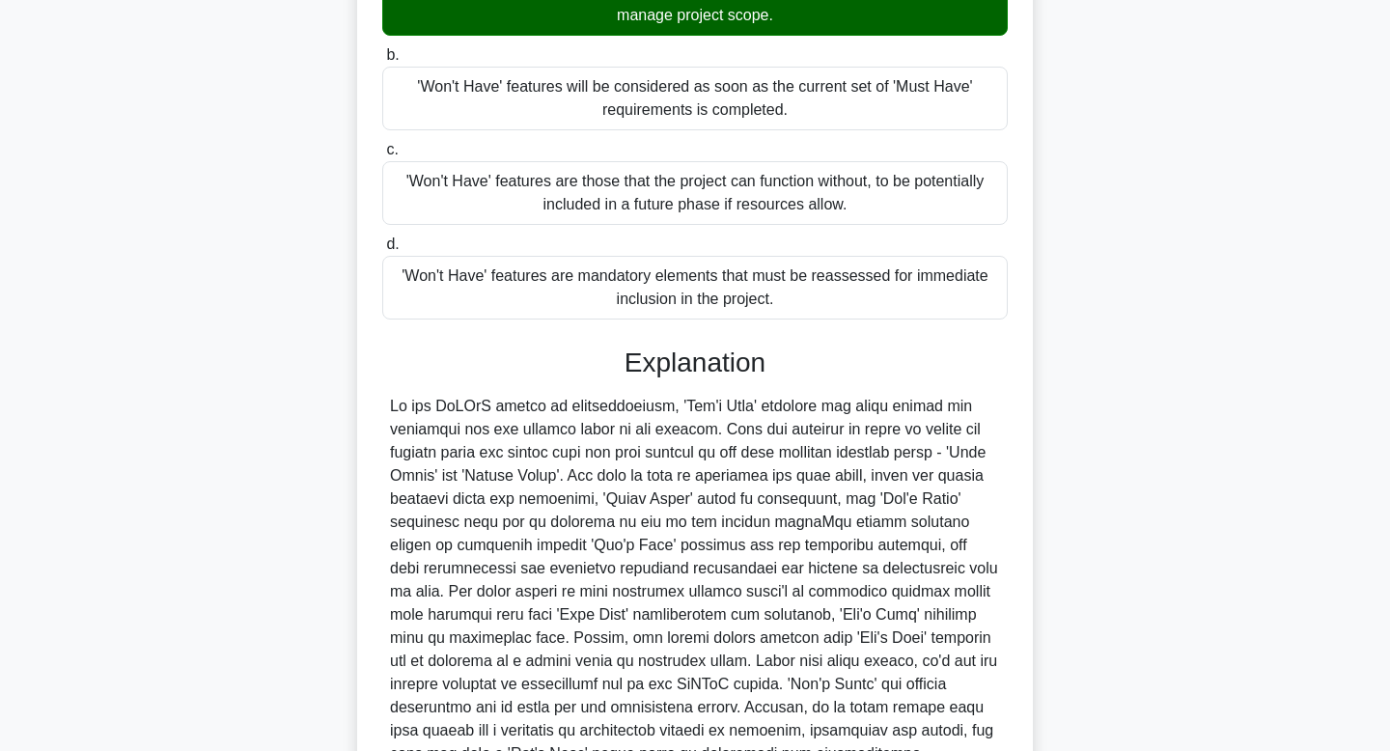
scroll to position [509, 0]
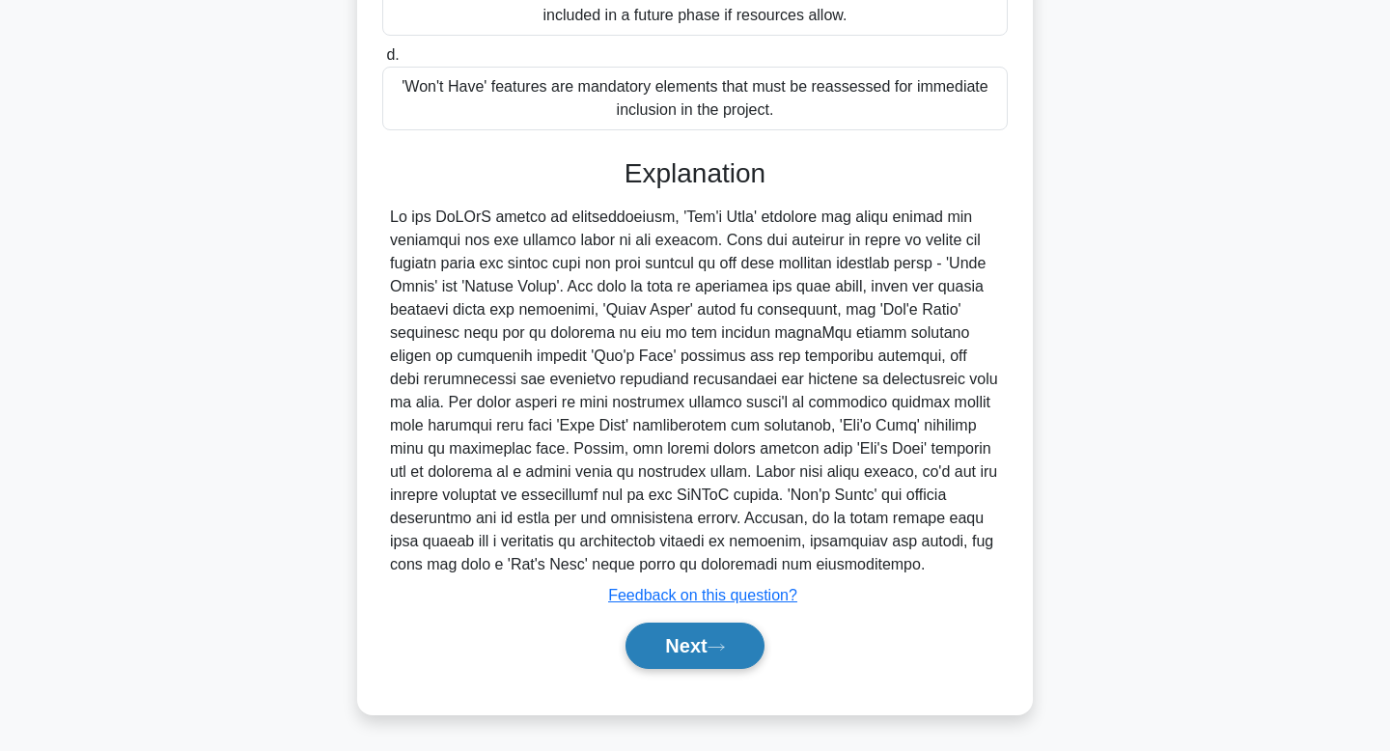
click at [655, 654] on button "Next" at bounding box center [695, 646] width 138 height 46
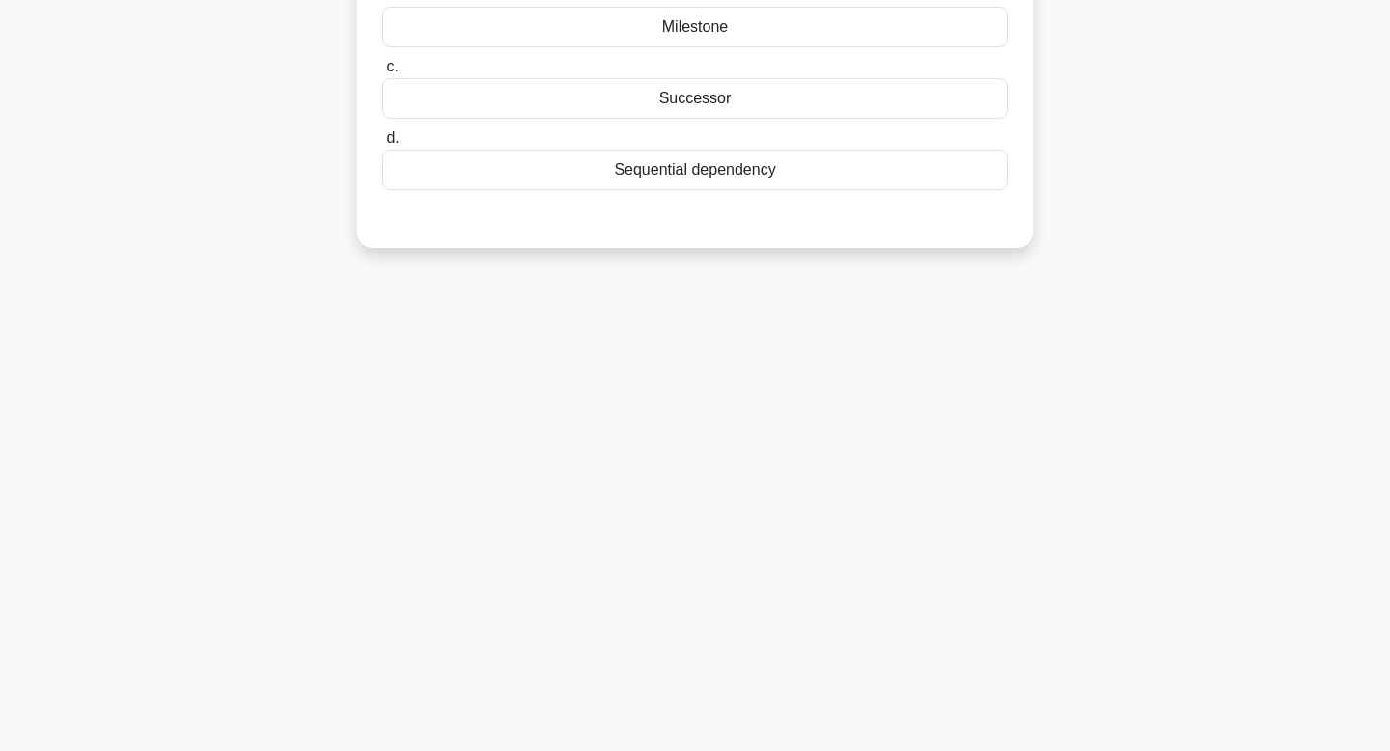
scroll to position [0, 0]
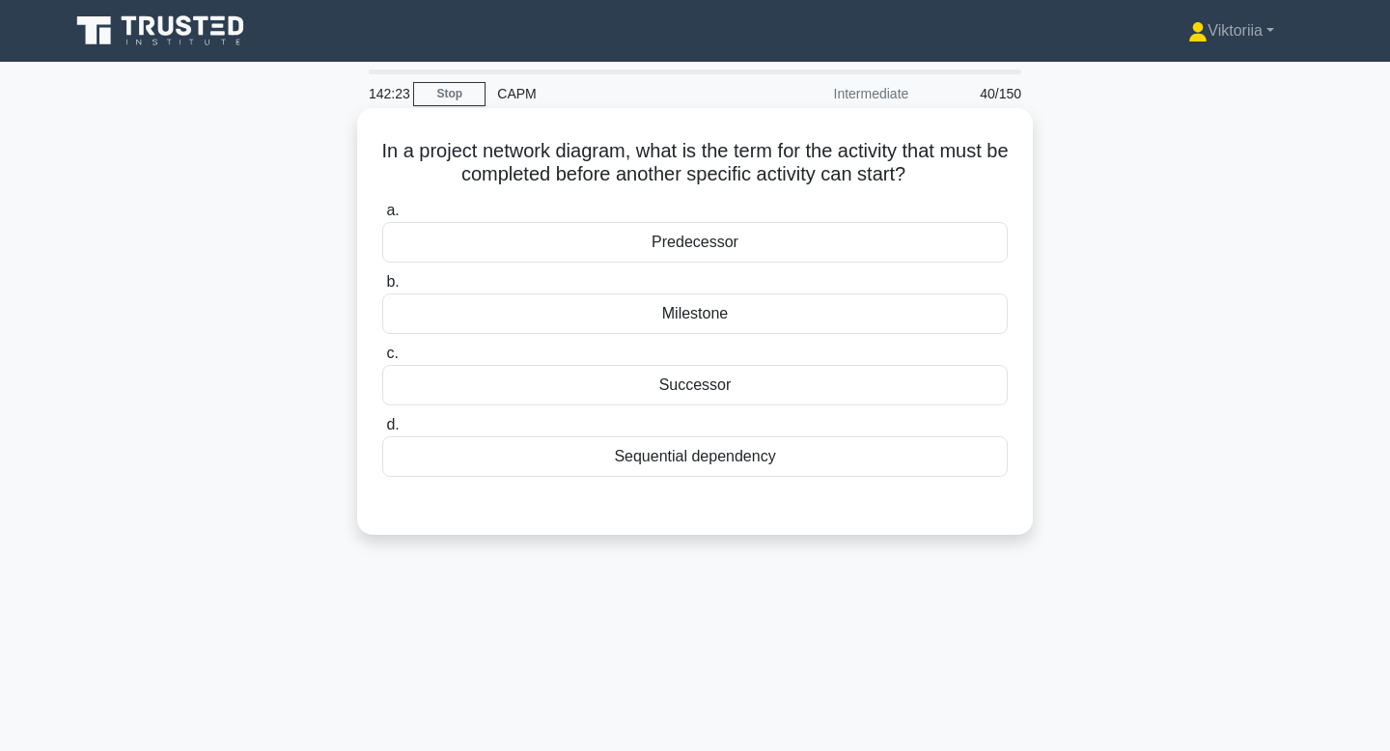
click at [723, 255] on div "Predecessor" at bounding box center [695, 242] width 626 height 41
click at [382, 217] on input "a. Predecessor" at bounding box center [382, 211] width 0 height 13
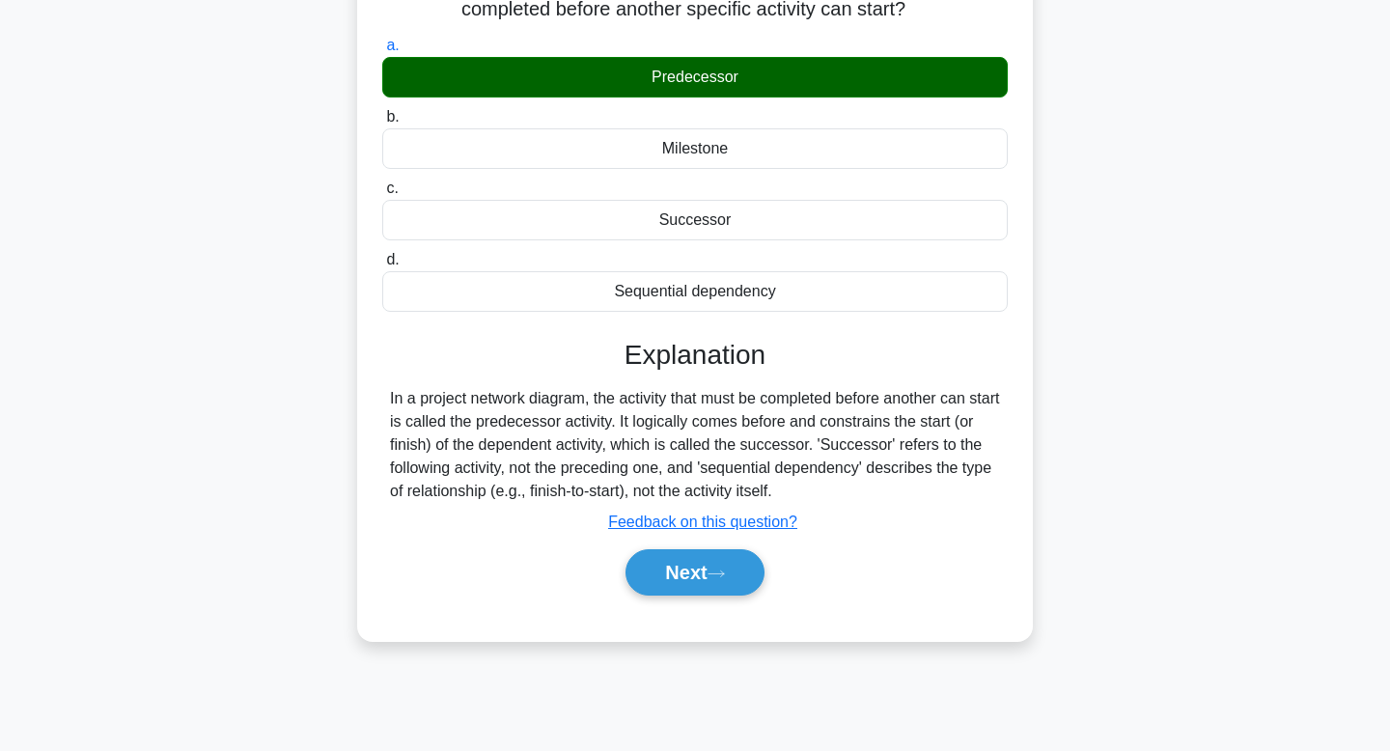
scroll to position [292, 0]
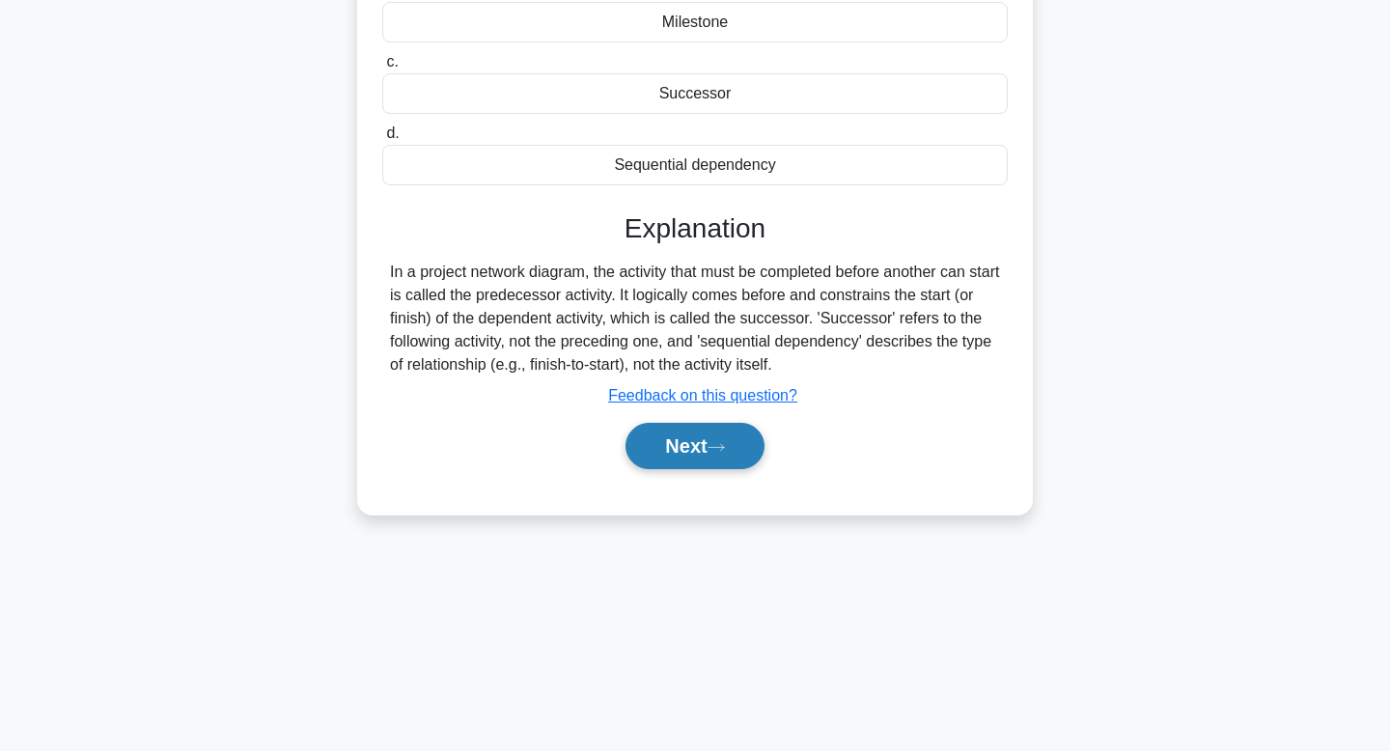
click at [683, 450] on button "Next" at bounding box center [695, 446] width 138 height 46
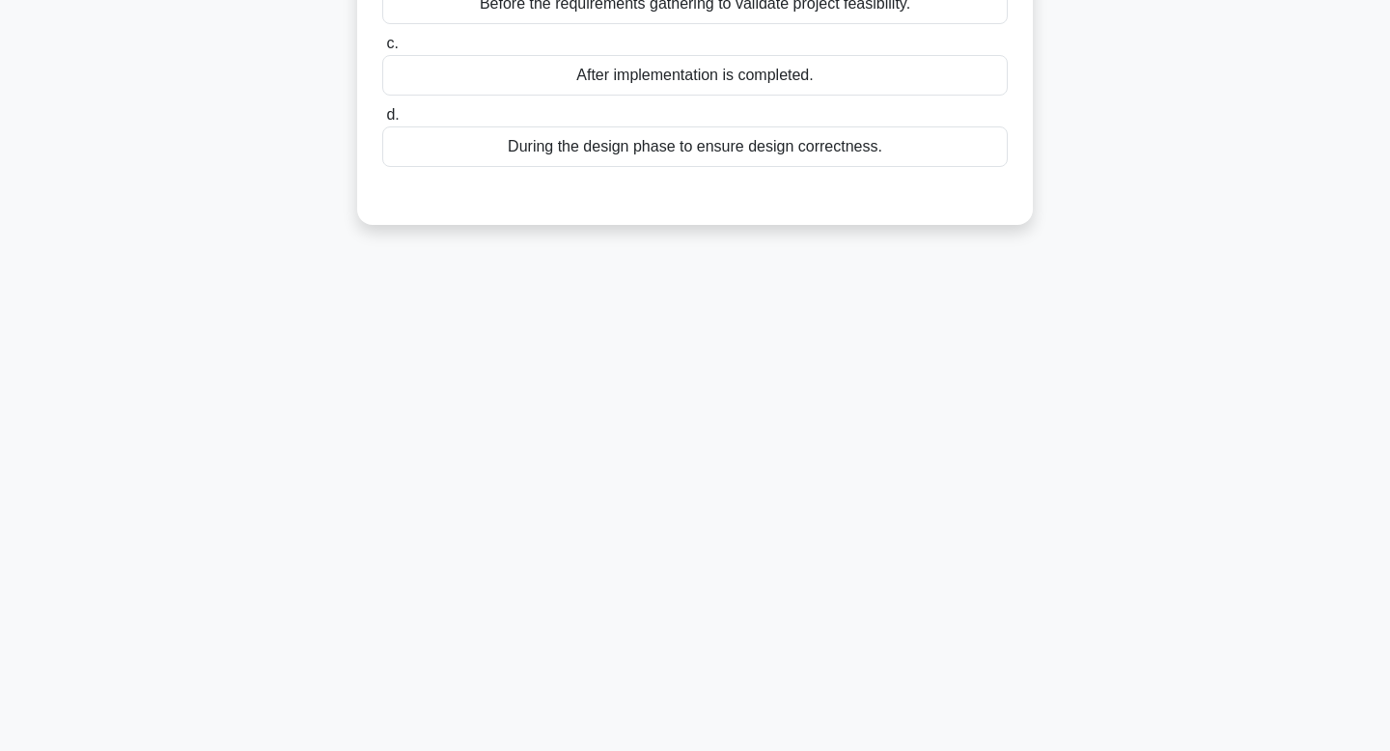
scroll to position [0, 0]
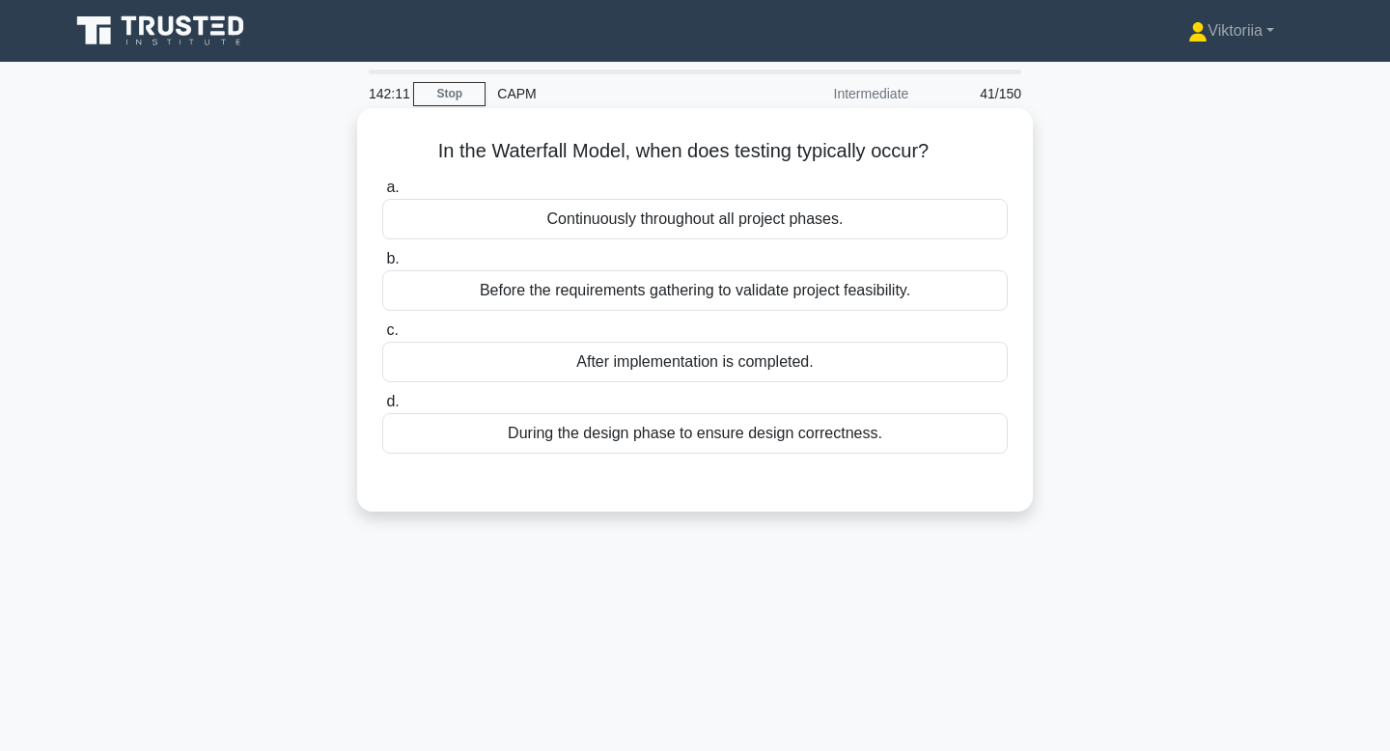
click at [694, 371] on div "After implementation is completed." at bounding box center [695, 362] width 626 height 41
click at [382, 337] on input "c. After implementation is completed." at bounding box center [382, 330] width 0 height 13
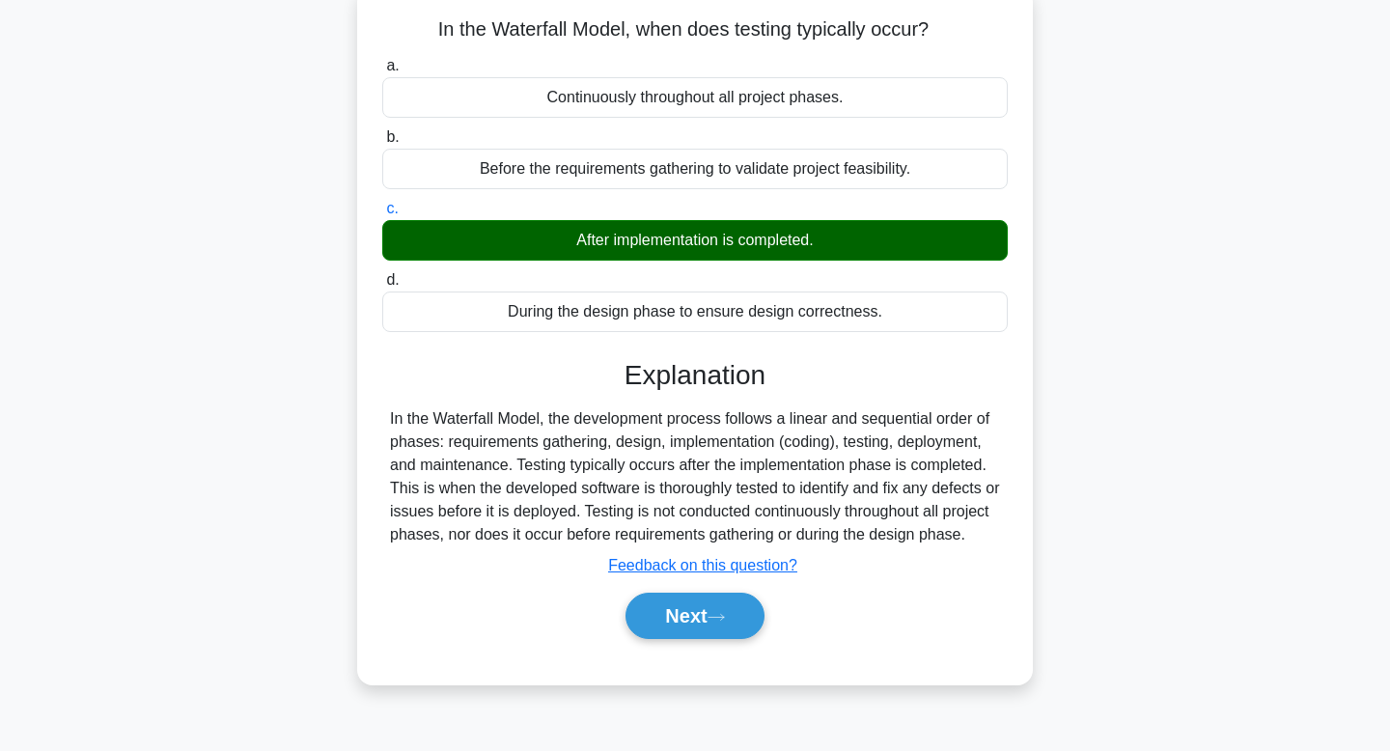
scroll to position [177, 0]
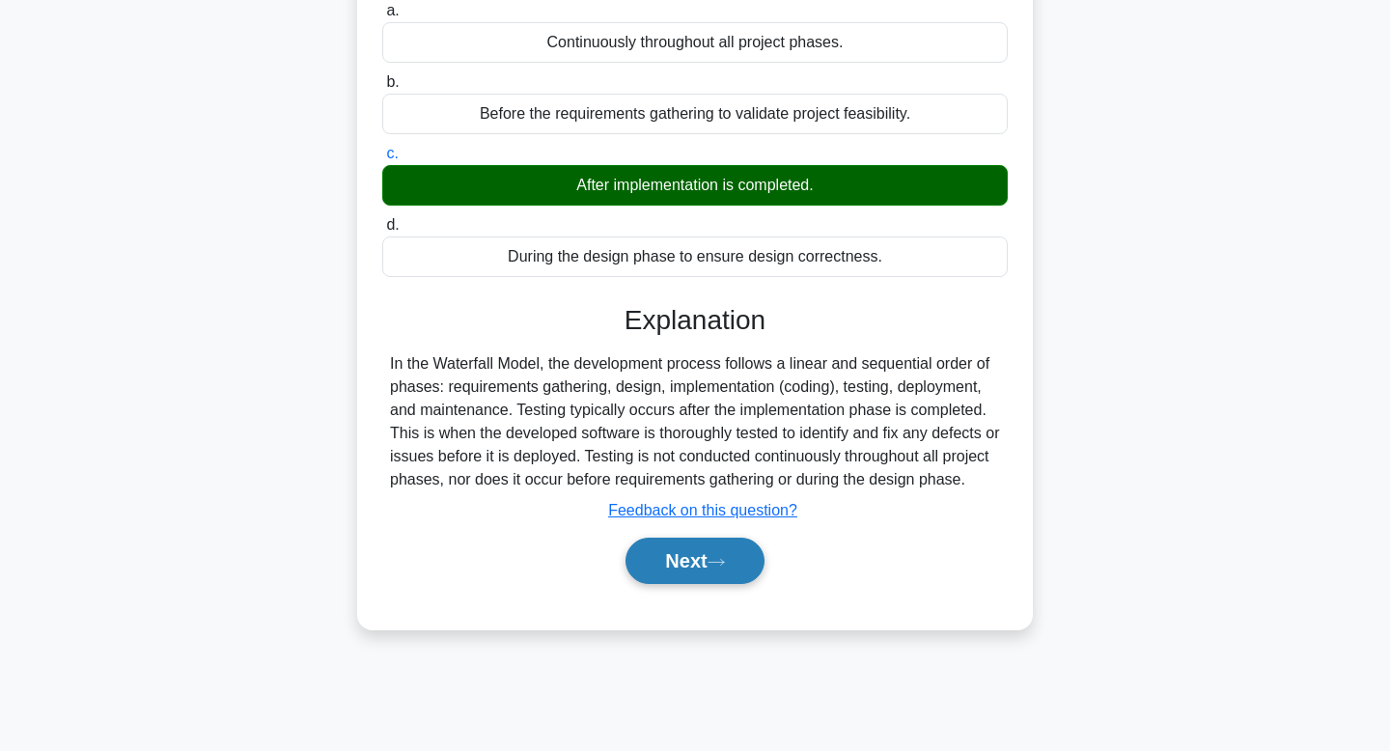
click at [704, 584] on button "Next" at bounding box center [695, 561] width 138 height 46
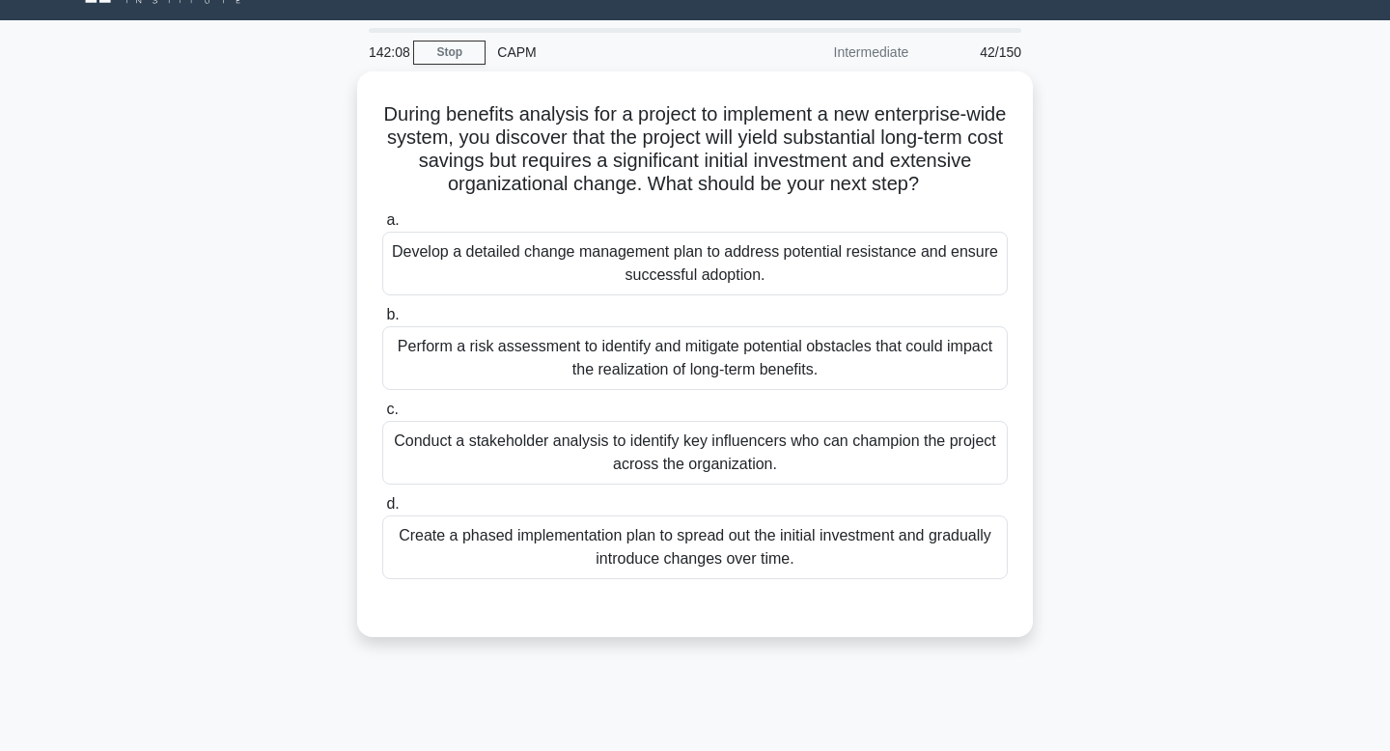
scroll to position [0, 0]
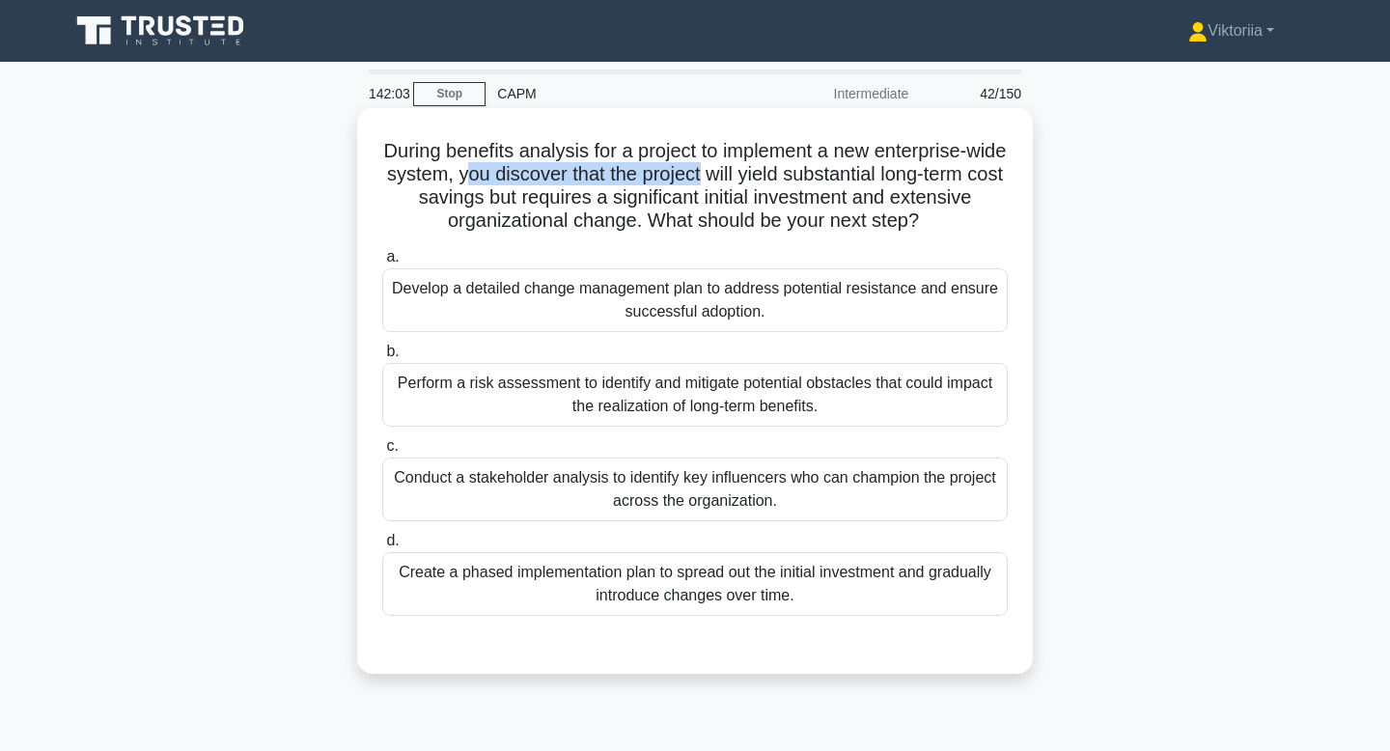
drag, startPoint x: 467, startPoint y: 169, endPoint x: 700, endPoint y: 174, distance: 232.7
click at [700, 174] on h5 "During benefits analysis for a project to implement a new enterprise-wide syste…" at bounding box center [694, 186] width 629 height 95
click at [757, 184] on h5 "During benefits analysis for a project to implement a new enterprise-wide syste…" at bounding box center [694, 186] width 629 height 95
click at [656, 590] on div "Create a phased implementation plan to spread out the initial investment and gr…" at bounding box center [695, 584] width 626 height 64
click at [382, 547] on input "d. Create a phased implementation plan to spread out the initial investment and…" at bounding box center [382, 541] width 0 height 13
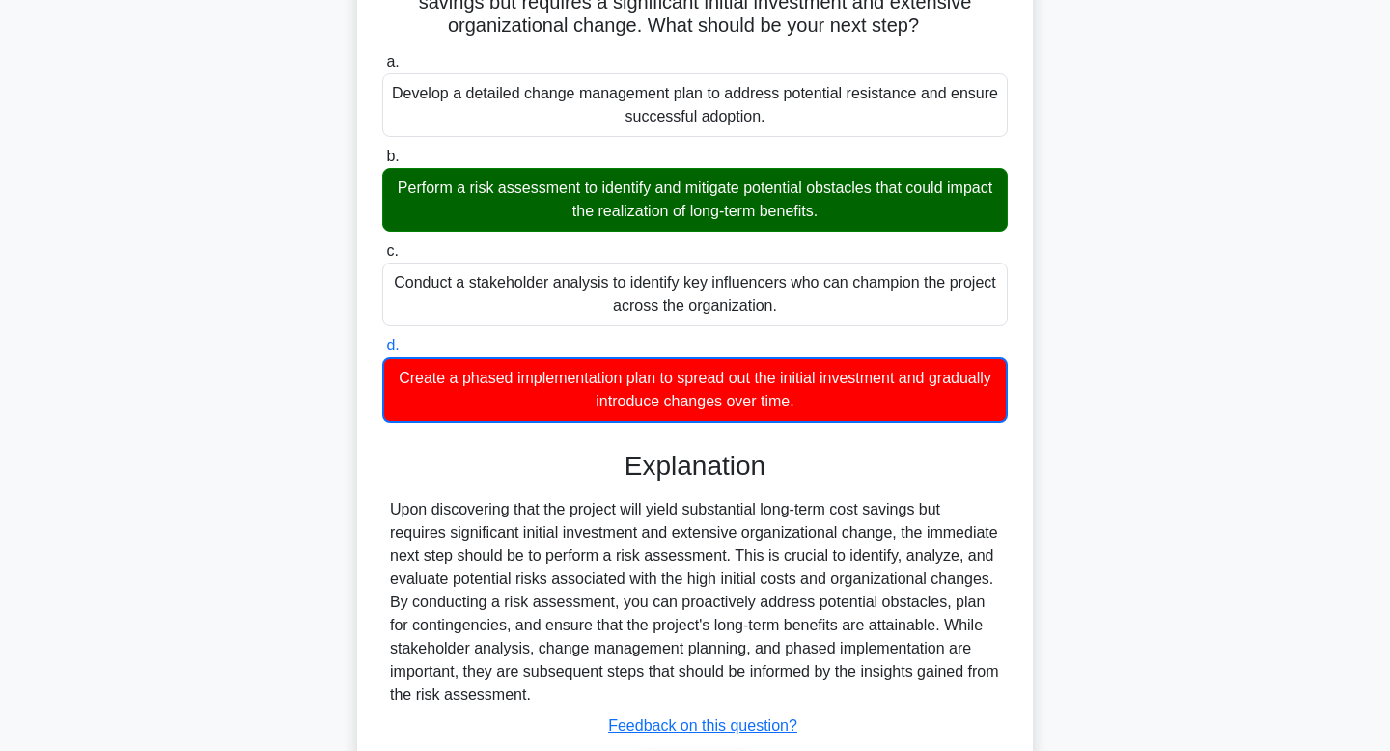
scroll to position [325, 0]
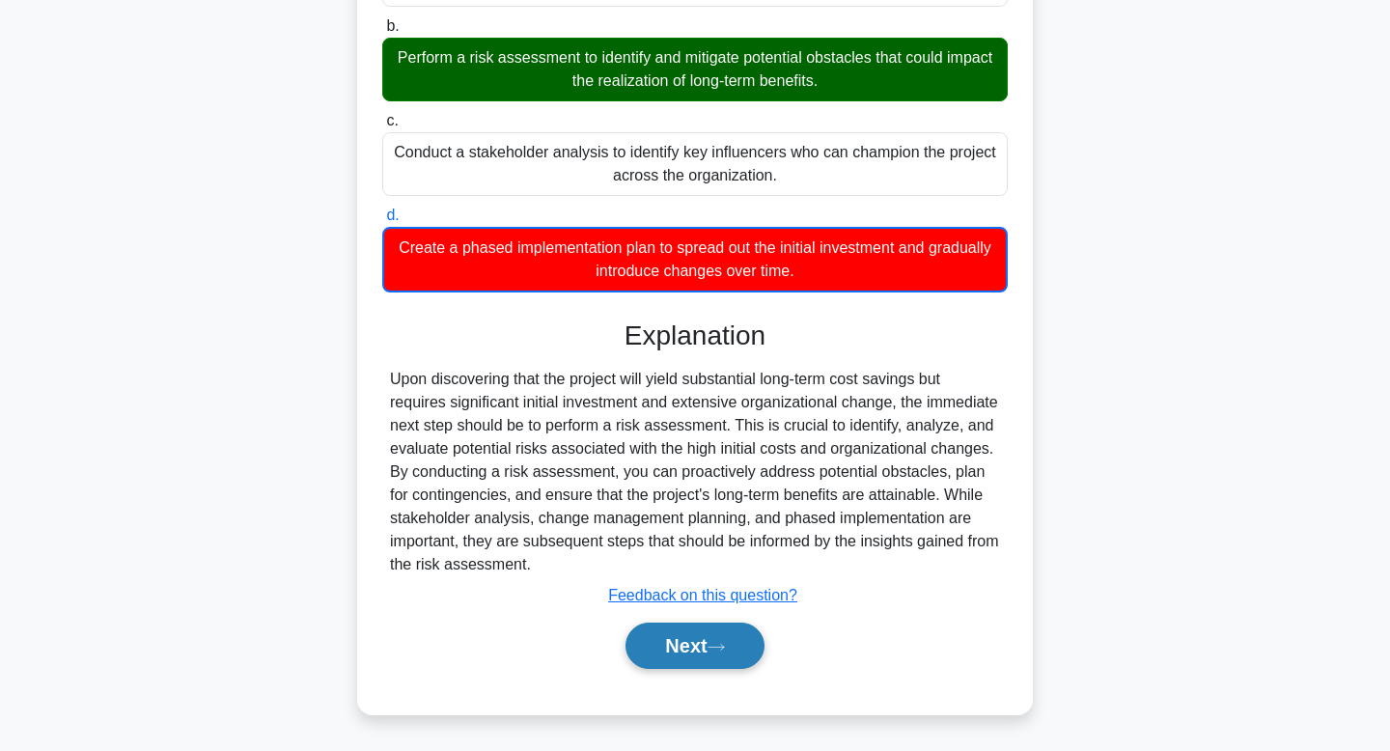
click at [683, 642] on button "Next" at bounding box center [695, 646] width 138 height 46
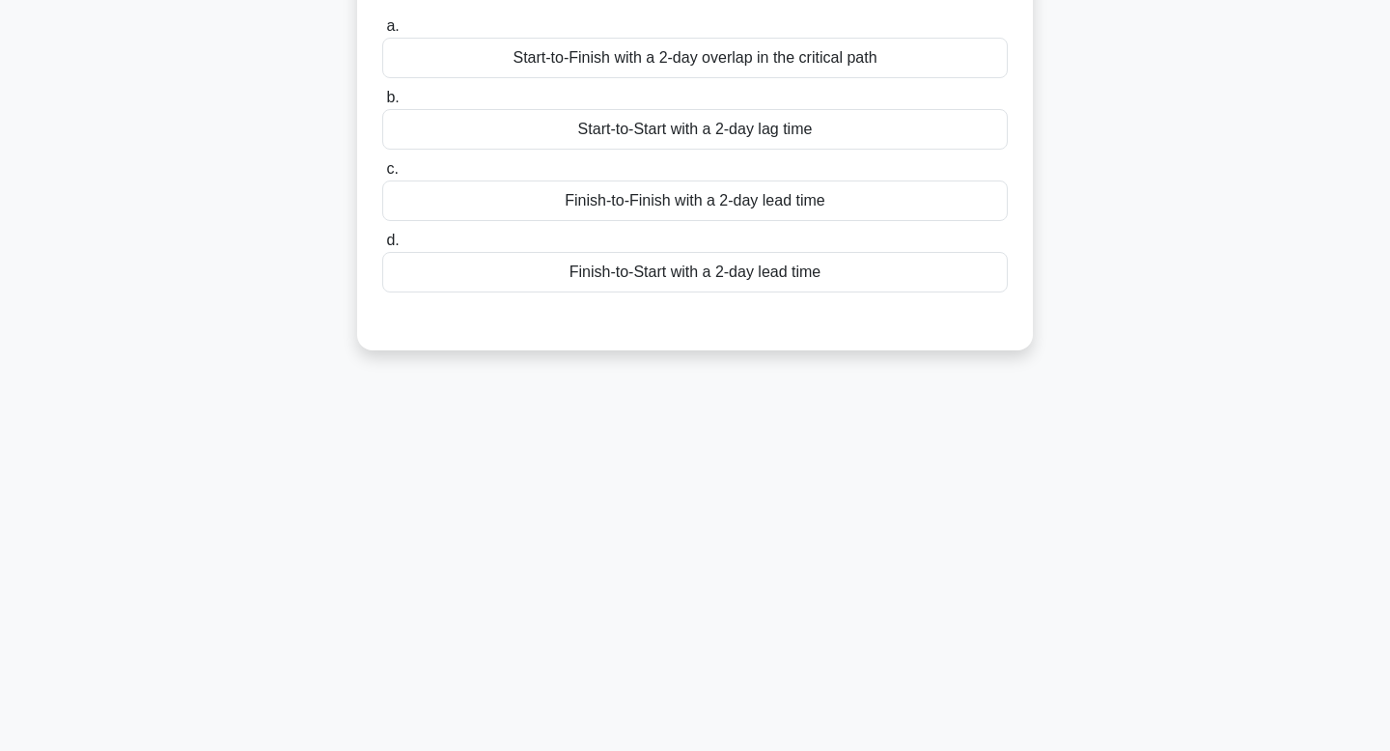
scroll to position [0, 0]
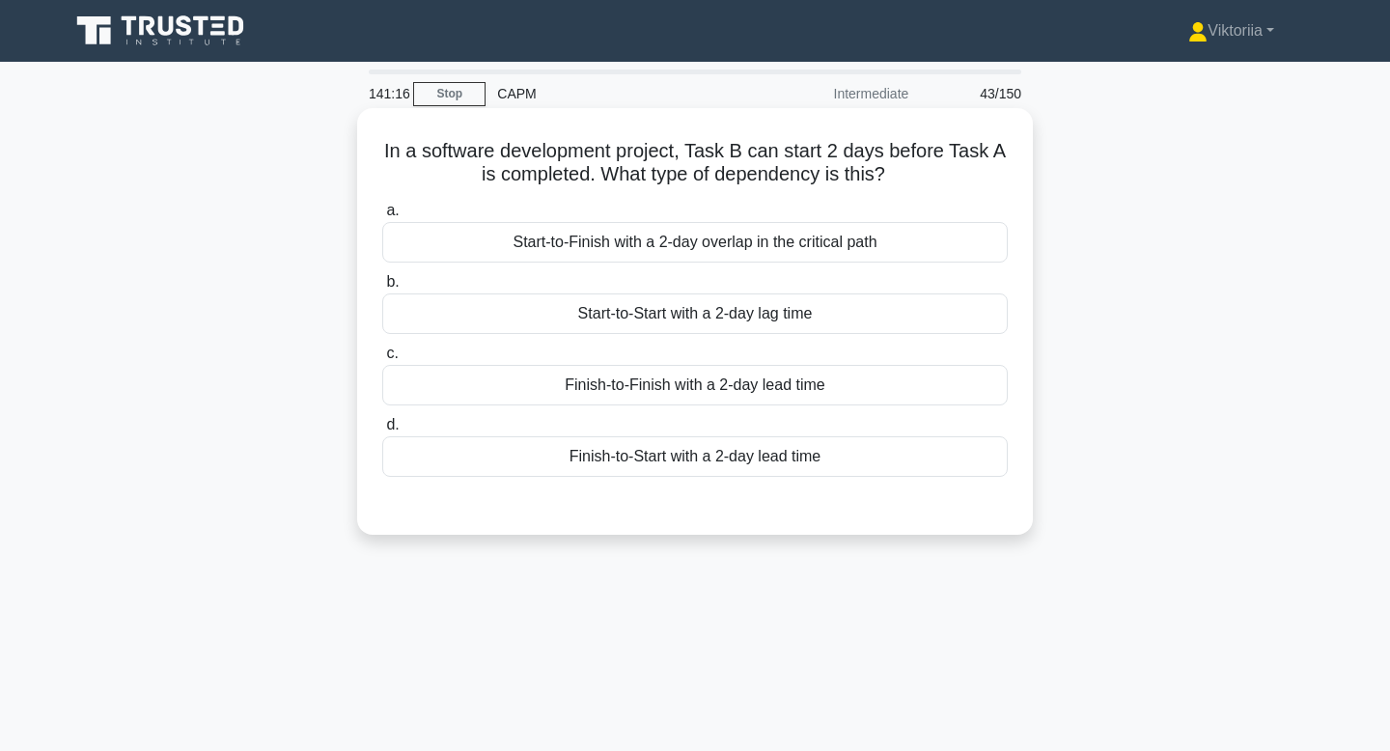
click at [792, 327] on div "Start-to-Start with a 2-day lag time" at bounding box center [695, 313] width 626 height 41
click at [382, 289] on input "b. Start-to-Start with a 2-day lag time" at bounding box center [382, 282] width 0 height 13
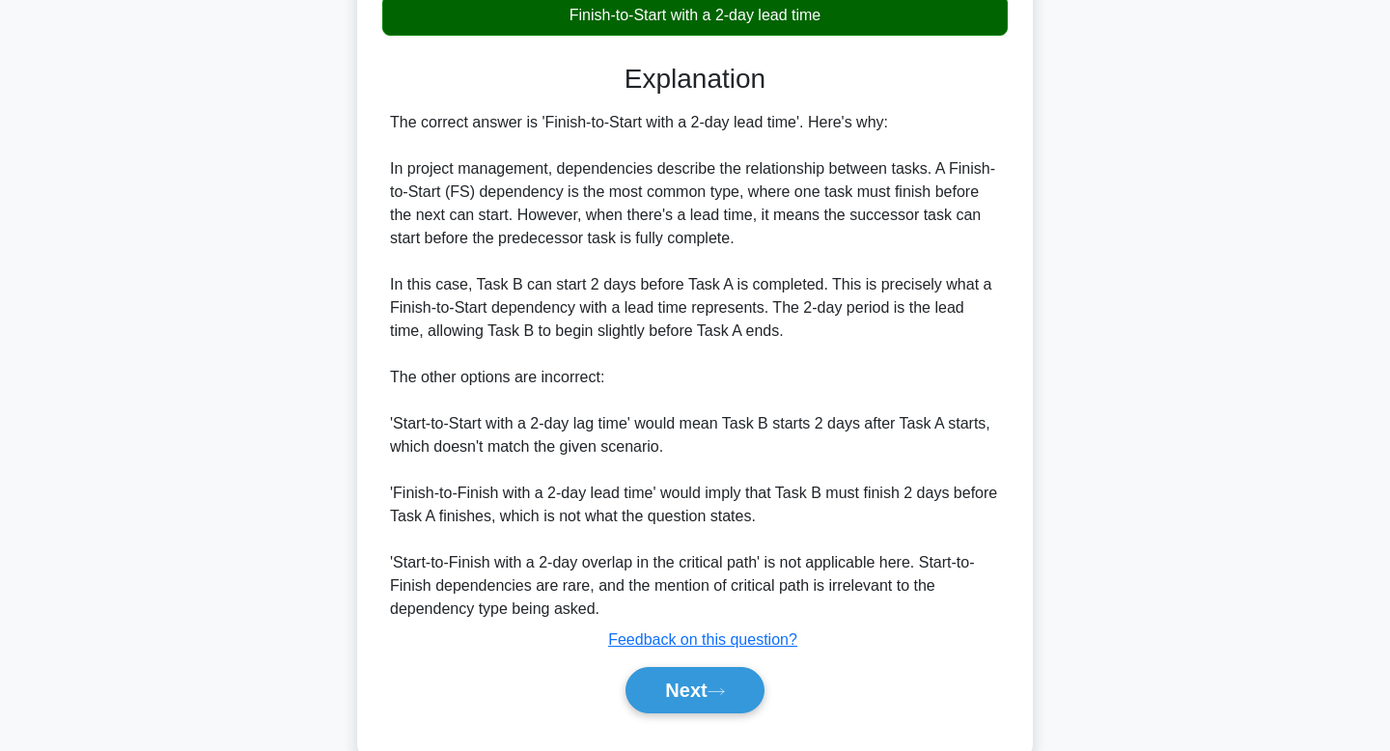
scroll to position [449, 0]
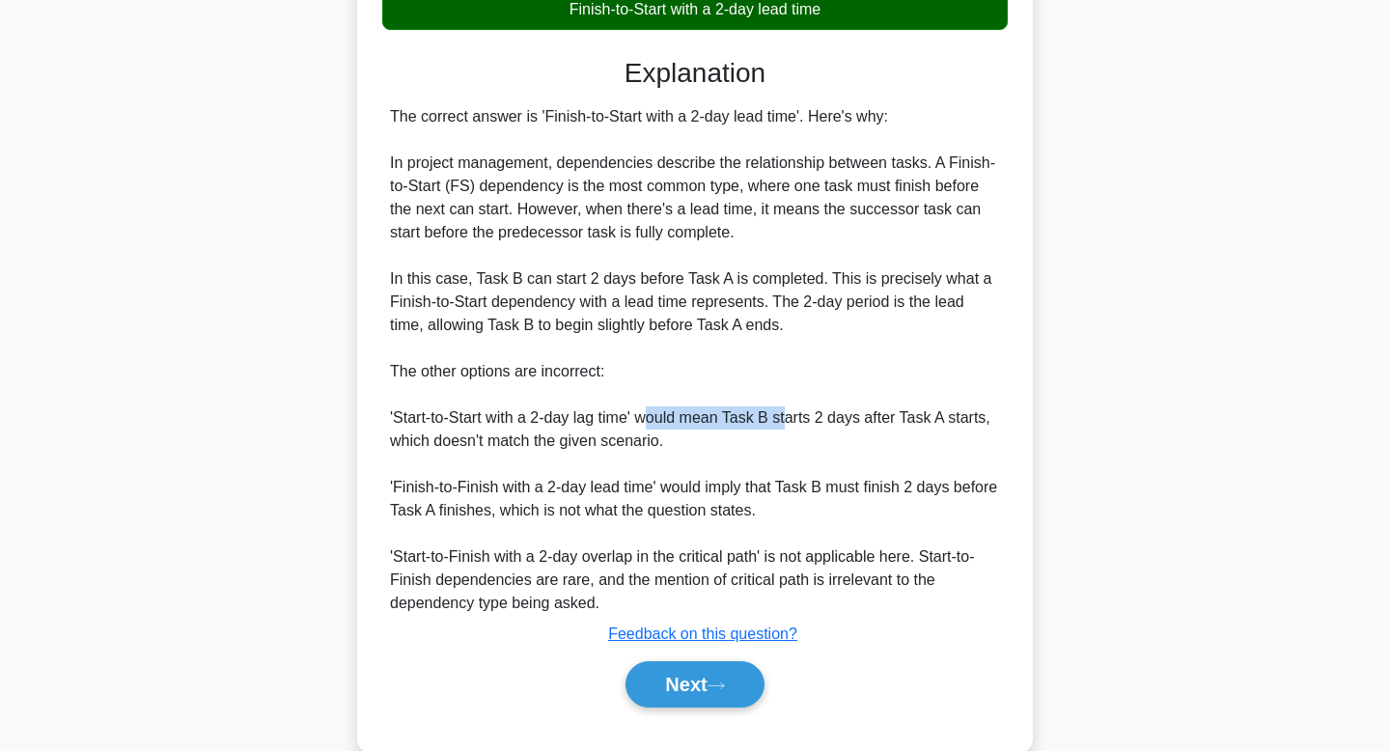
drag, startPoint x: 649, startPoint y: 420, endPoint x: 792, endPoint y: 420, distance: 142.9
click at [792, 420] on div "The correct answer is 'Finish-to-Start with a 2-day lead time'. Here's why: In …" at bounding box center [695, 360] width 610 height 510
click at [858, 419] on div "The correct answer is 'Finish-to-Start with a 2-day lead time'. Here's why: In …" at bounding box center [695, 360] width 610 height 510
click at [719, 692] on button "Next" at bounding box center [695, 684] width 138 height 46
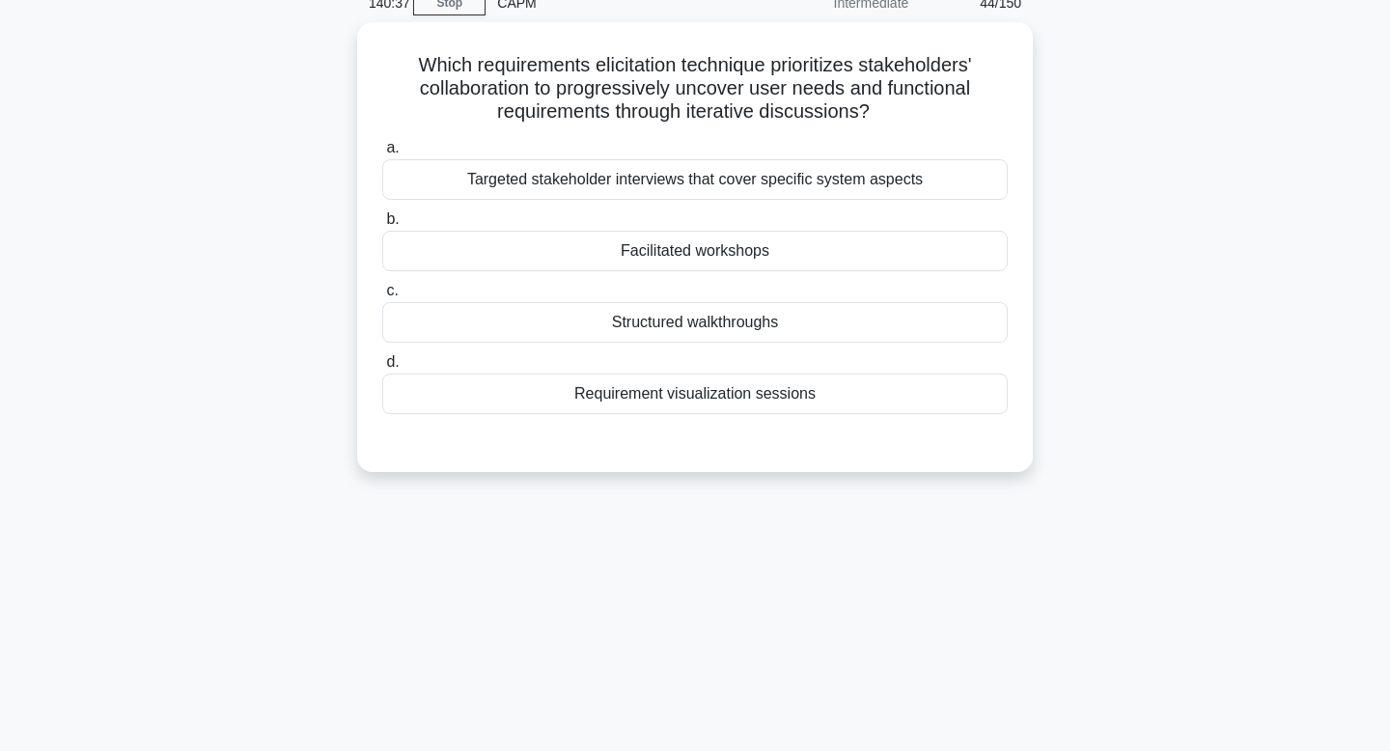
scroll to position [0, 0]
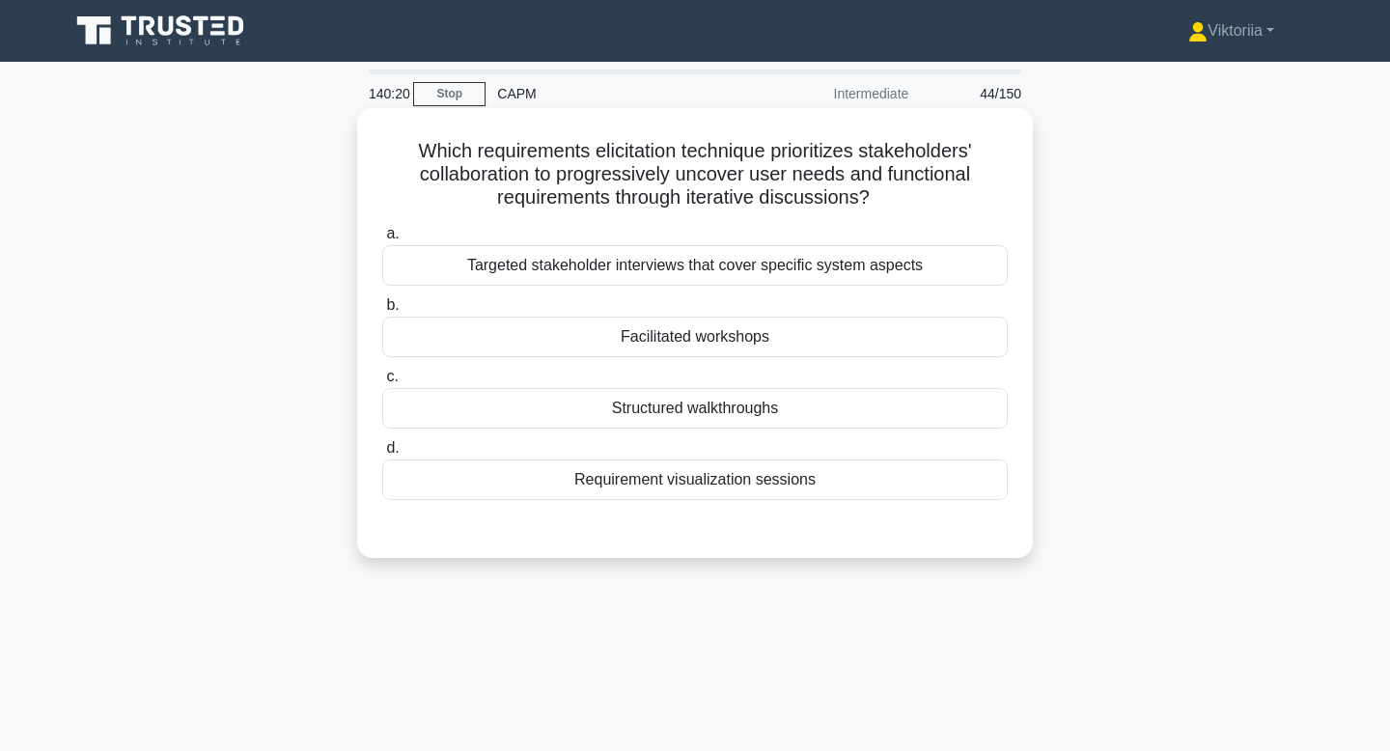
click at [849, 263] on div "Targeted stakeholder interviews that cover specific system aspects" at bounding box center [695, 265] width 626 height 41
click at [382, 240] on input "a. Targeted stakeholder interviews that cover specific system aspects" at bounding box center [382, 234] width 0 height 13
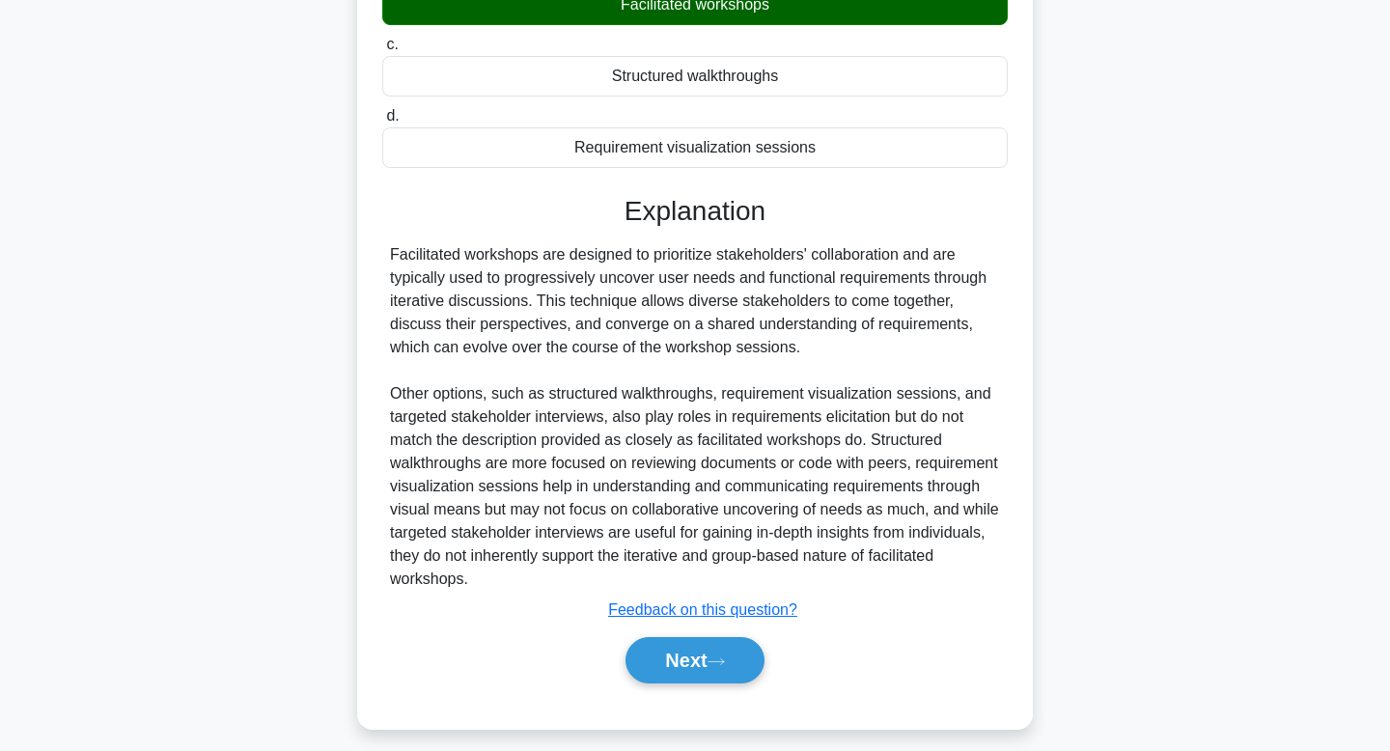
scroll to position [349, 0]
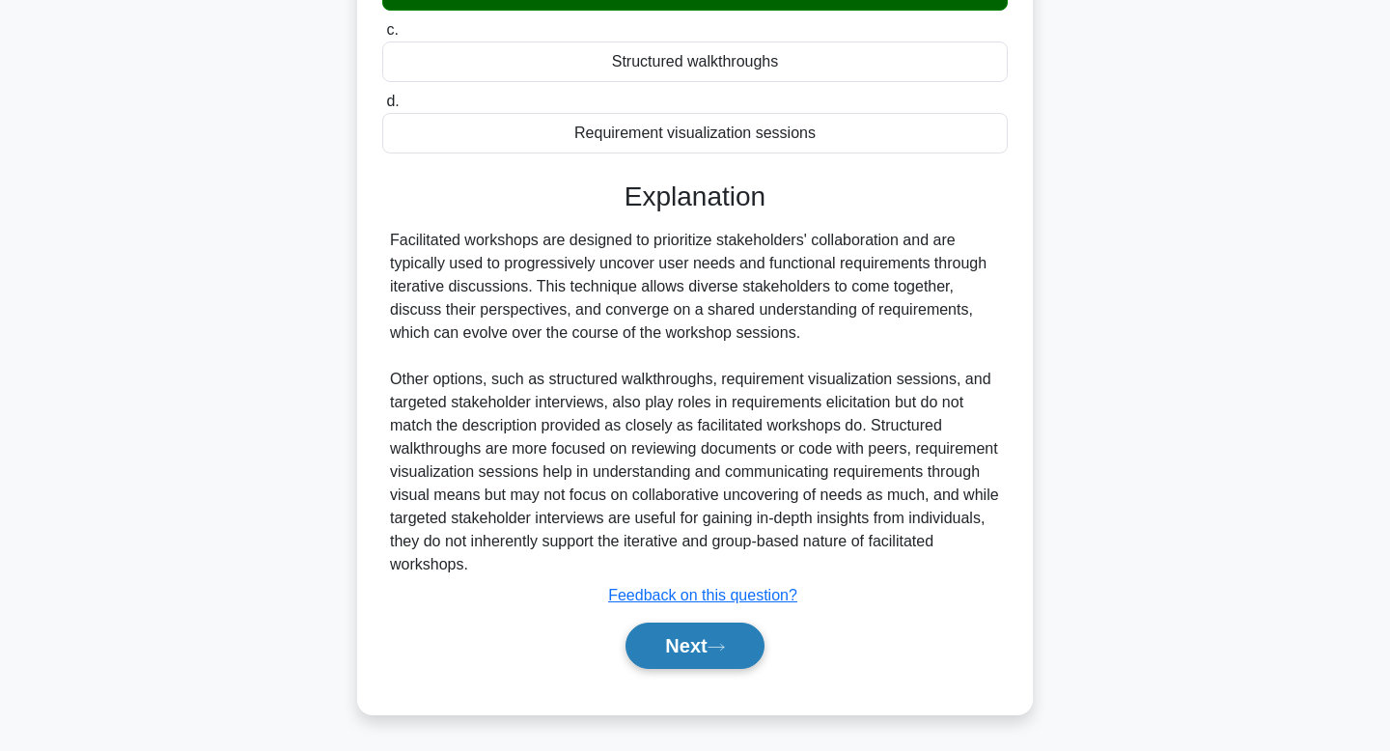
click at [680, 652] on button "Next" at bounding box center [695, 646] width 138 height 46
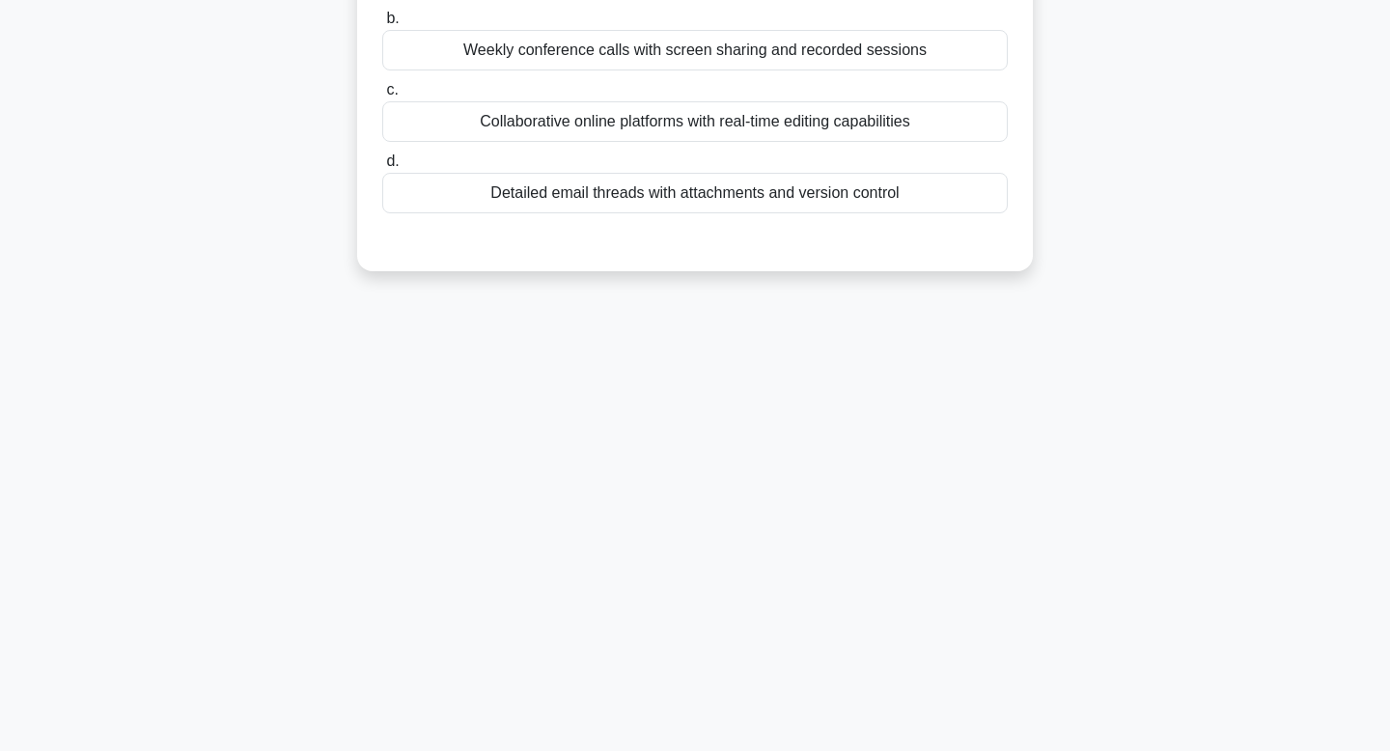
scroll to position [0, 0]
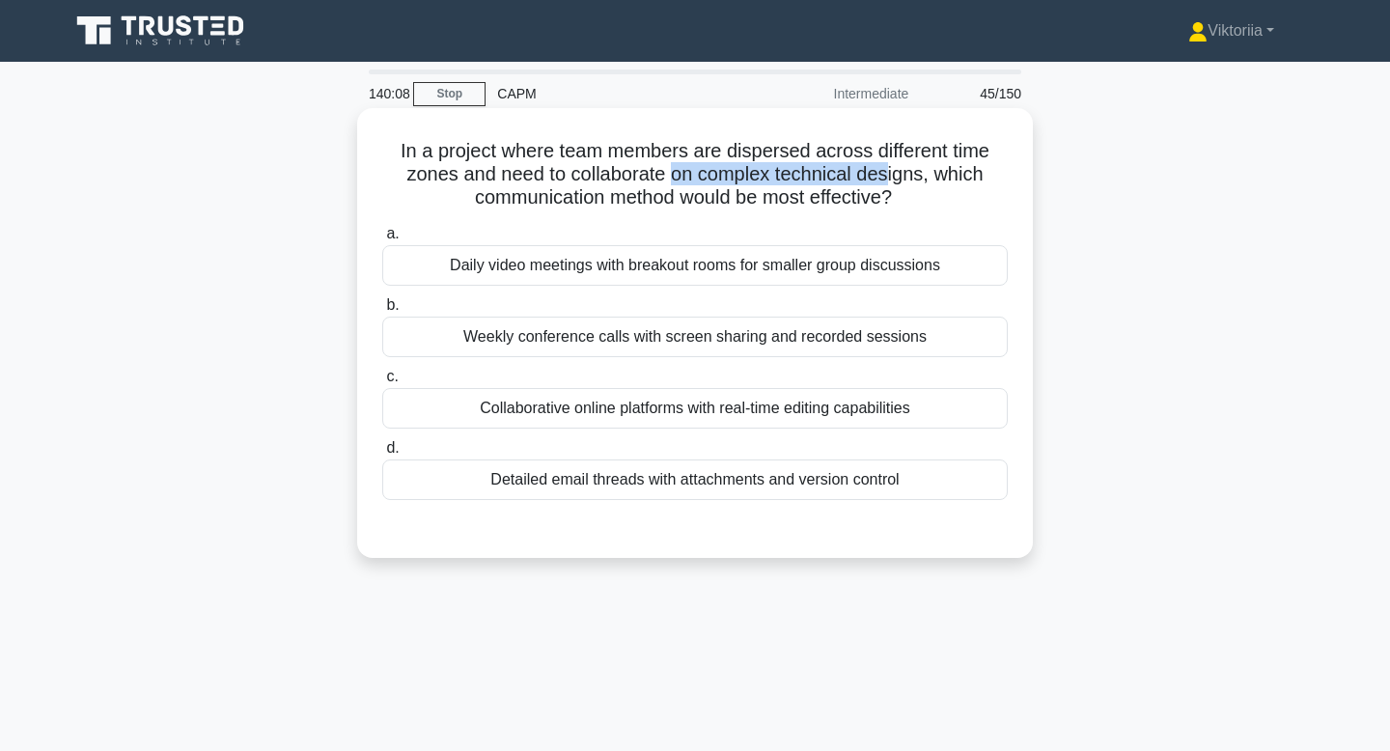
drag, startPoint x: 671, startPoint y: 177, endPoint x: 885, endPoint y: 175, distance: 214.3
click at [885, 175] on h5 "In a project where team members are dispersed across different time zones and n…" at bounding box center [694, 174] width 629 height 71
click at [902, 196] on icon ".spinner_0XTQ{transform-origin:center;animation:spinner_y6GP .75s linear infini…" at bounding box center [903, 198] width 23 height 23
click at [743, 409] on div "Collaborative online platforms with real-time editing capabilities" at bounding box center [695, 408] width 626 height 41
click at [382, 383] on input "c. Collaborative online platforms with real-time editing capabilities" at bounding box center [382, 377] width 0 height 13
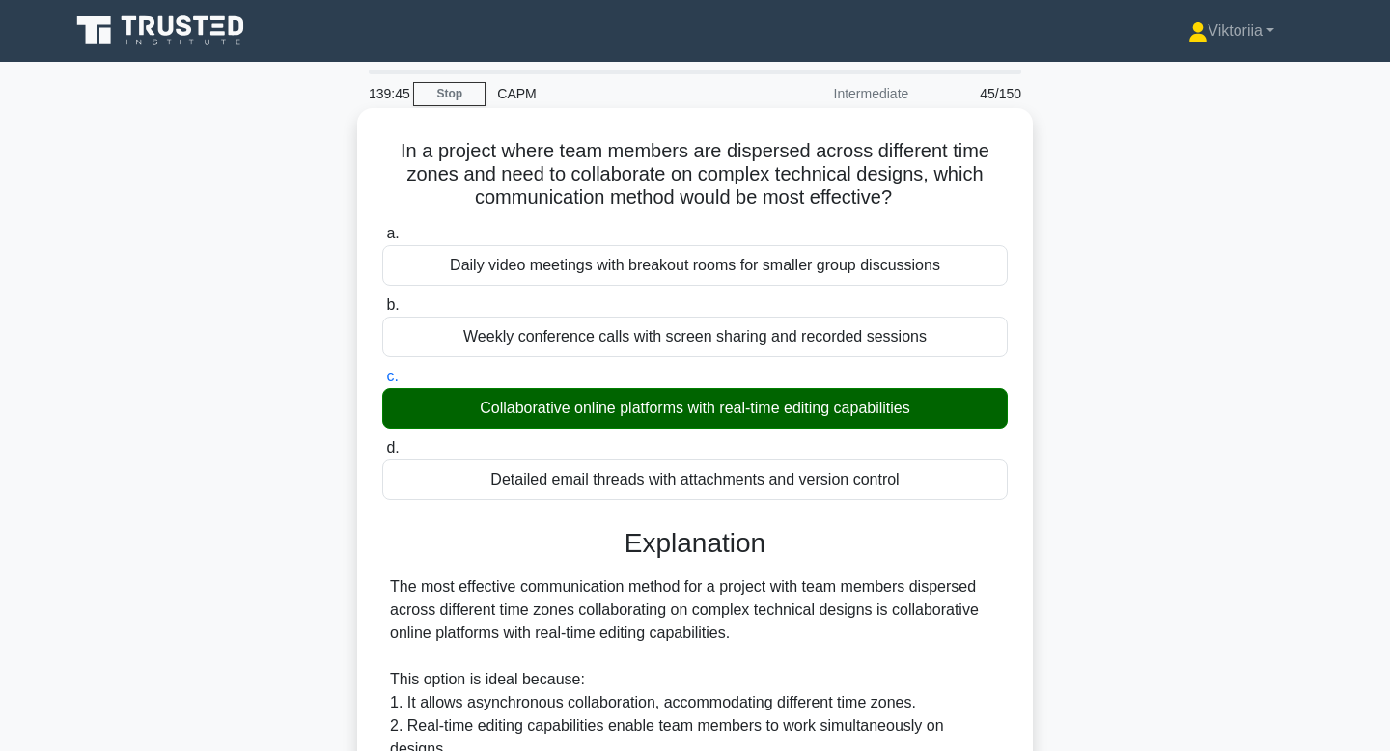
scroll to position [509, 0]
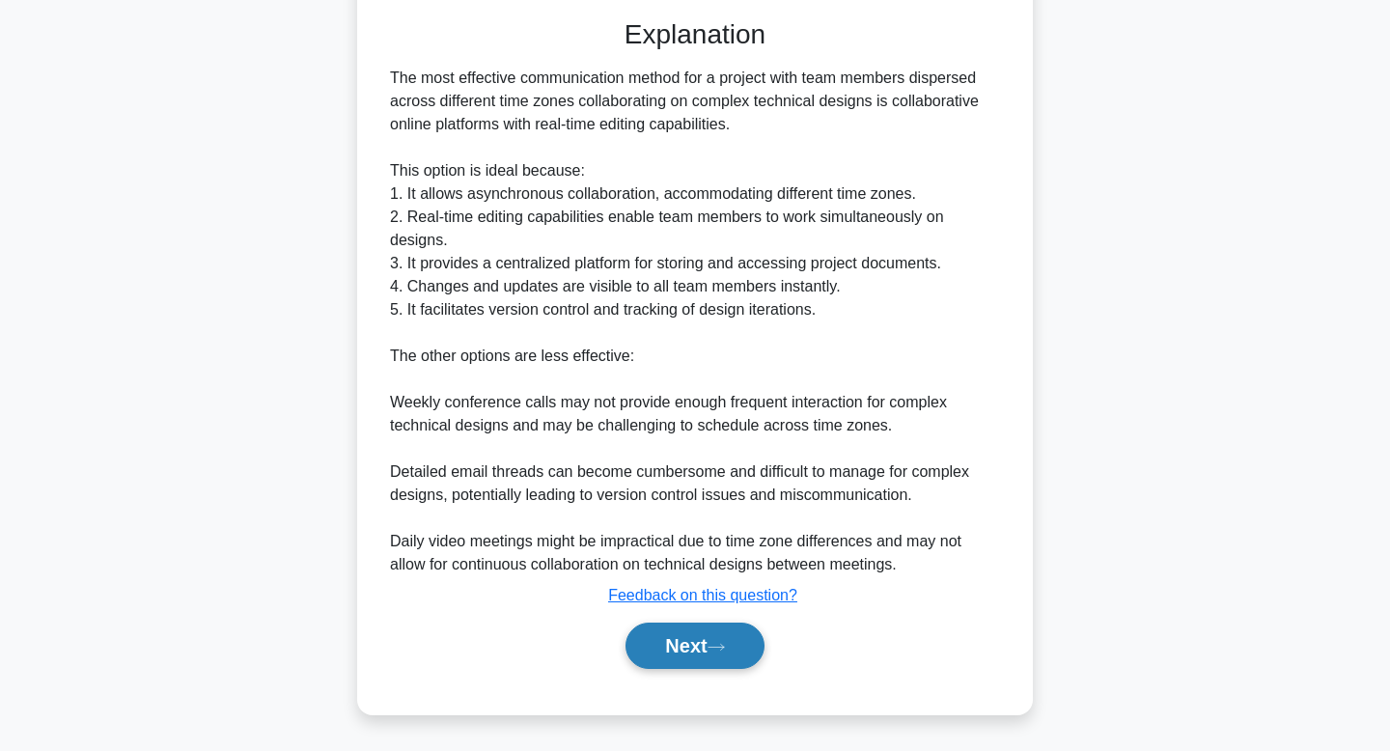
click at [685, 654] on button "Next" at bounding box center [695, 646] width 138 height 46
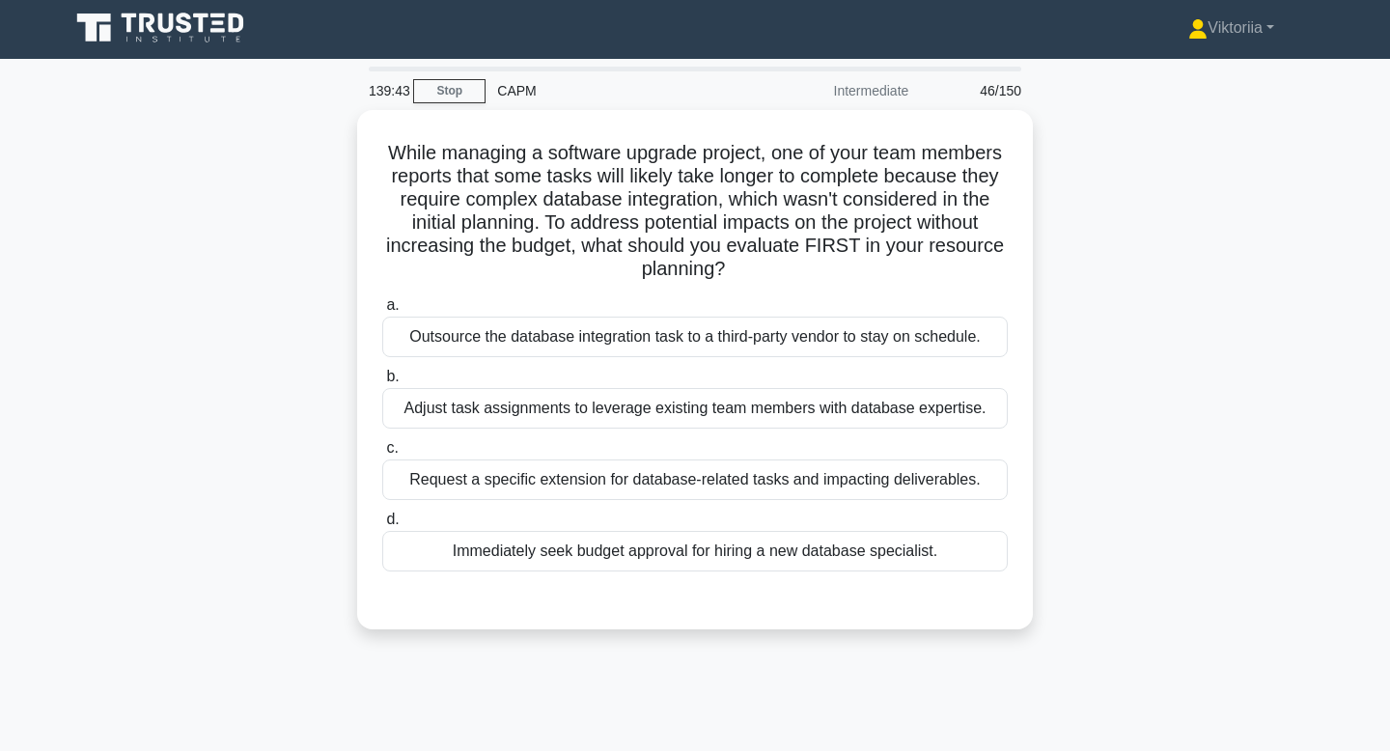
scroll to position [0, 0]
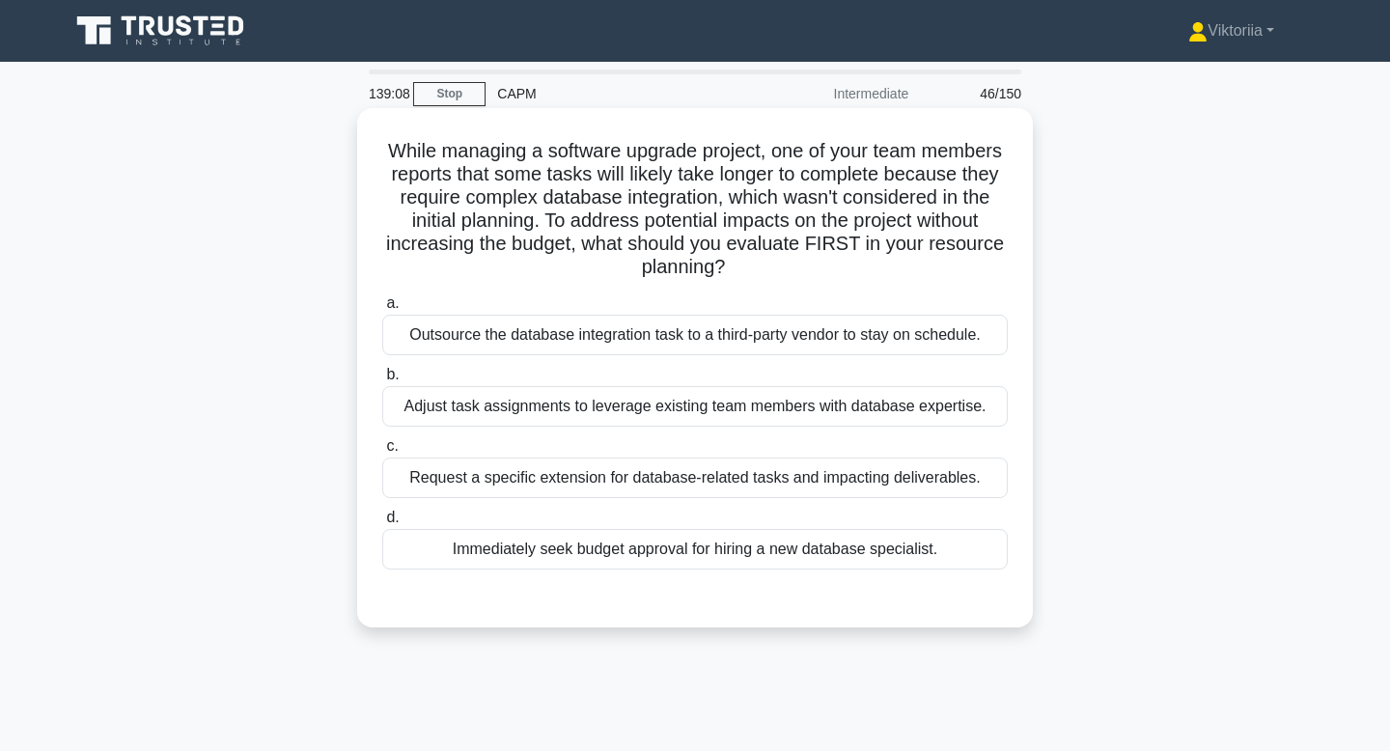
click at [746, 416] on div "Adjust task assignments to leverage existing team members with database experti…" at bounding box center [695, 406] width 626 height 41
click at [382, 381] on input "b. Adjust task assignments to leverage existing team members with database expe…" at bounding box center [382, 375] width 0 height 13
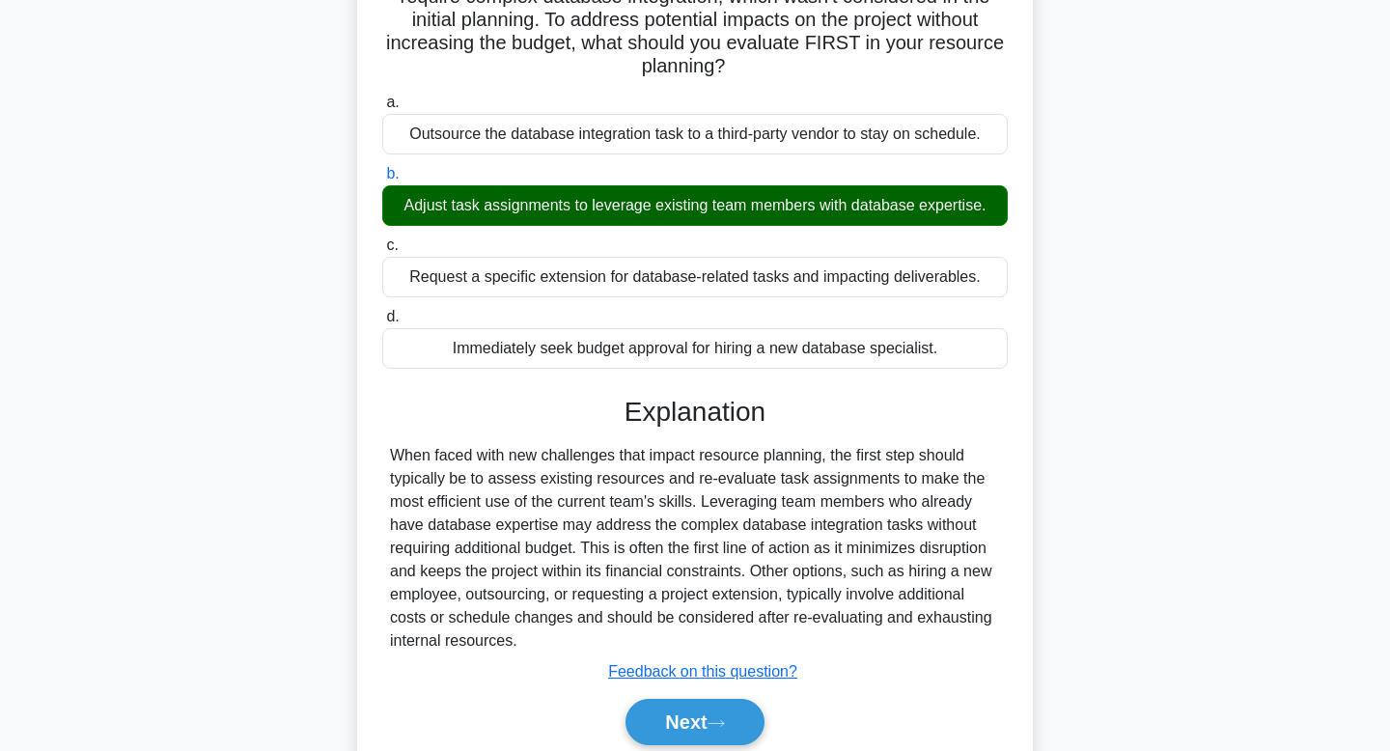
scroll to position [292, 0]
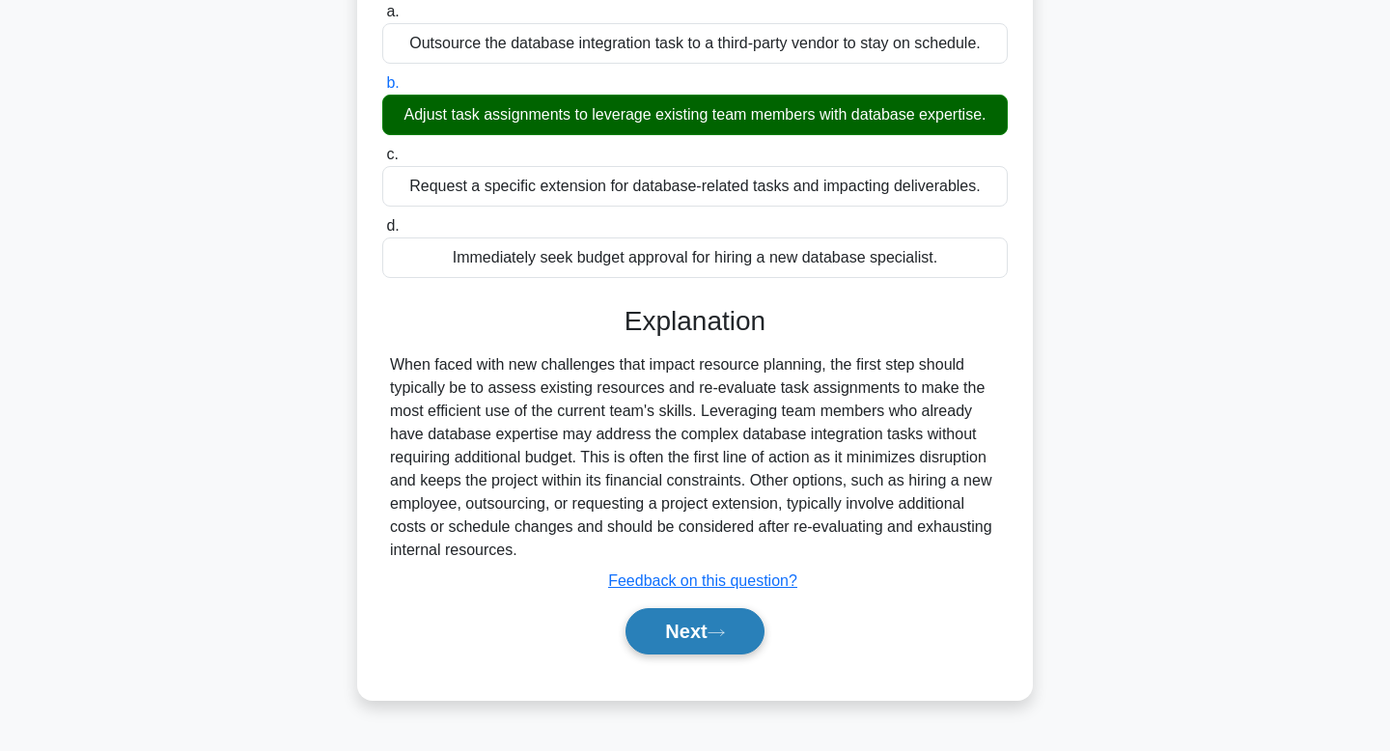
click at [710, 636] on button "Next" at bounding box center [695, 631] width 138 height 46
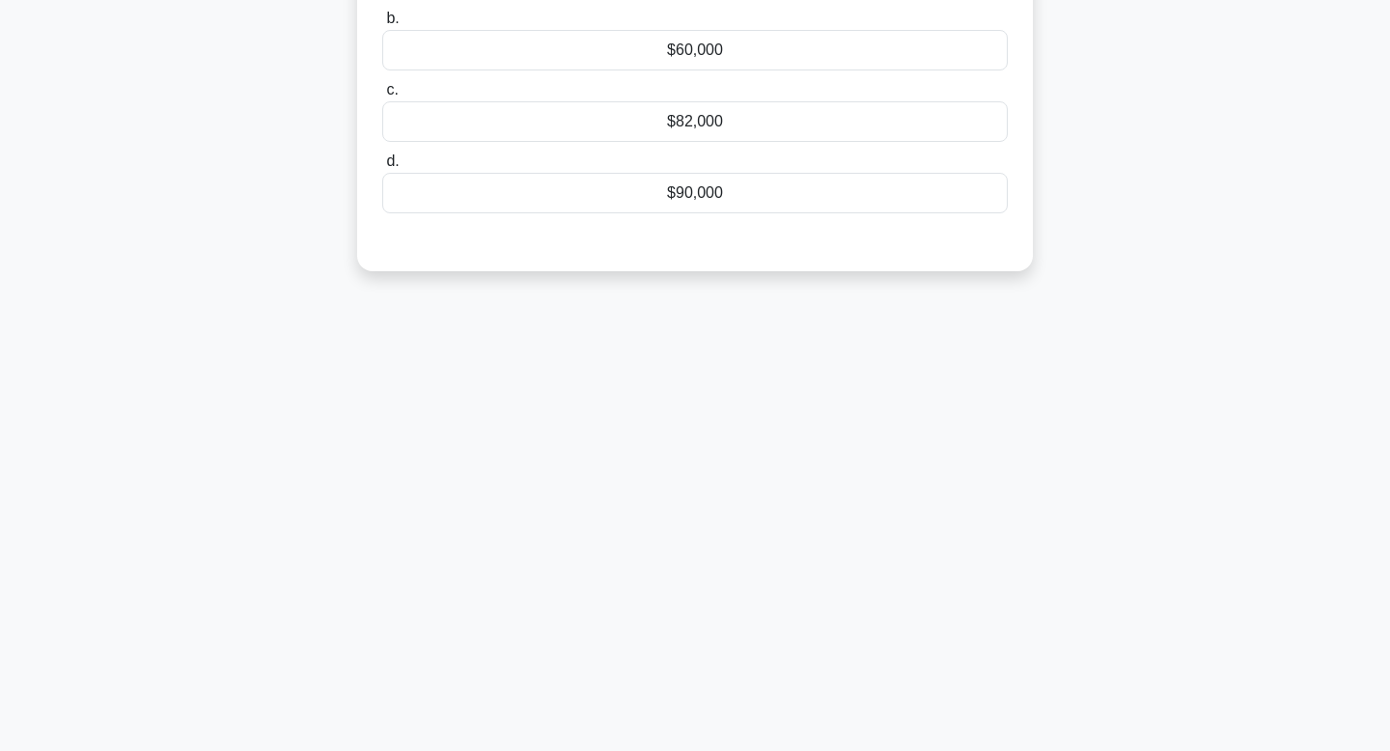
scroll to position [0, 0]
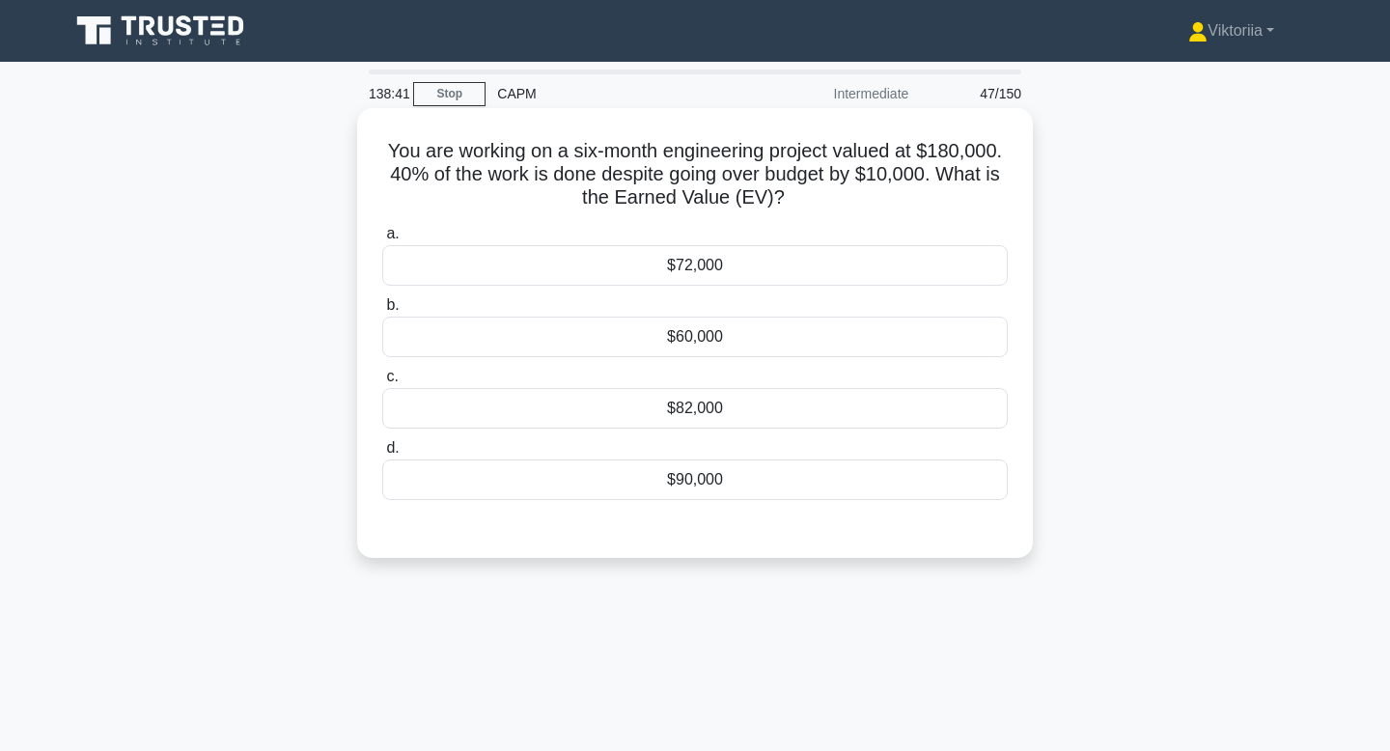
click at [806, 269] on div "$72,000" at bounding box center [695, 265] width 626 height 41
click at [382, 240] on input "a. $72,000" at bounding box center [382, 234] width 0 height 13
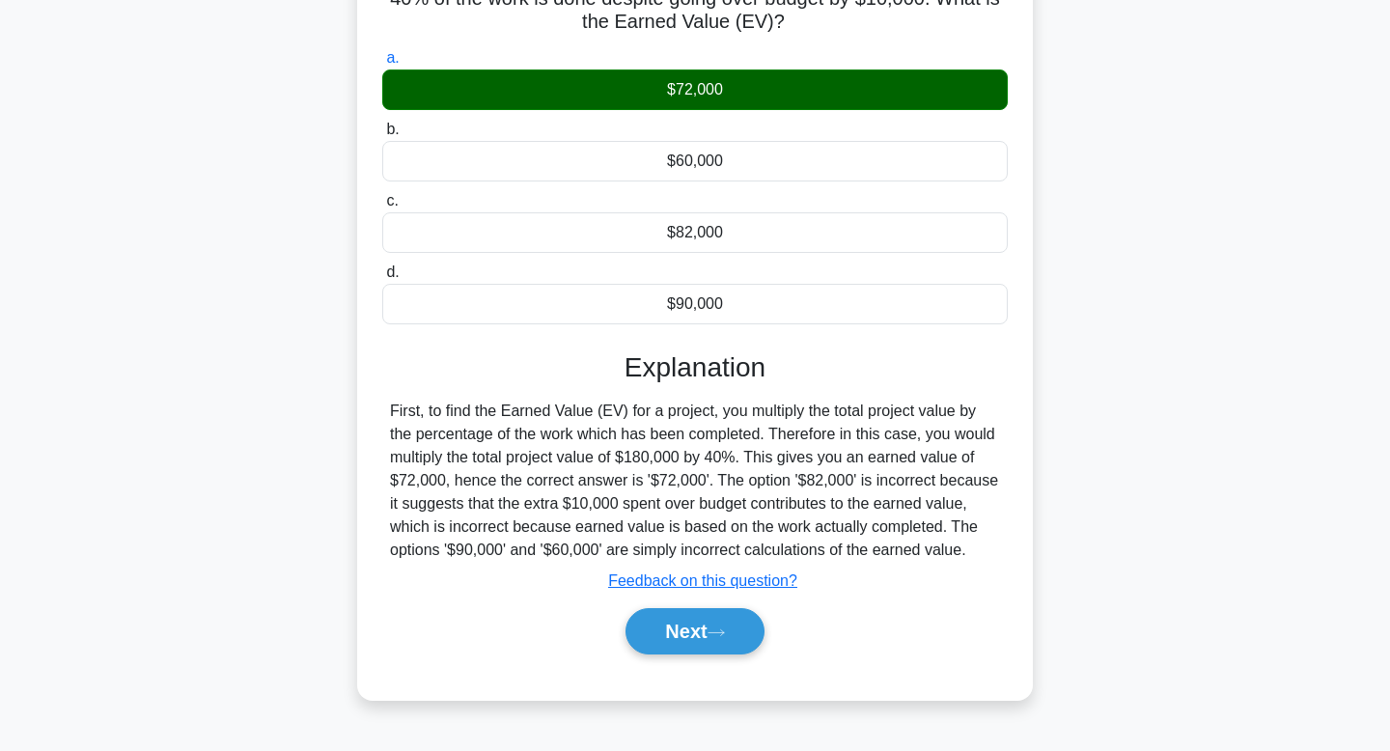
scroll to position [177, 0]
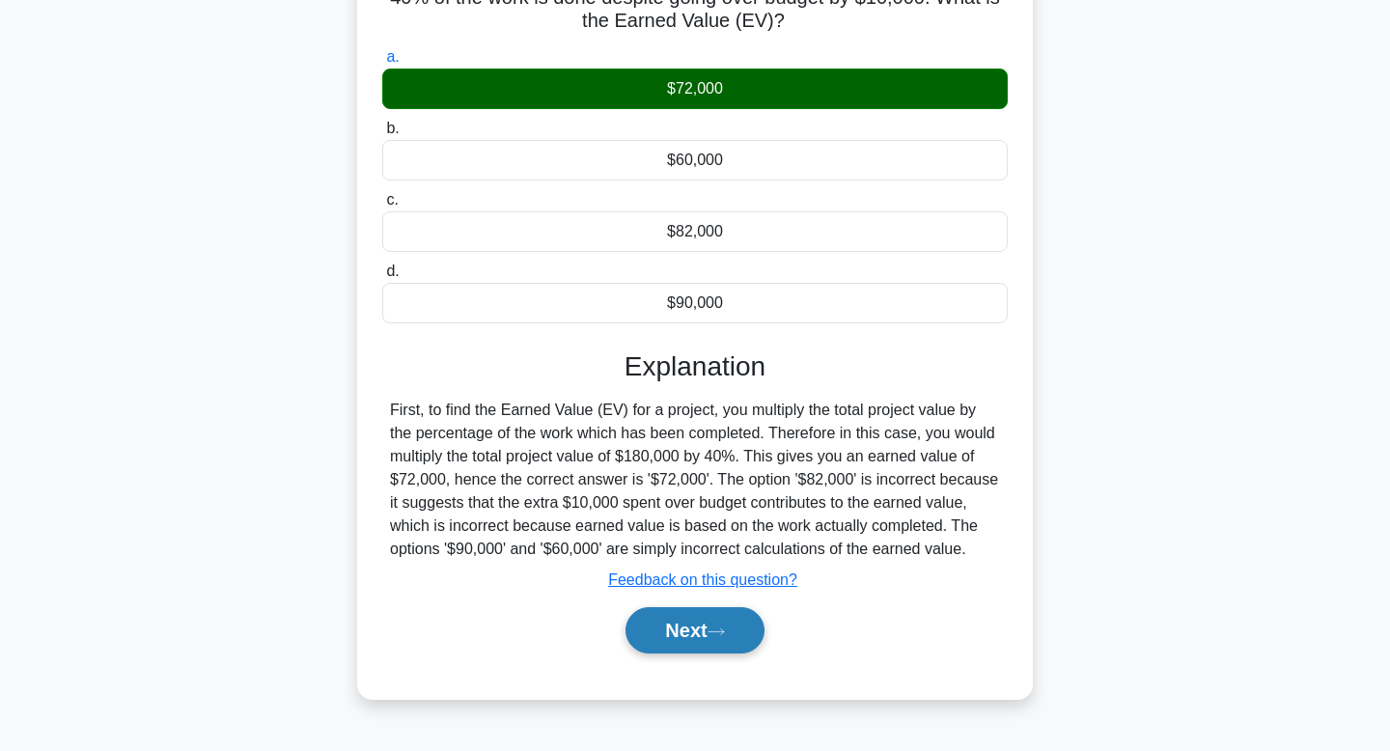
click at [732, 641] on button "Next" at bounding box center [695, 630] width 138 height 46
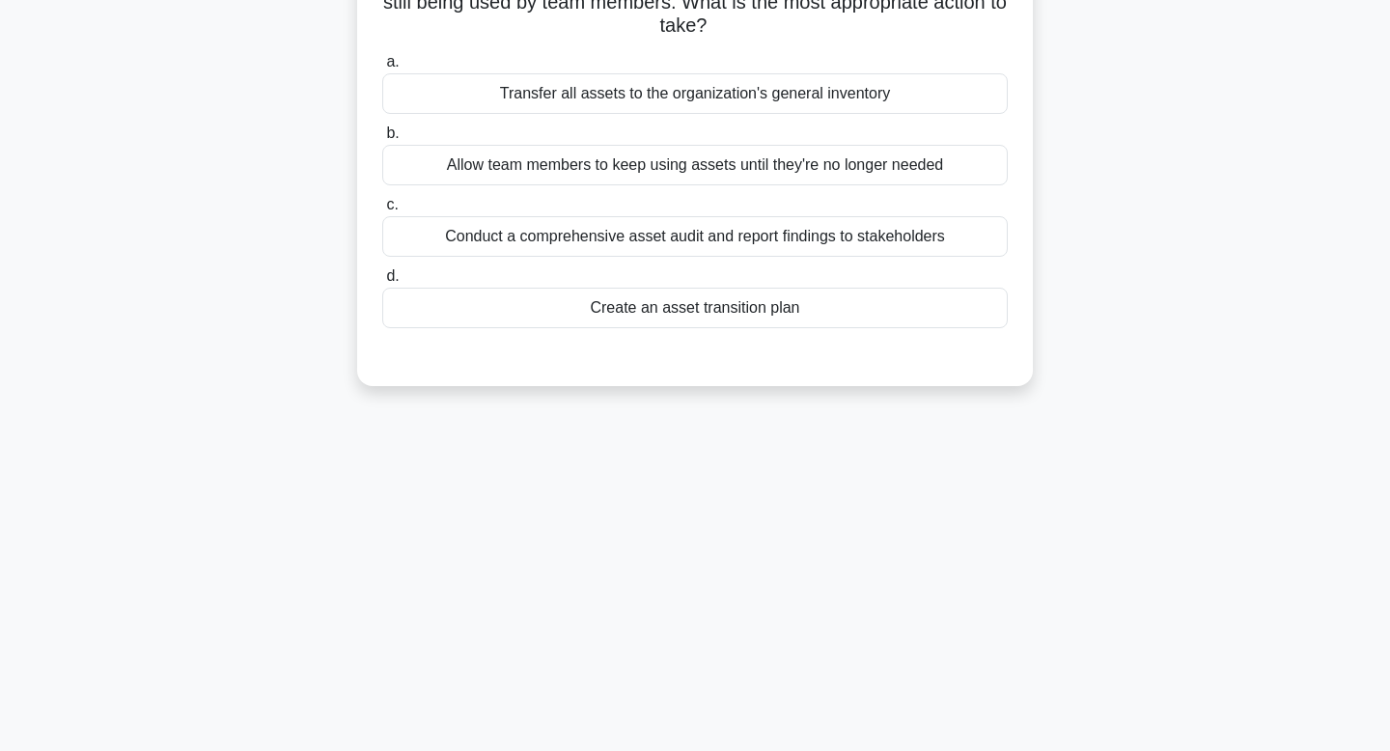
scroll to position [0, 0]
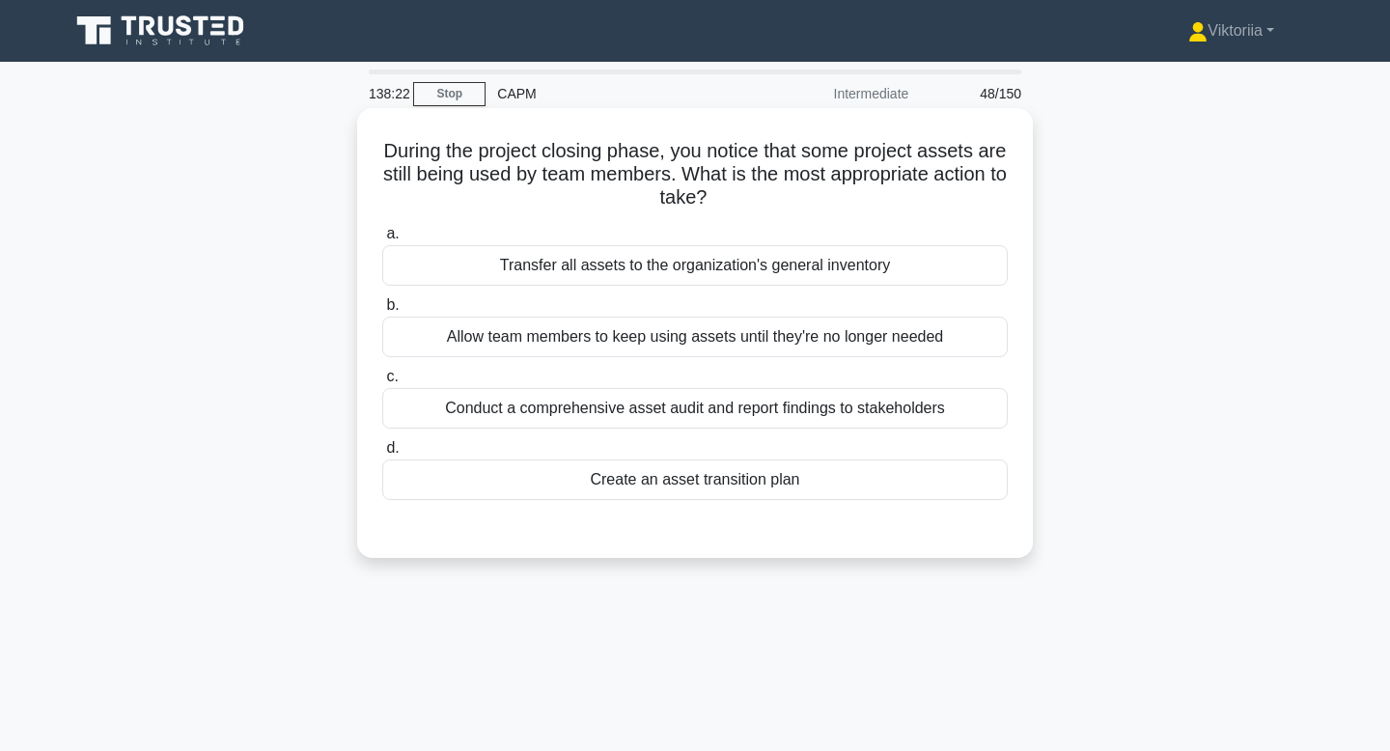
click at [704, 482] on div "Create an asset transition plan" at bounding box center [695, 480] width 626 height 41
click at [382, 455] on input "d. Create an asset transition plan" at bounding box center [382, 448] width 0 height 13
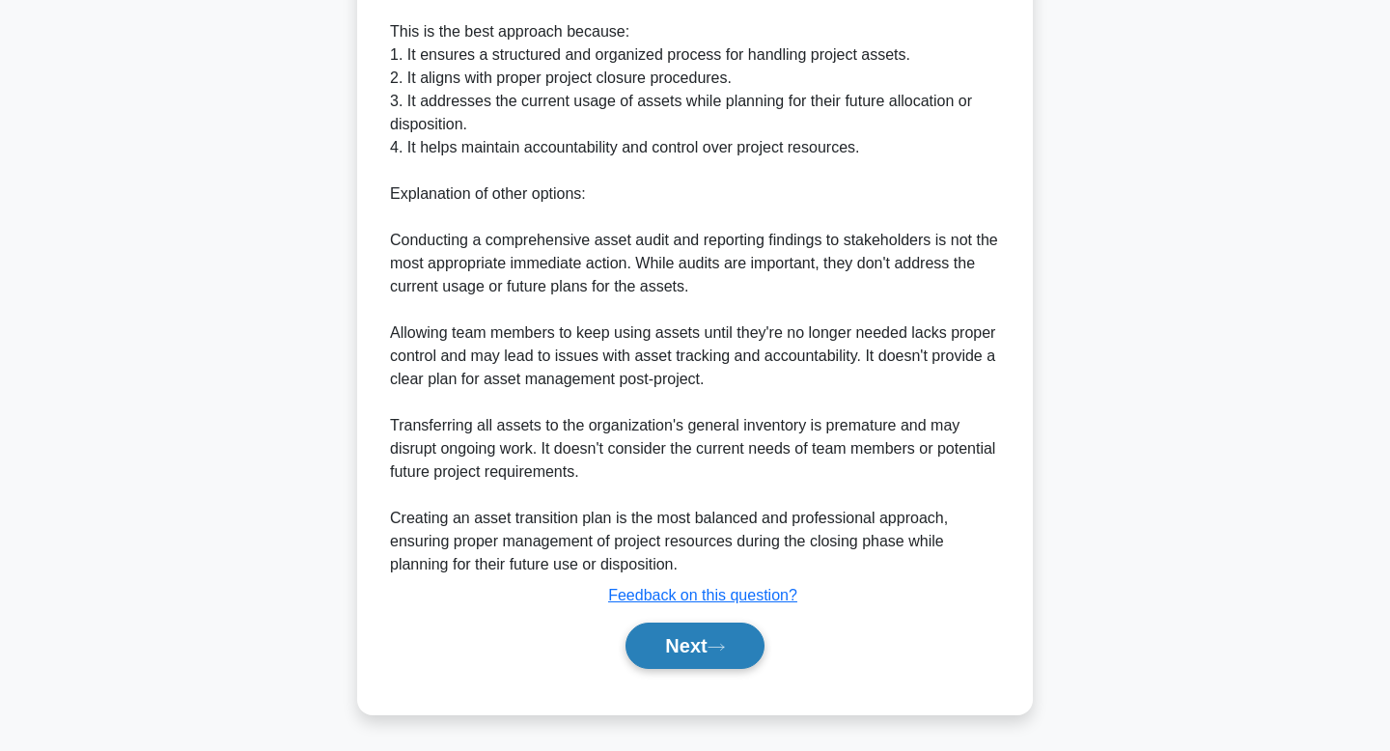
click at [694, 647] on button "Next" at bounding box center [695, 646] width 138 height 46
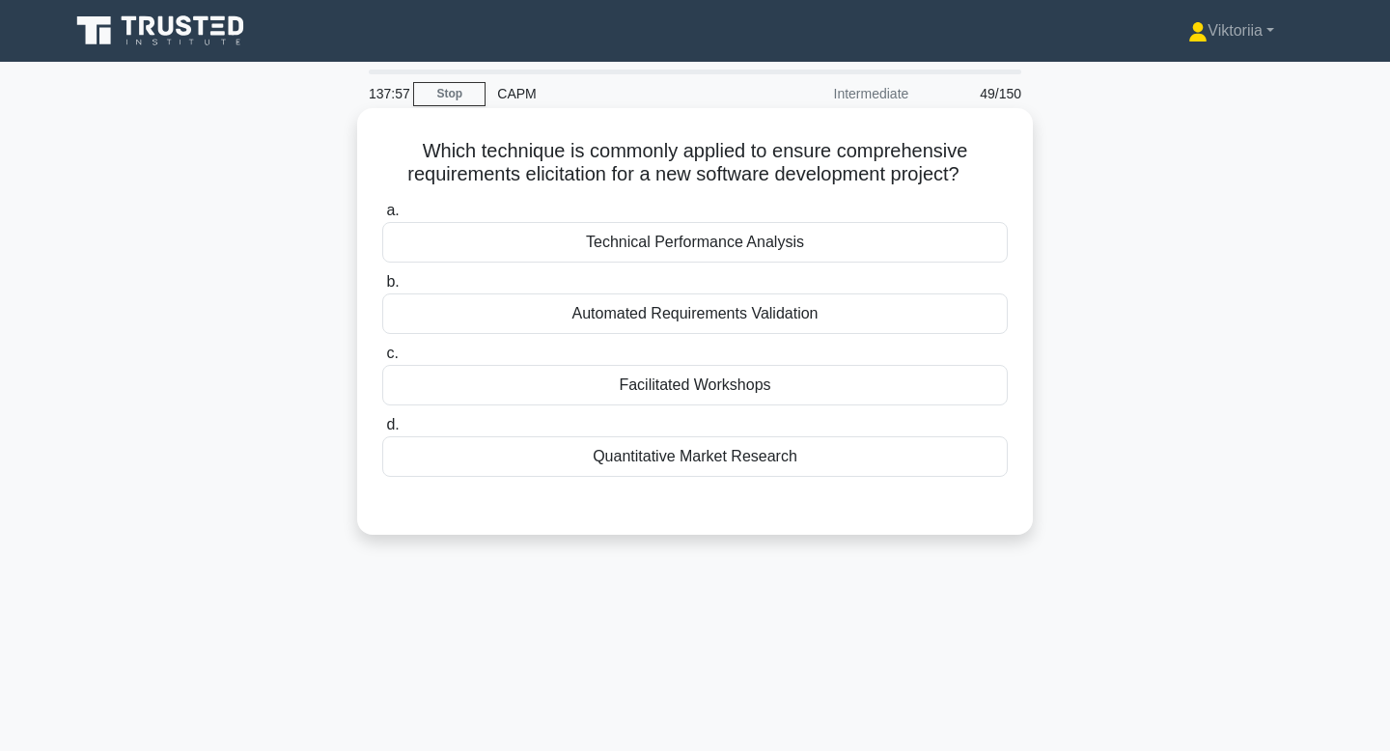
click at [824, 256] on div "Technical Performance Analysis" at bounding box center [695, 242] width 626 height 41
click at [382, 217] on input "a. Technical Performance Analysis" at bounding box center [382, 211] width 0 height 13
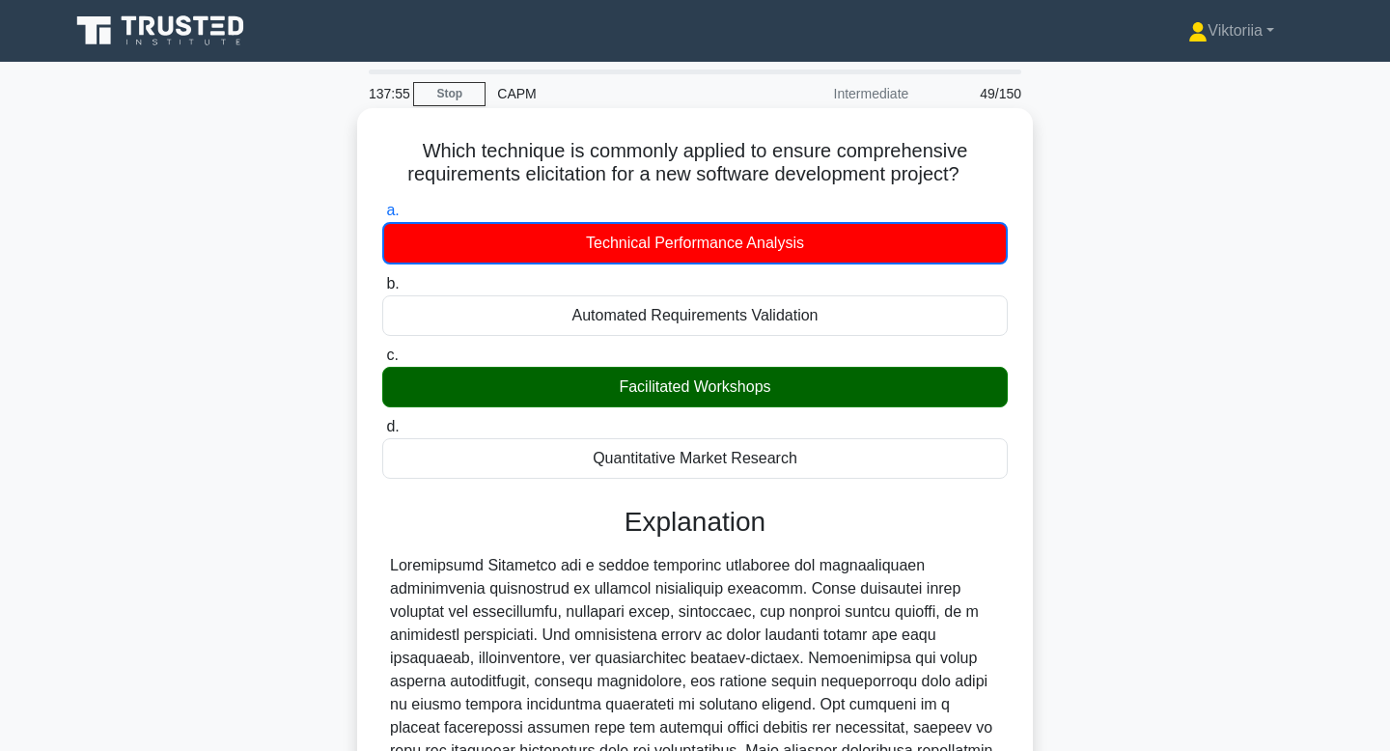
scroll to position [292, 0]
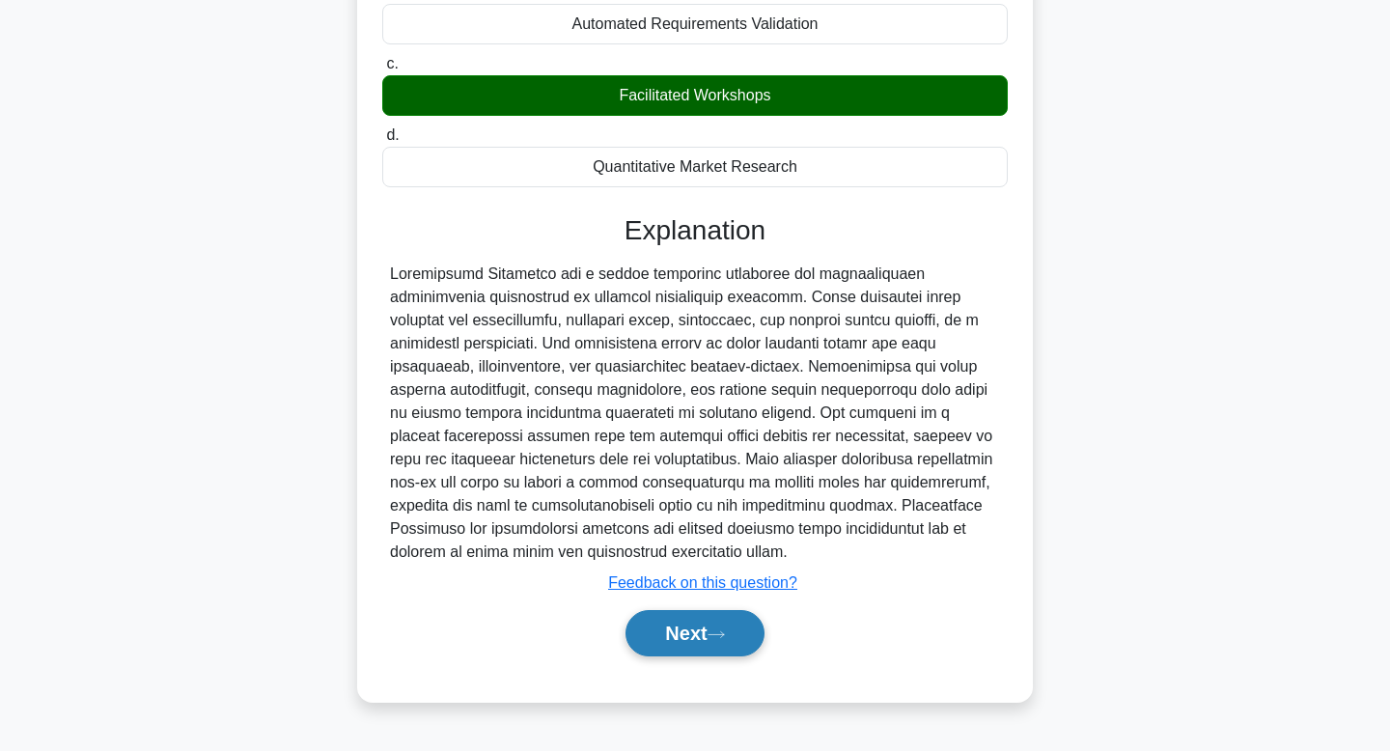
click at [694, 644] on button "Next" at bounding box center [695, 633] width 138 height 46
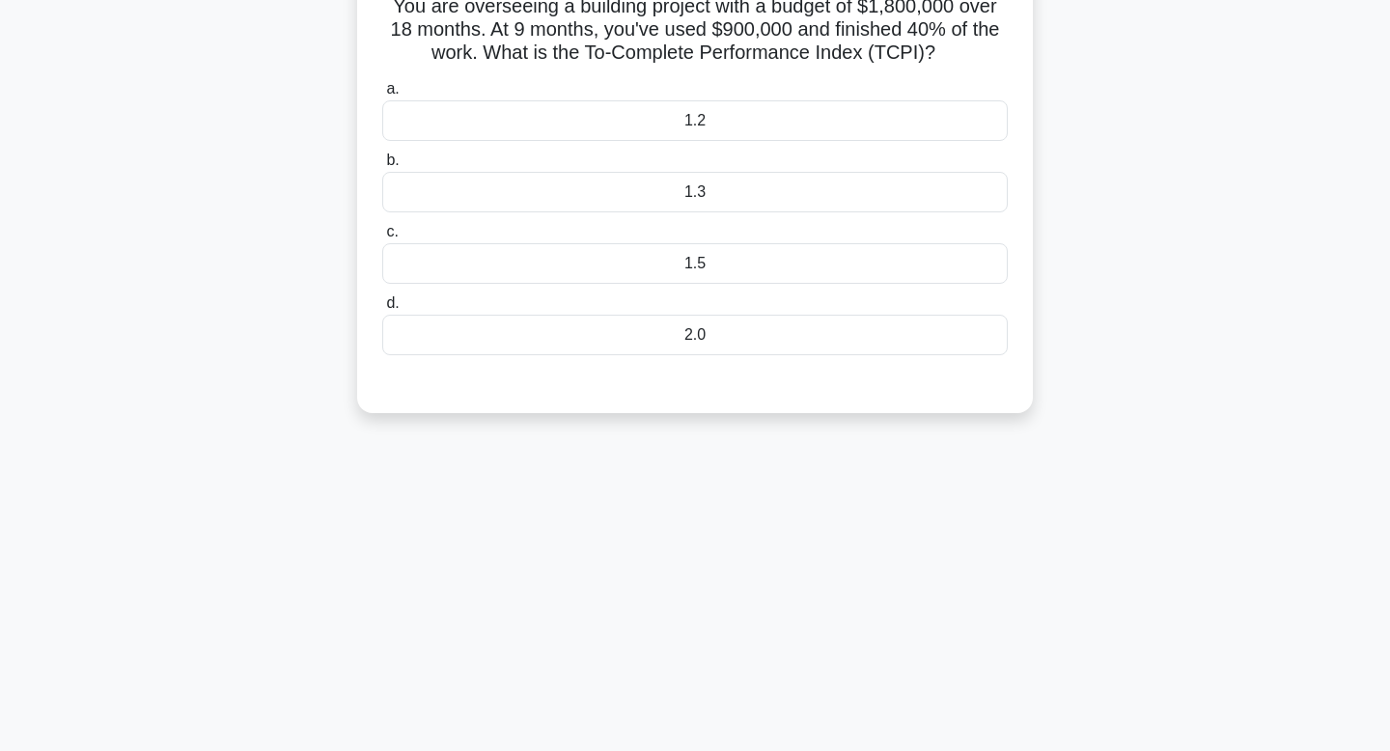
scroll to position [0, 0]
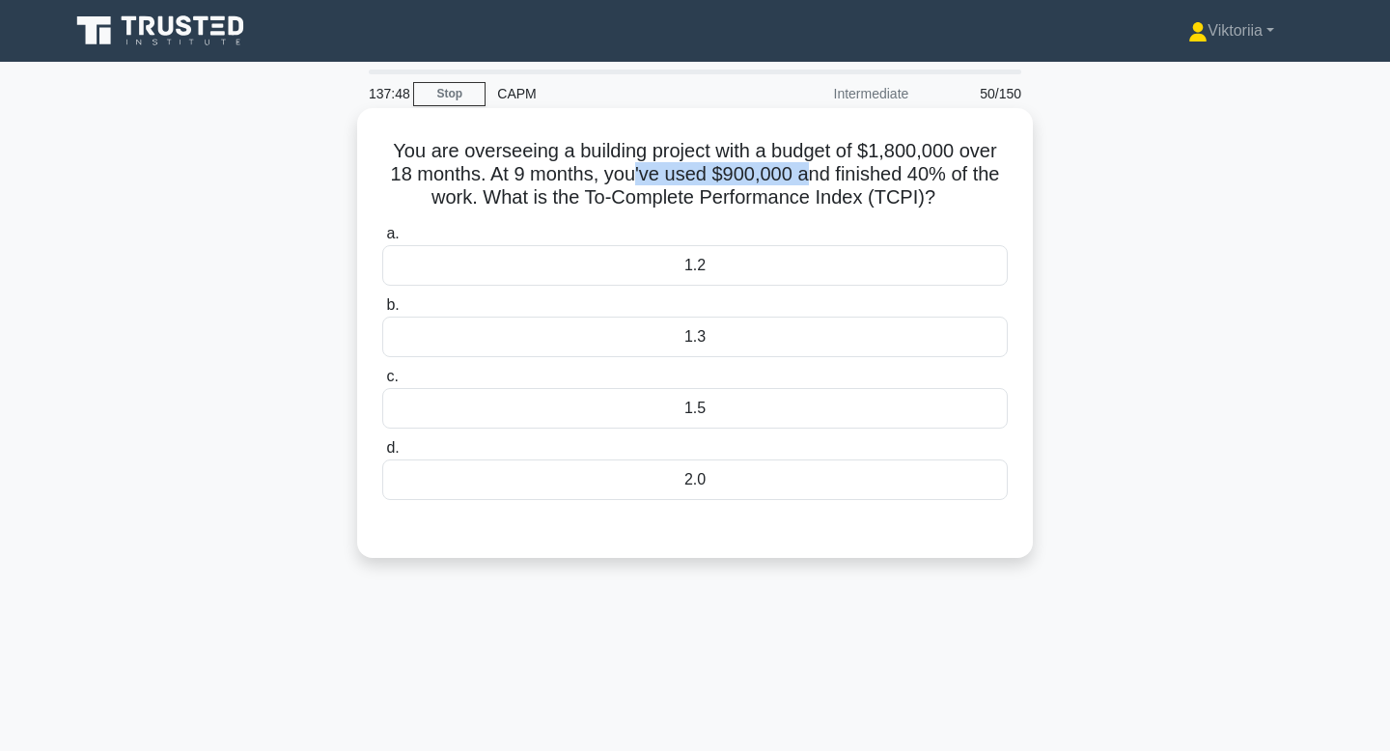
drag, startPoint x: 635, startPoint y: 175, endPoint x: 809, endPoint y: 175, distance: 173.8
click at [811, 175] on h5 "You are overseeing a building project with a budget of $1,800,000 over 18 month…" at bounding box center [694, 174] width 629 height 71
click at [882, 178] on h5 "You are overseeing a building project with a budget of $1,800,000 over 18 month…" at bounding box center [694, 174] width 629 height 71
click at [824, 259] on div "1.2" at bounding box center [695, 265] width 626 height 41
click at [382, 240] on input "a. 1.2" at bounding box center [382, 234] width 0 height 13
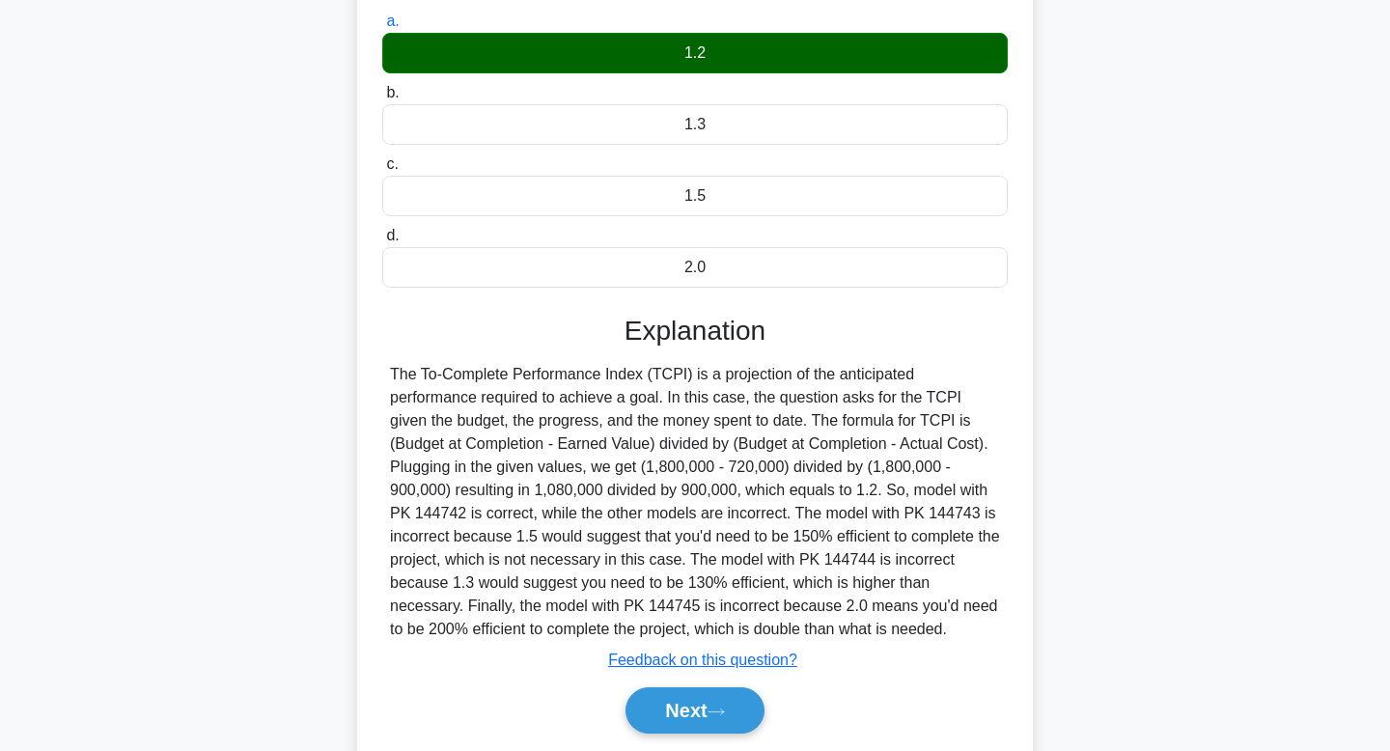
scroll to position [213, 0]
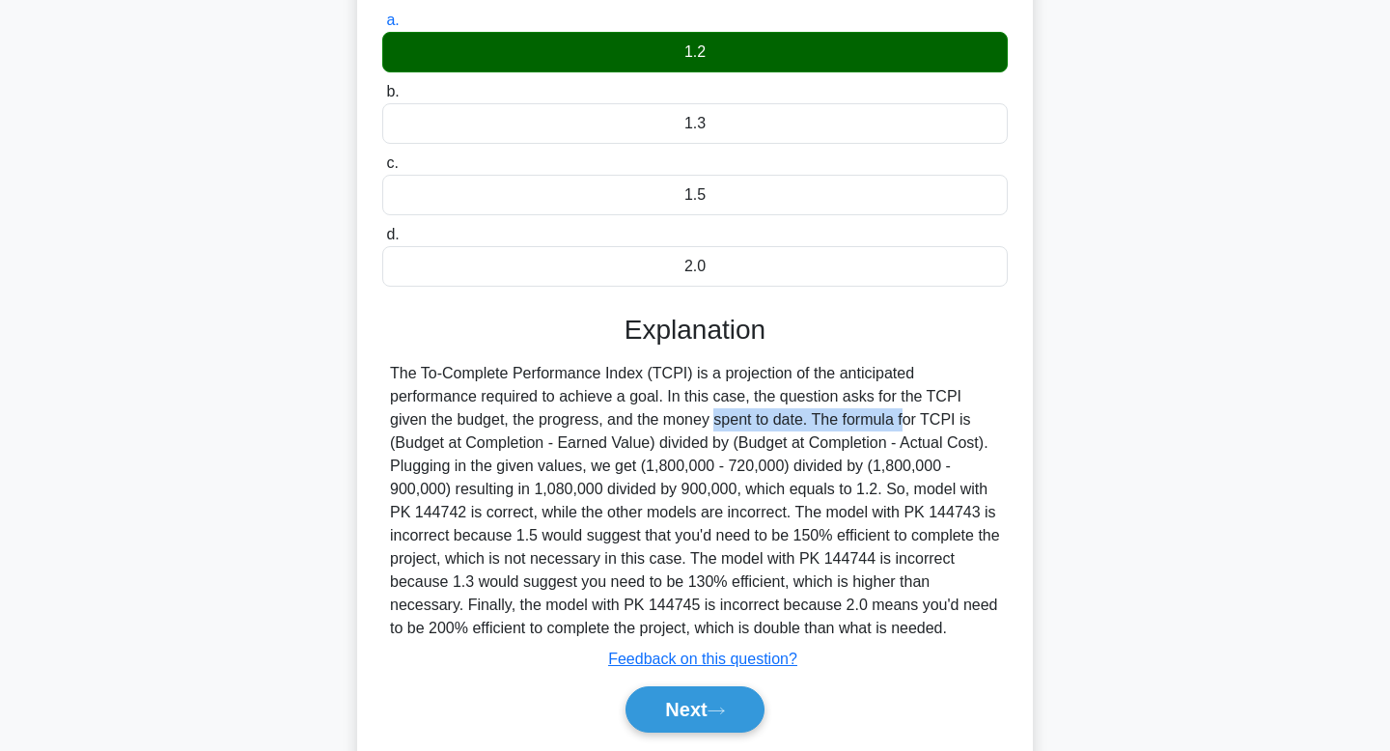
drag, startPoint x: 596, startPoint y: 422, endPoint x: 808, endPoint y: 422, distance: 212.4
click at [808, 422] on div at bounding box center [695, 501] width 610 height 278
click at [503, 451] on div at bounding box center [695, 501] width 610 height 278
drag, startPoint x: 648, startPoint y: 474, endPoint x: 777, endPoint y: 474, distance: 129.4
click at [777, 474] on div at bounding box center [695, 501] width 610 height 278
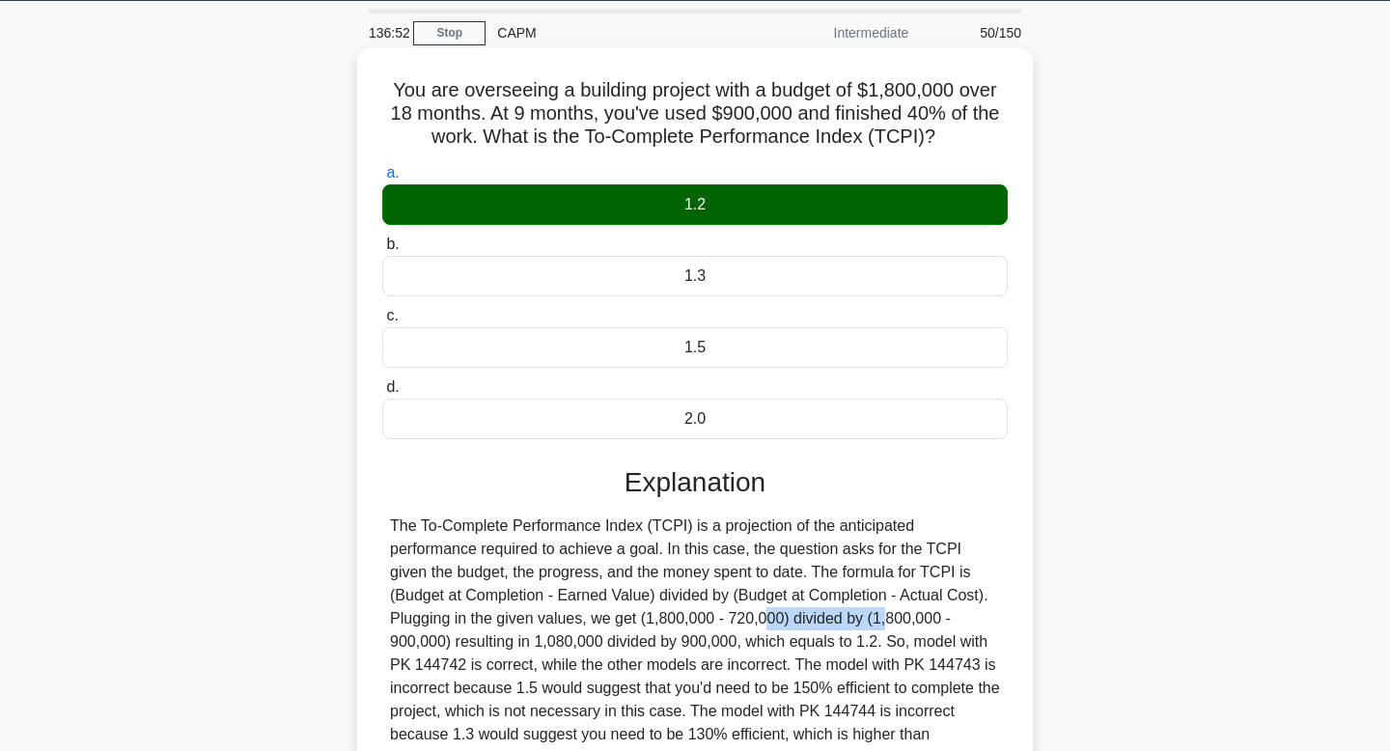
scroll to position [0, 0]
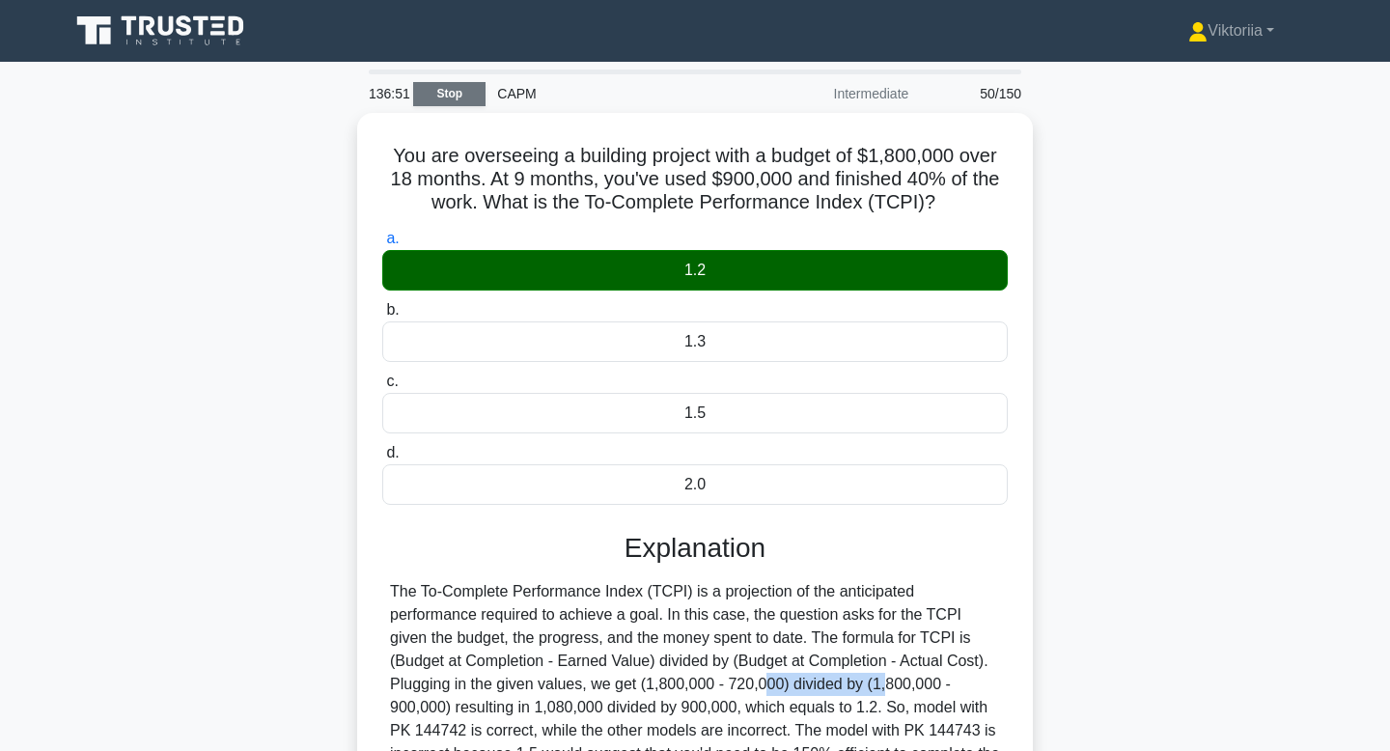
click at [454, 90] on link "Stop" at bounding box center [449, 94] width 72 height 24
click at [442, 96] on link "Stop" at bounding box center [449, 94] width 72 height 24
click at [464, 96] on link "Stop" at bounding box center [449, 94] width 72 height 24
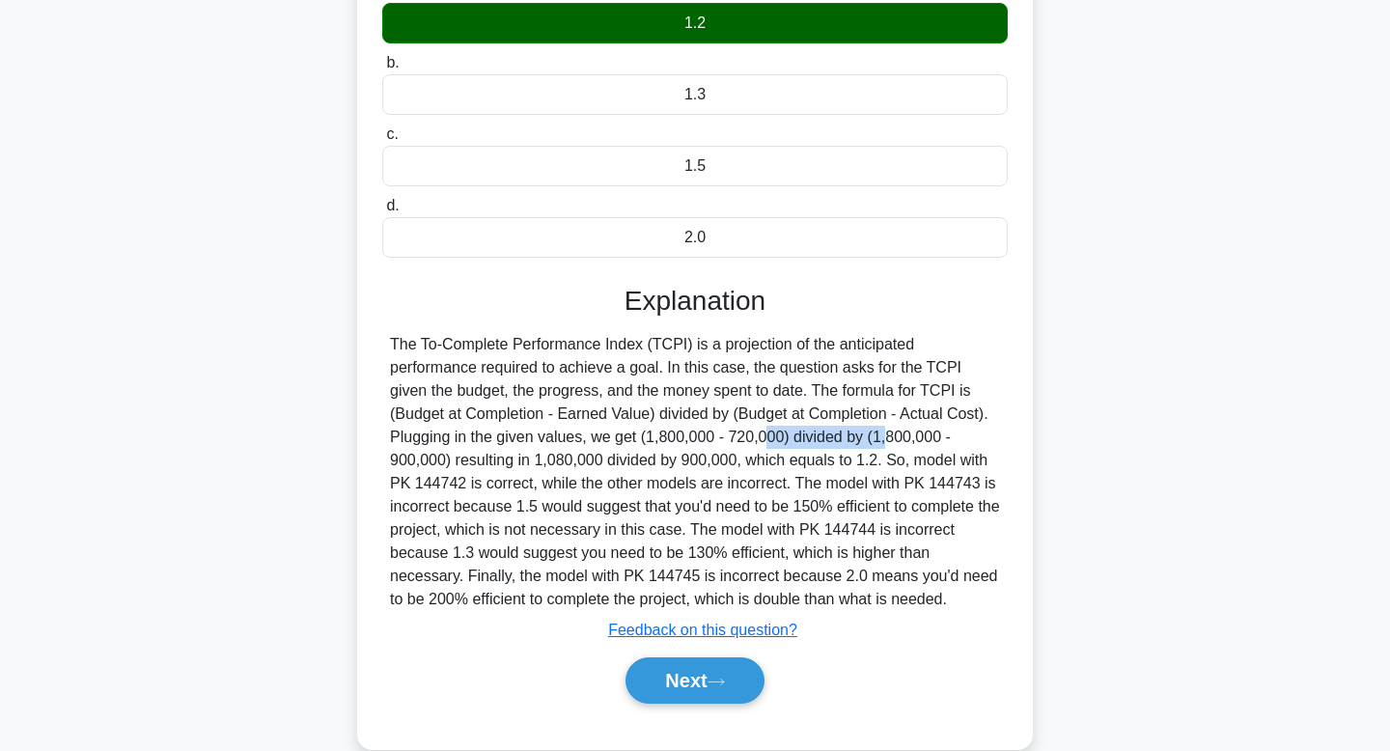
scroll to position [292, 0]
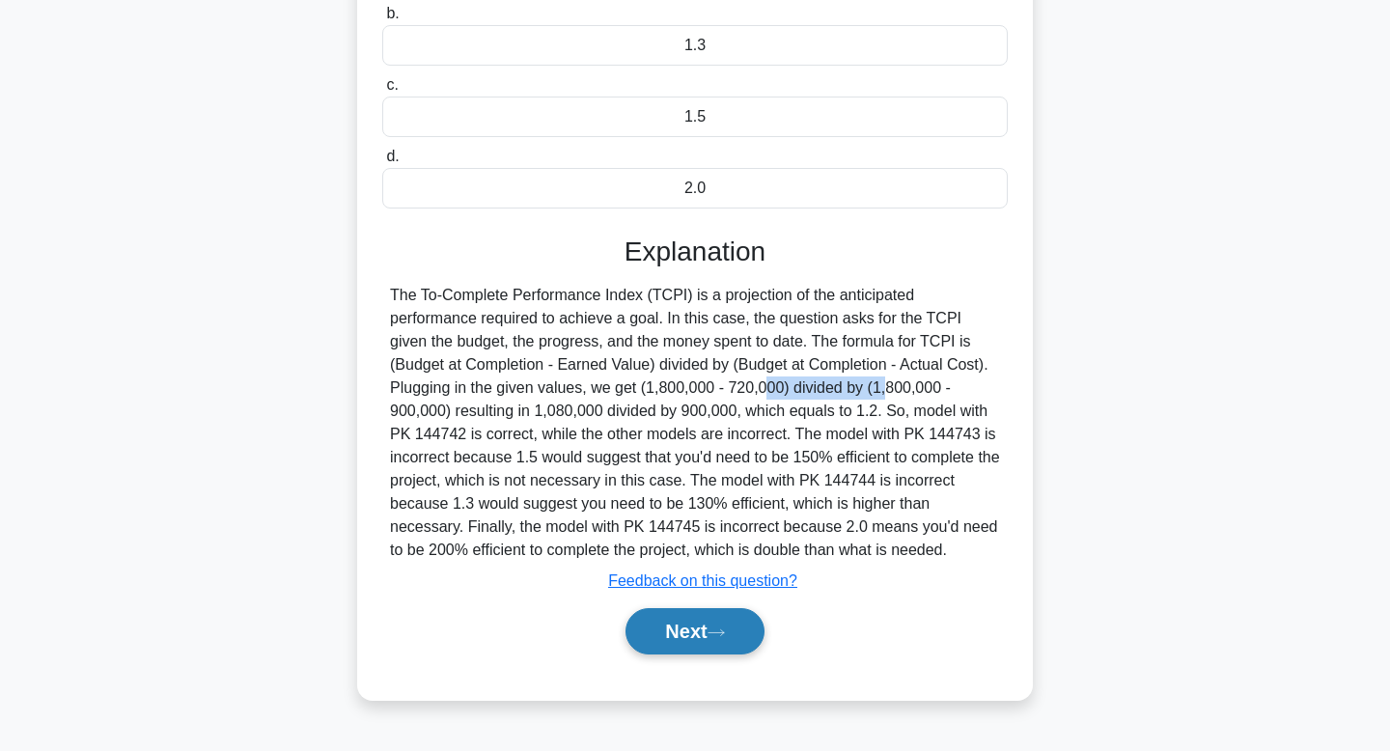
click at [655, 644] on button "Next" at bounding box center [695, 631] width 138 height 46
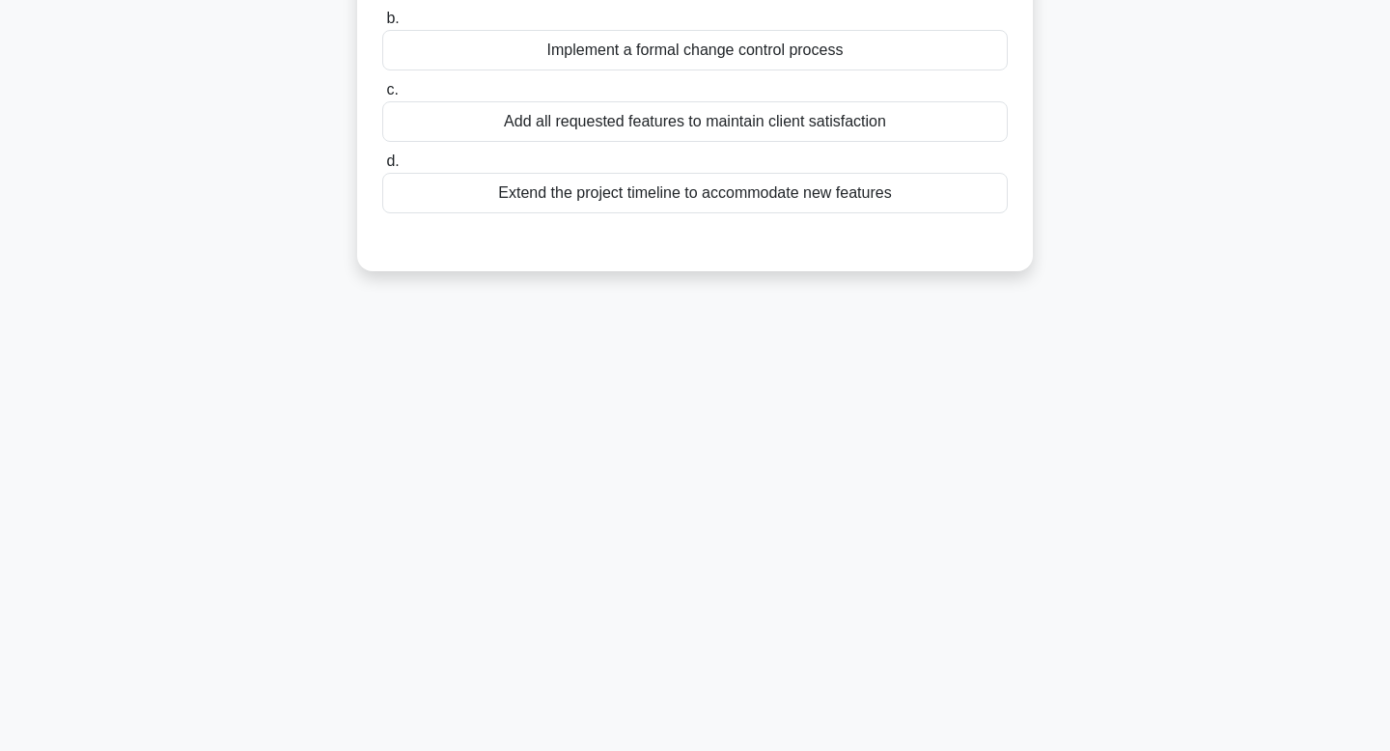
scroll to position [0, 0]
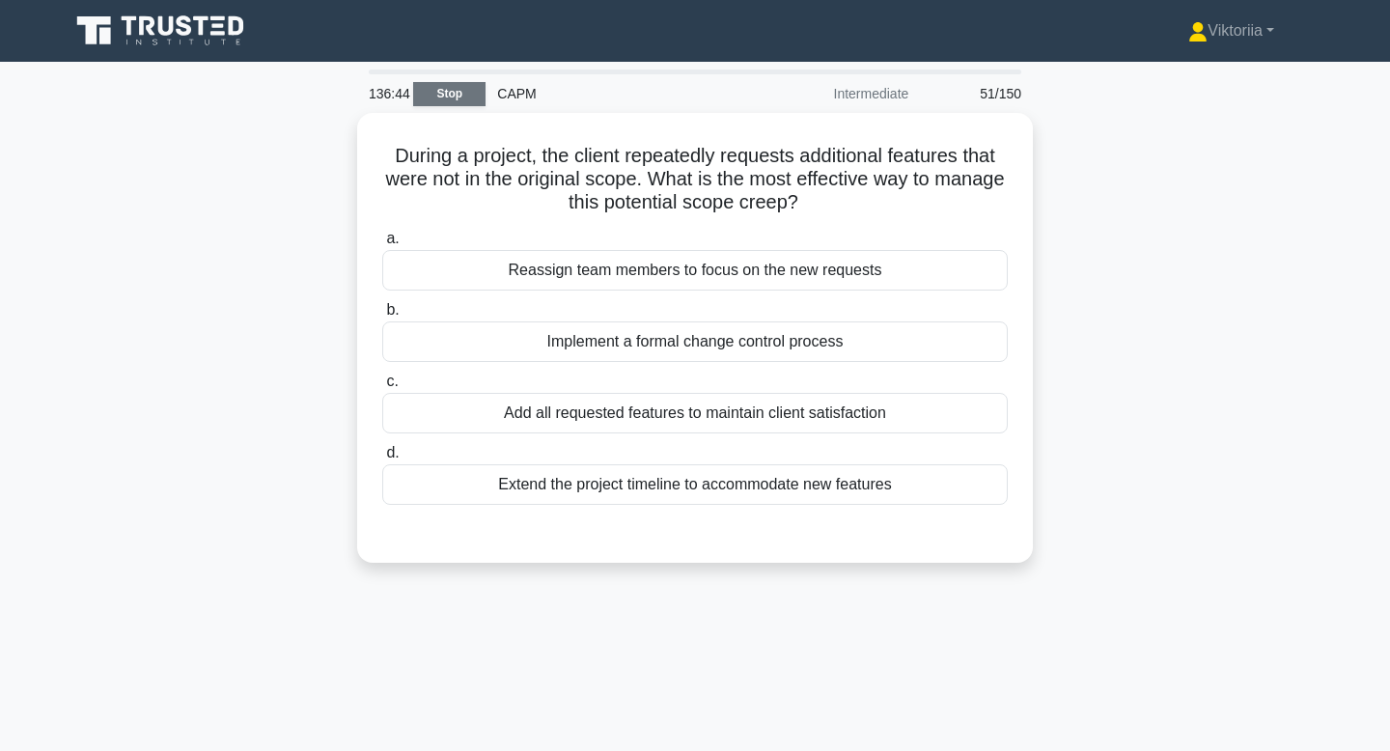
click at [447, 102] on link "Stop" at bounding box center [449, 94] width 72 height 24
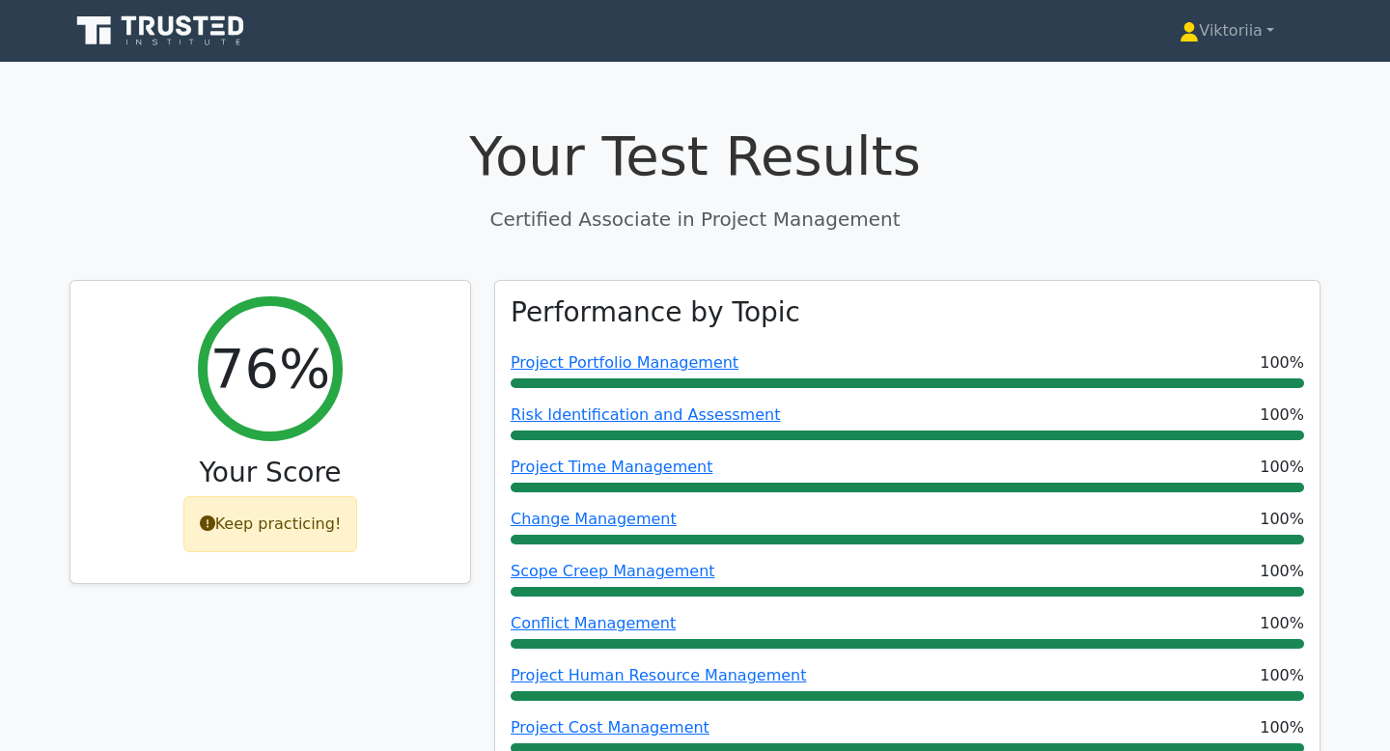
click at [546, 180] on h1 "Your Test Results" at bounding box center [695, 156] width 1251 height 65
